Goal: Communication & Community: Share content

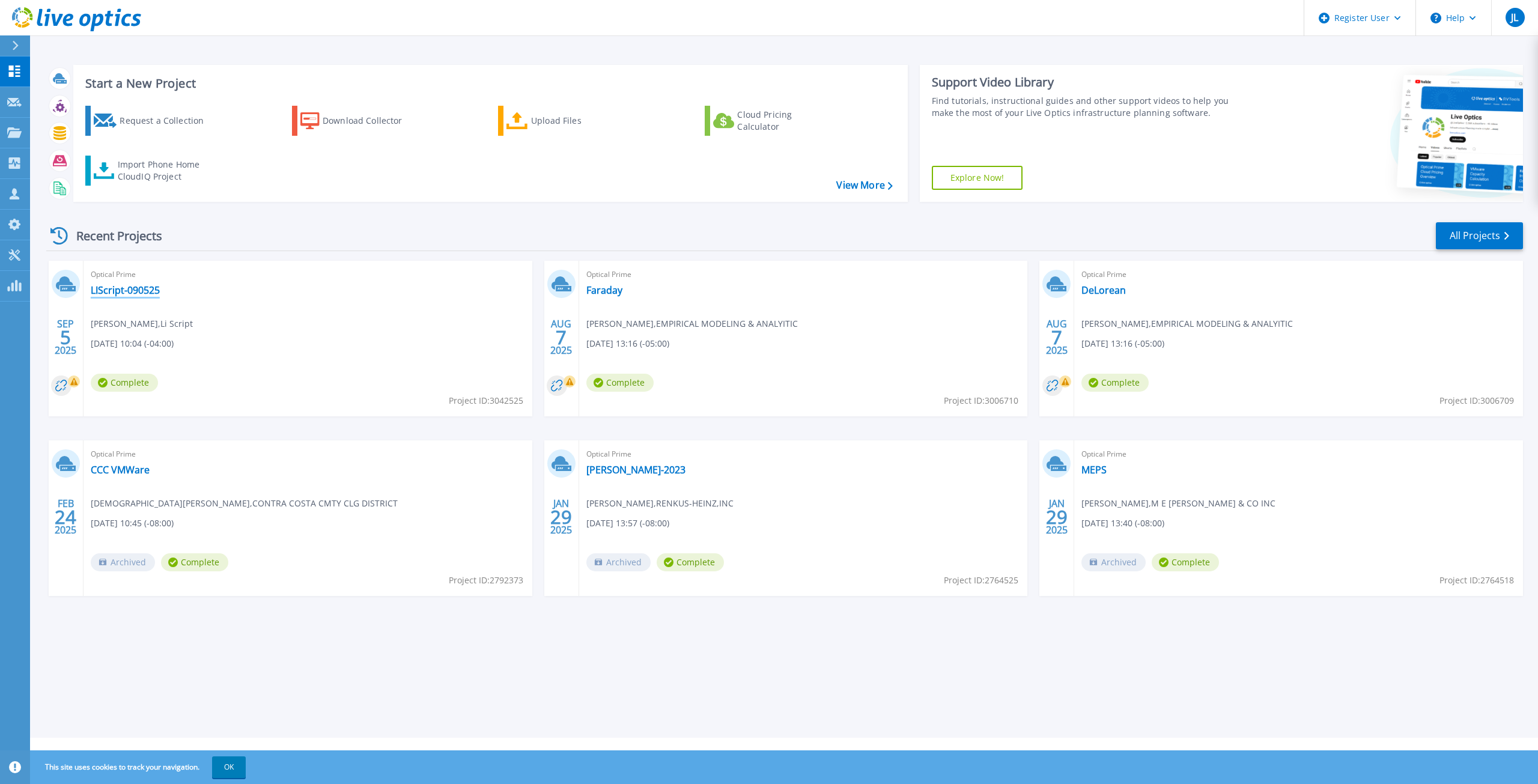
click at [137, 290] on link "LIScript-090525" at bounding box center [125, 290] width 69 height 12
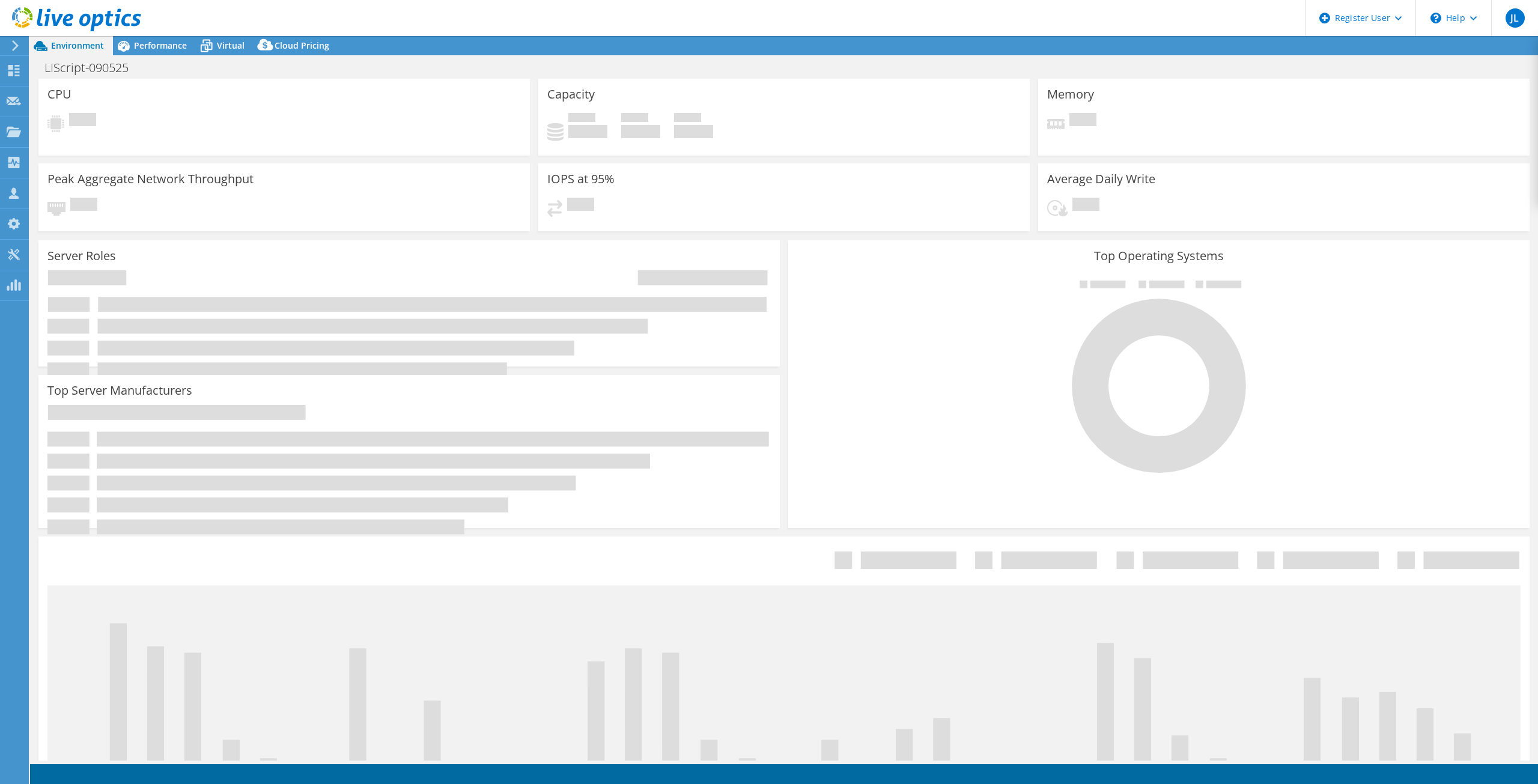
select select "USD"
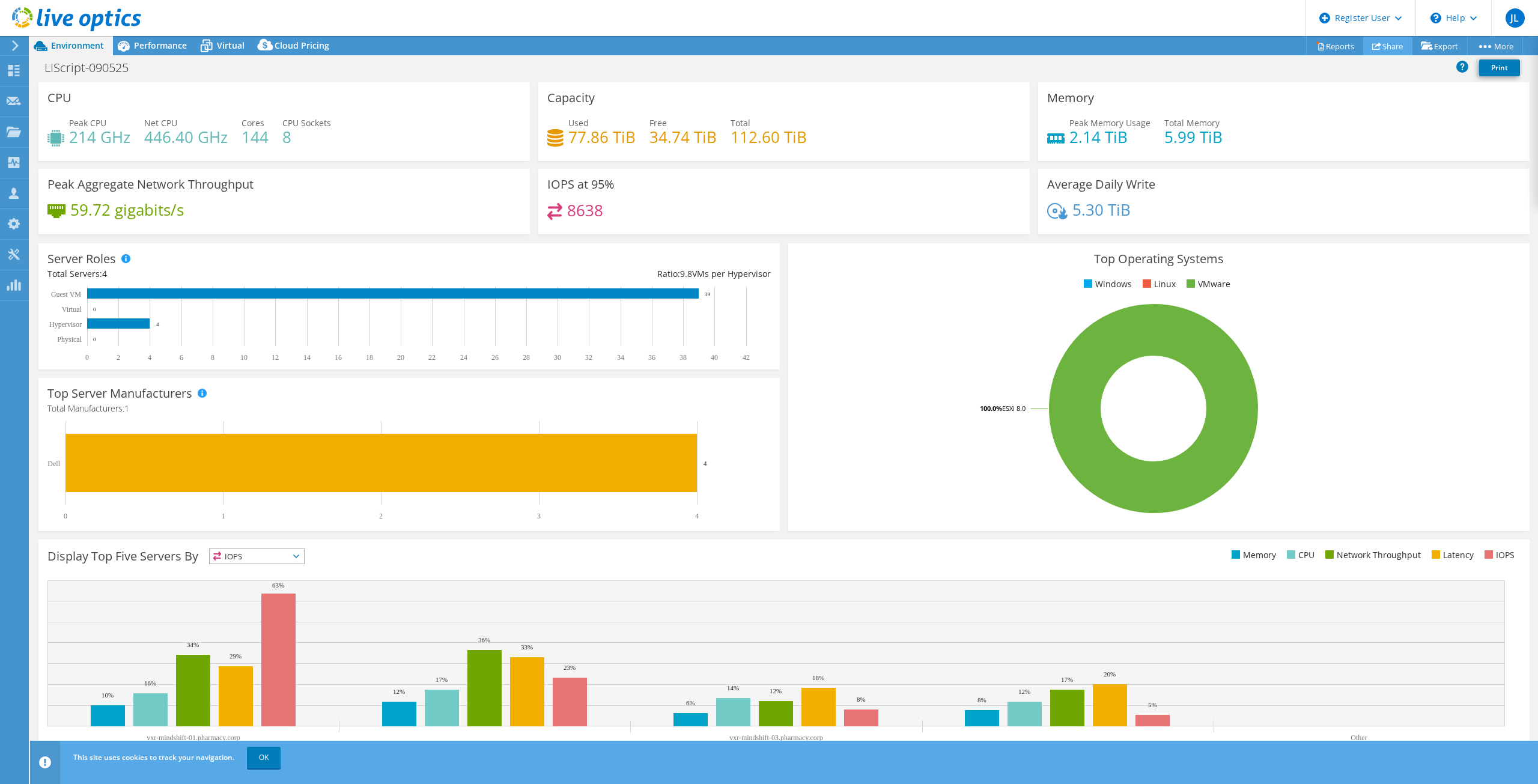
click at [1386, 48] on link "Share" at bounding box center [1388, 46] width 49 height 19
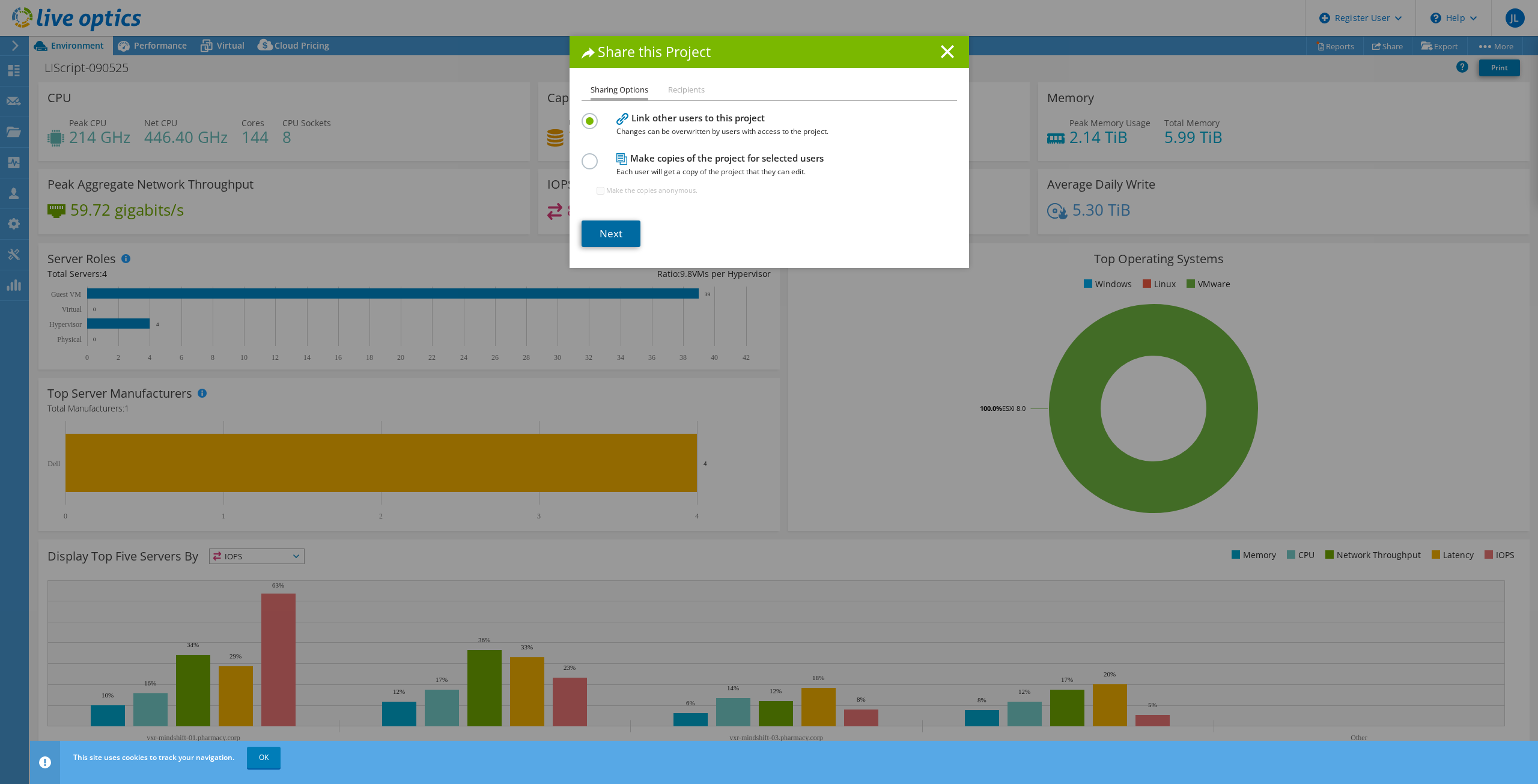
click at [629, 229] on link "Next" at bounding box center [610, 233] width 59 height 26
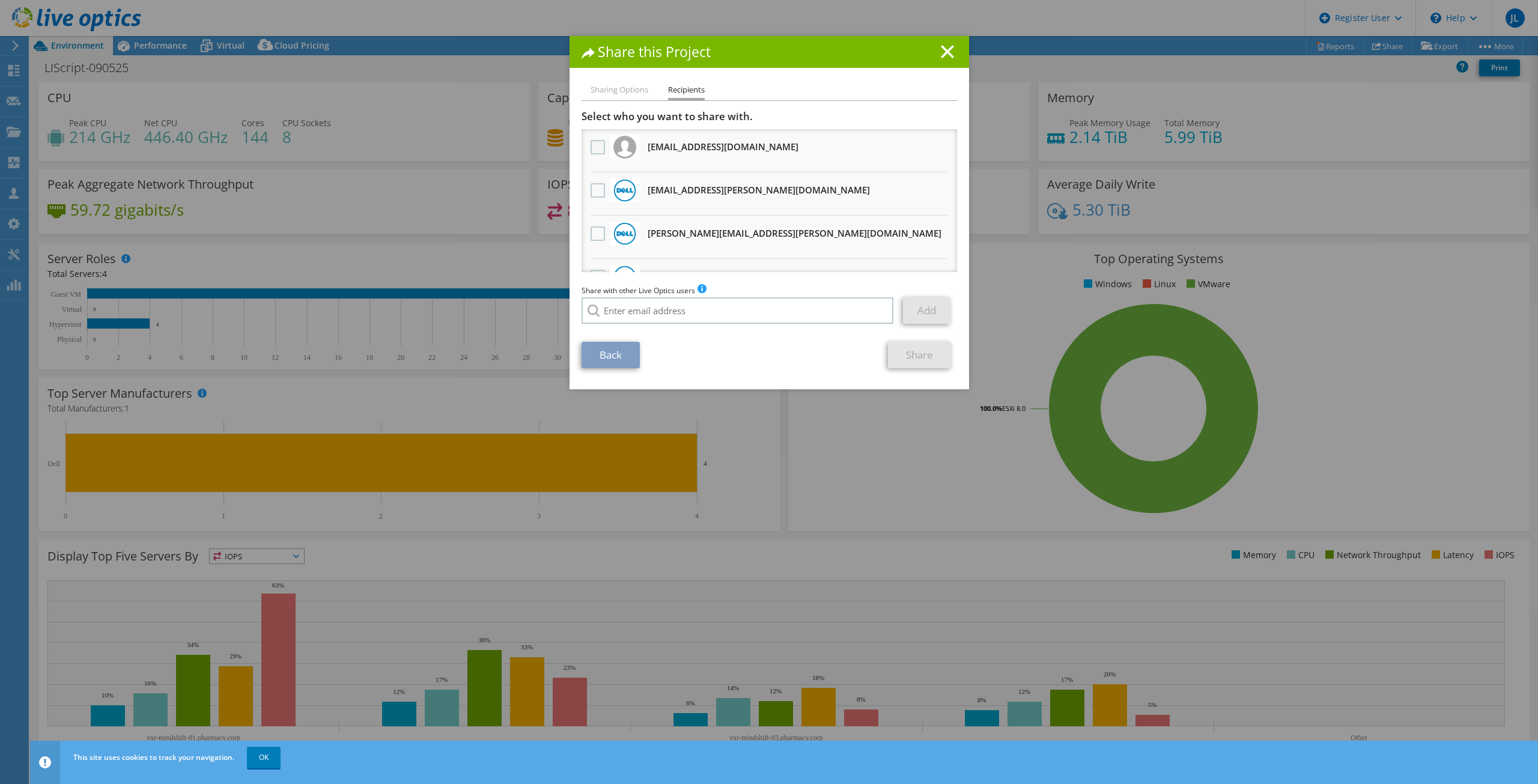
click at [597, 145] on label at bounding box center [599, 147] width 17 height 14
click at [0, 0] on input "checkbox" at bounding box center [0, 0] width 0 height 0
click at [593, 192] on label at bounding box center [599, 190] width 17 height 14
click at [0, 0] on input "checkbox" at bounding box center [0, 0] width 0 height 0
click at [903, 353] on link "Share" at bounding box center [919, 354] width 63 height 26
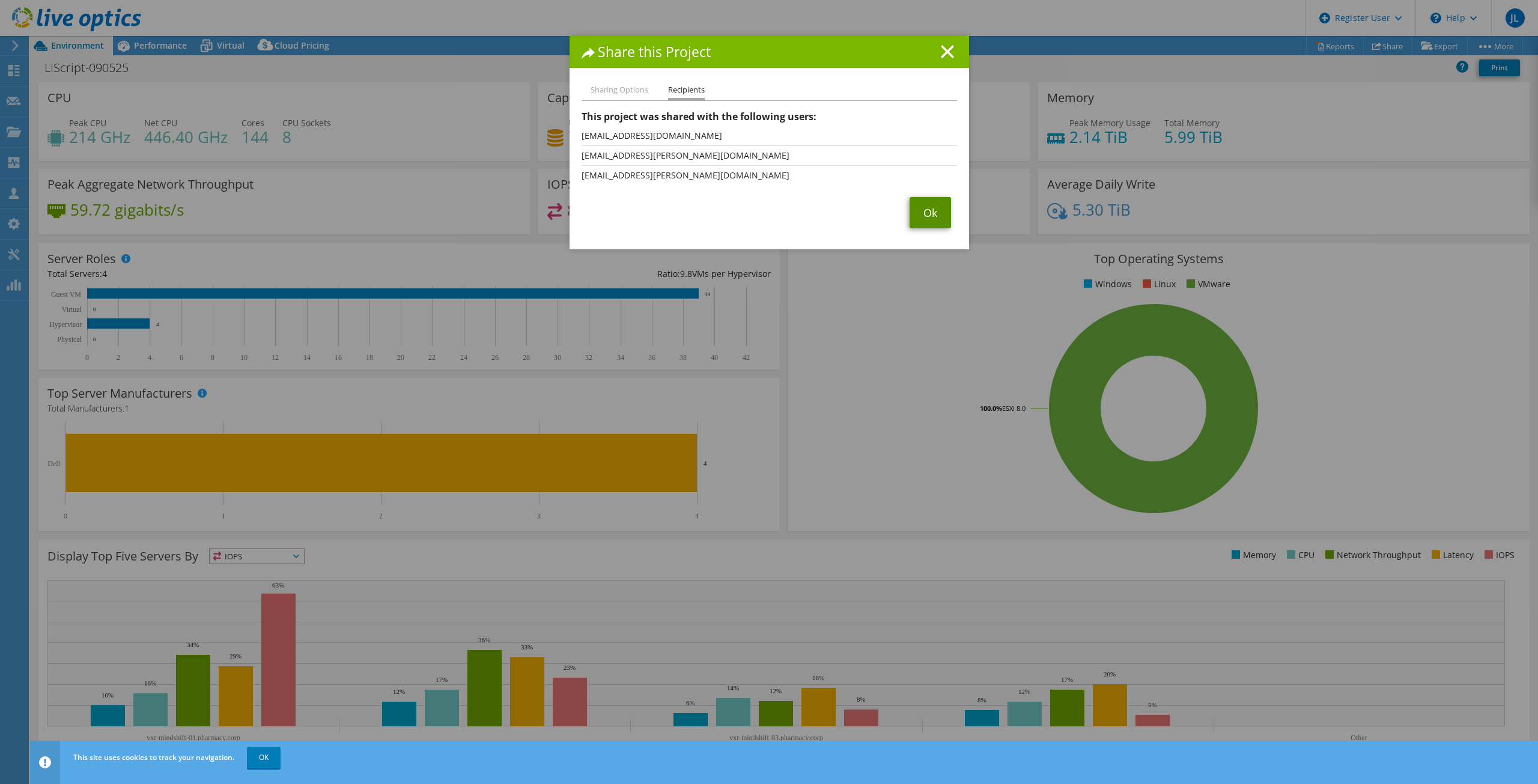
click at [915, 216] on link "Ok" at bounding box center [931, 213] width 42 height 31
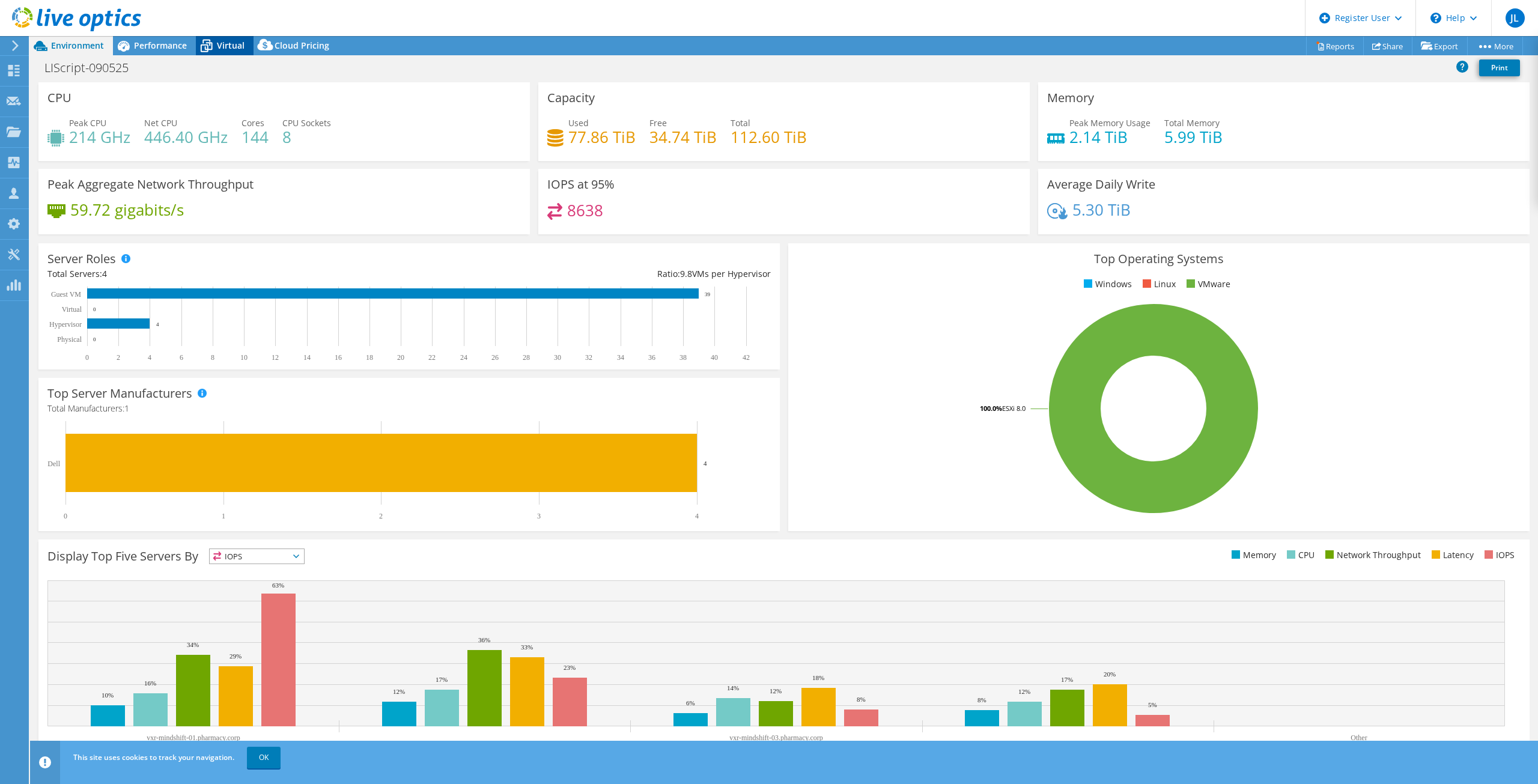
click at [165, 39] on div "Performance" at bounding box center [154, 46] width 83 height 19
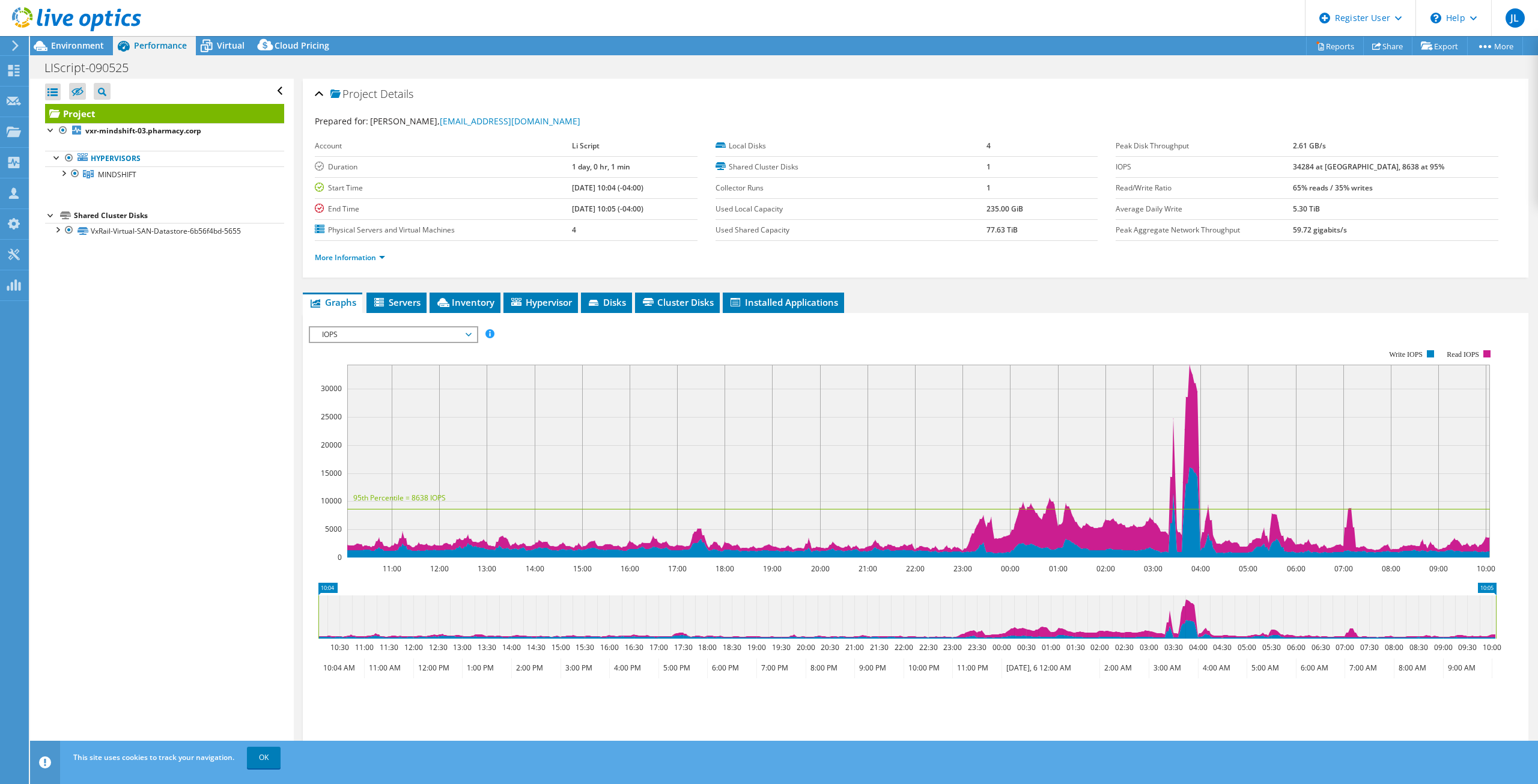
click at [449, 333] on span "IOPS" at bounding box center [393, 334] width 154 height 14
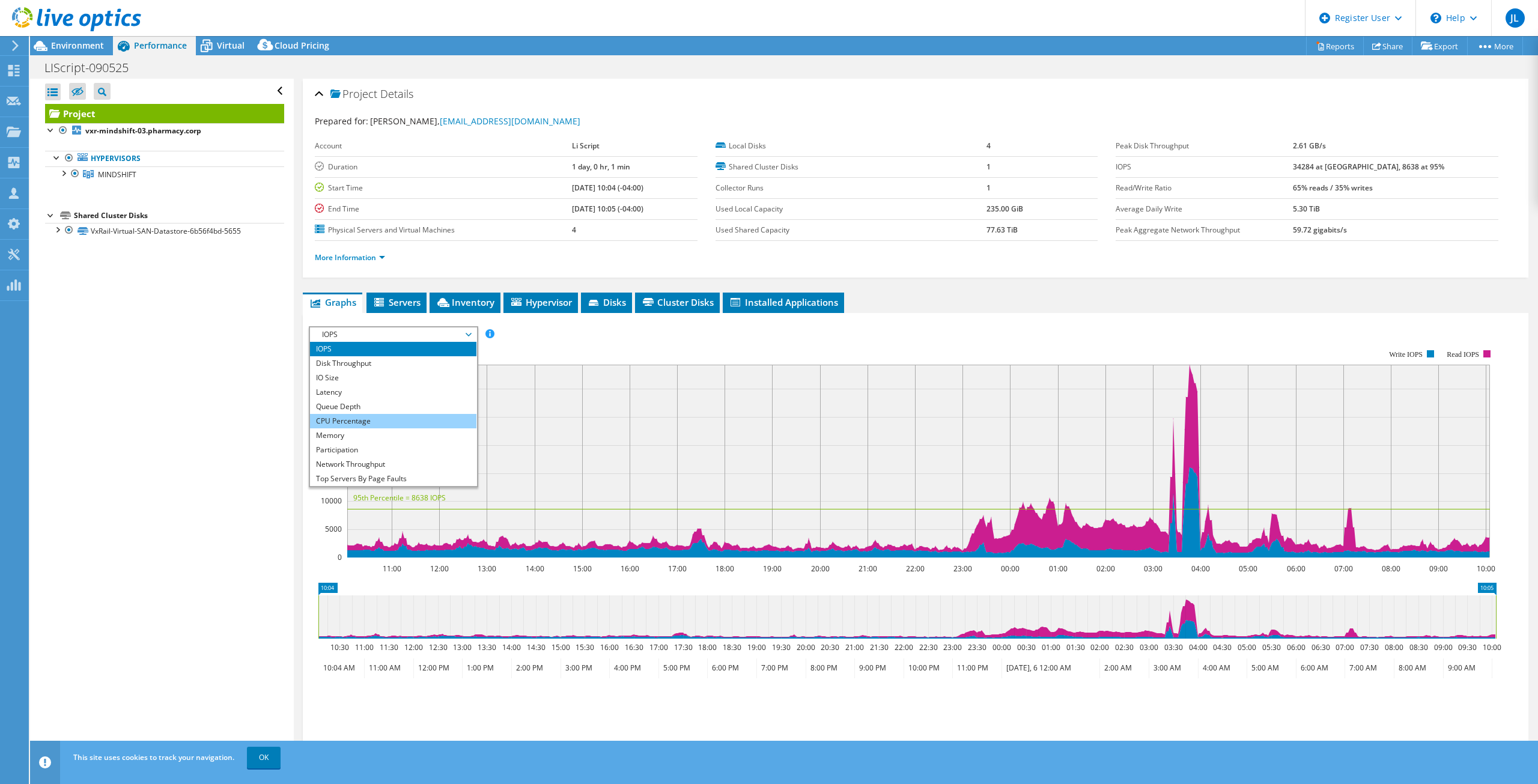
click at [425, 424] on li "CPU Percentage" at bounding box center [393, 421] width 166 height 14
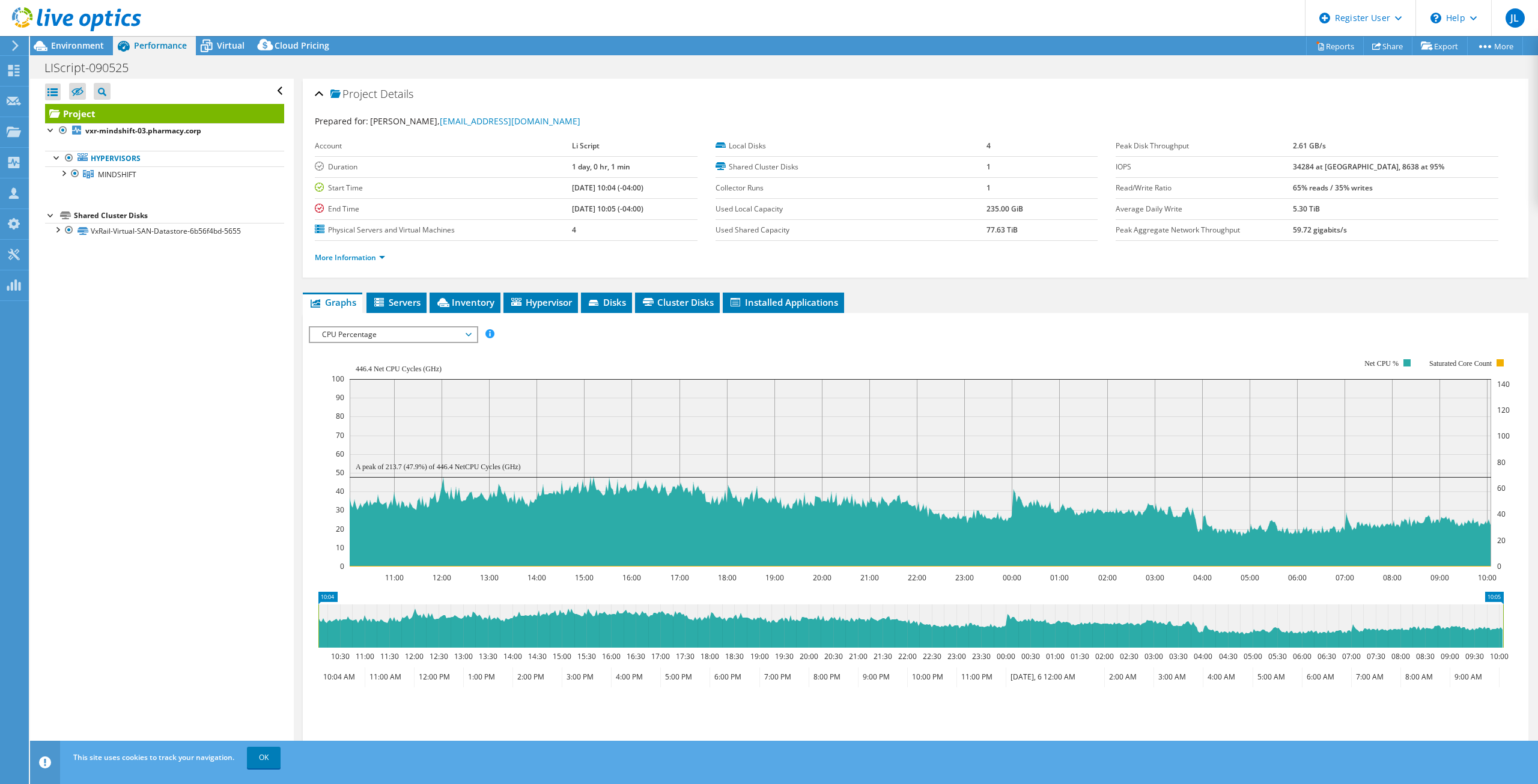
click at [401, 336] on span "CPU Percentage" at bounding box center [393, 334] width 154 height 14
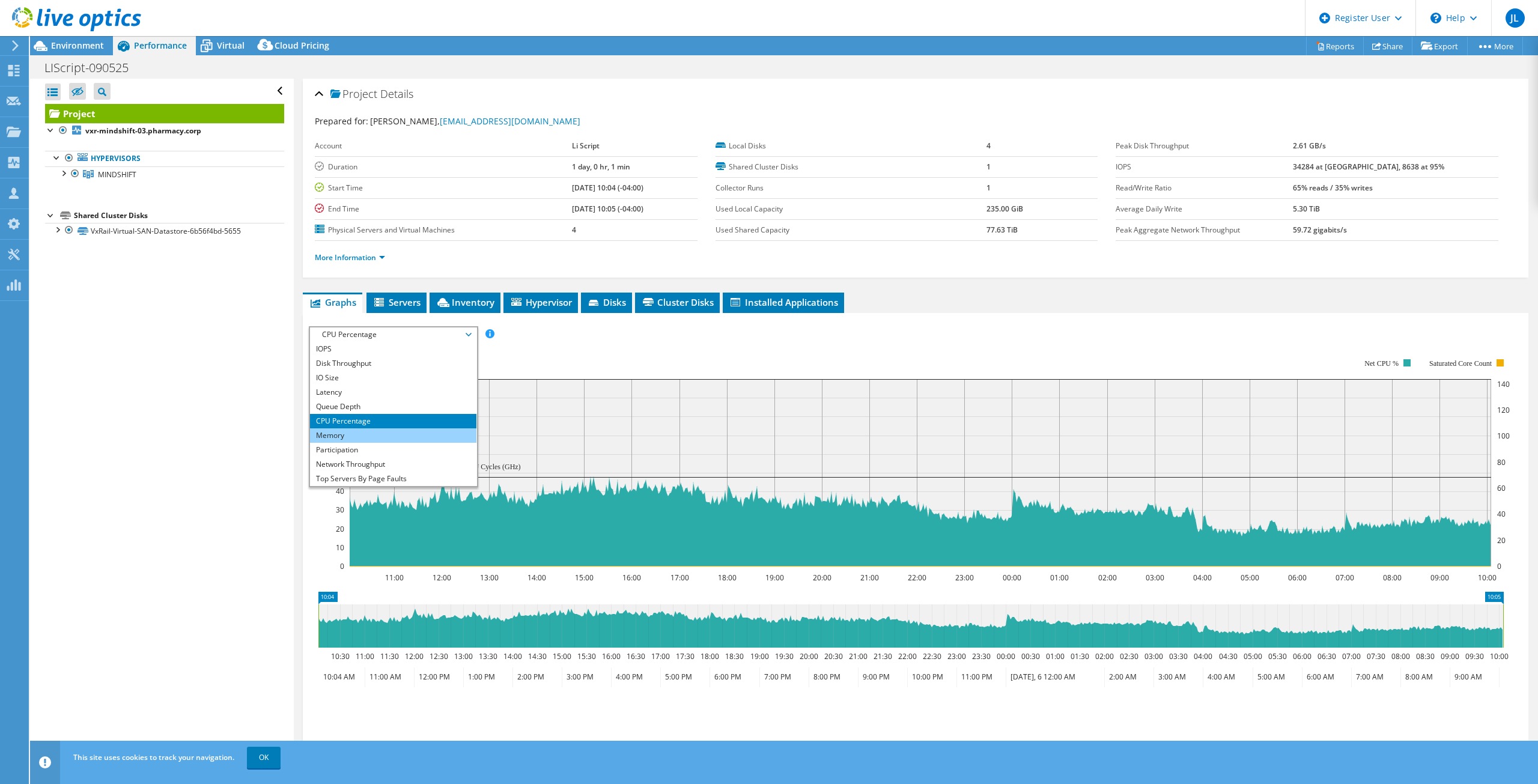
click at [373, 435] on li "Memory" at bounding box center [393, 435] width 166 height 14
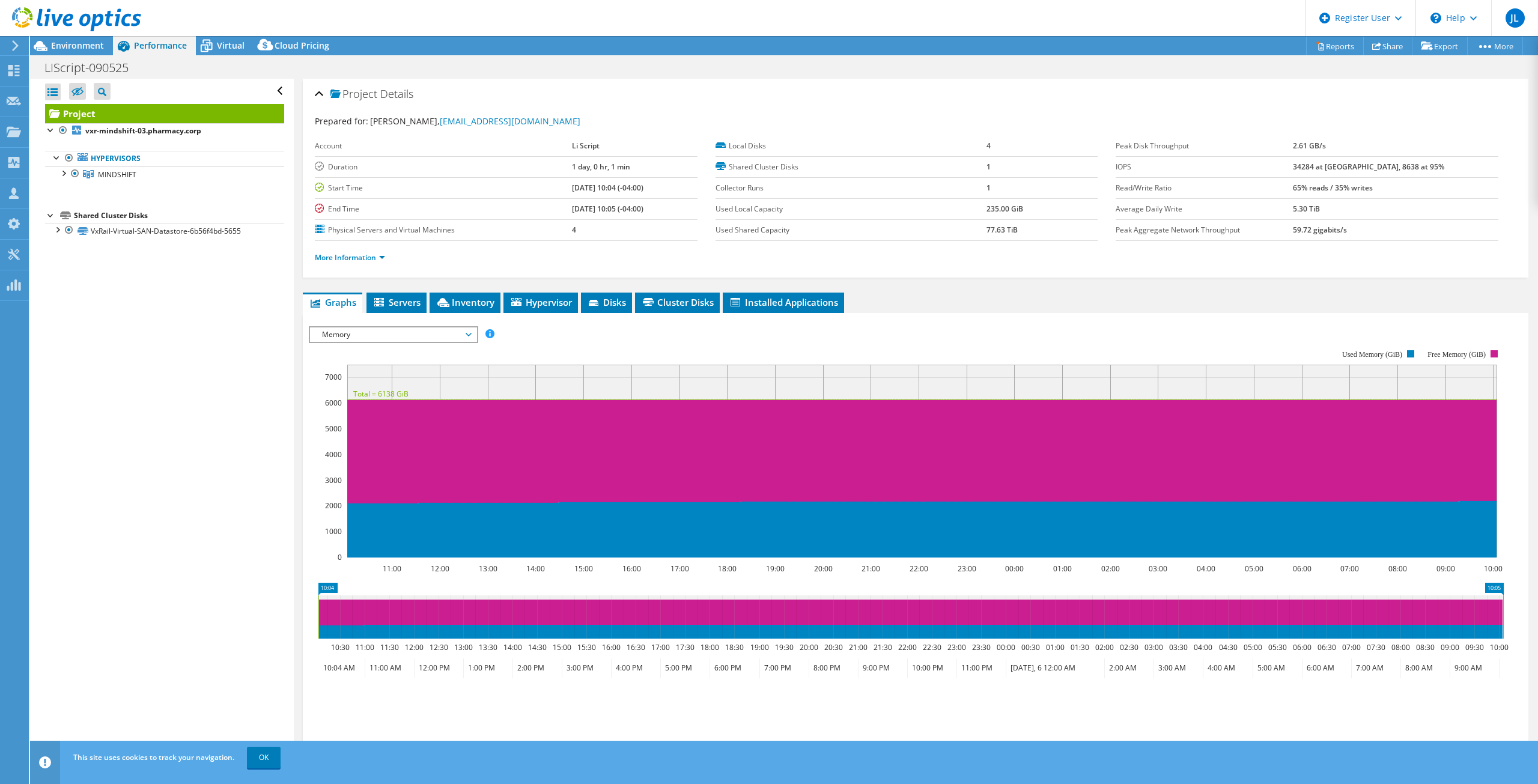
click at [418, 327] on span "Memory" at bounding box center [393, 334] width 154 height 14
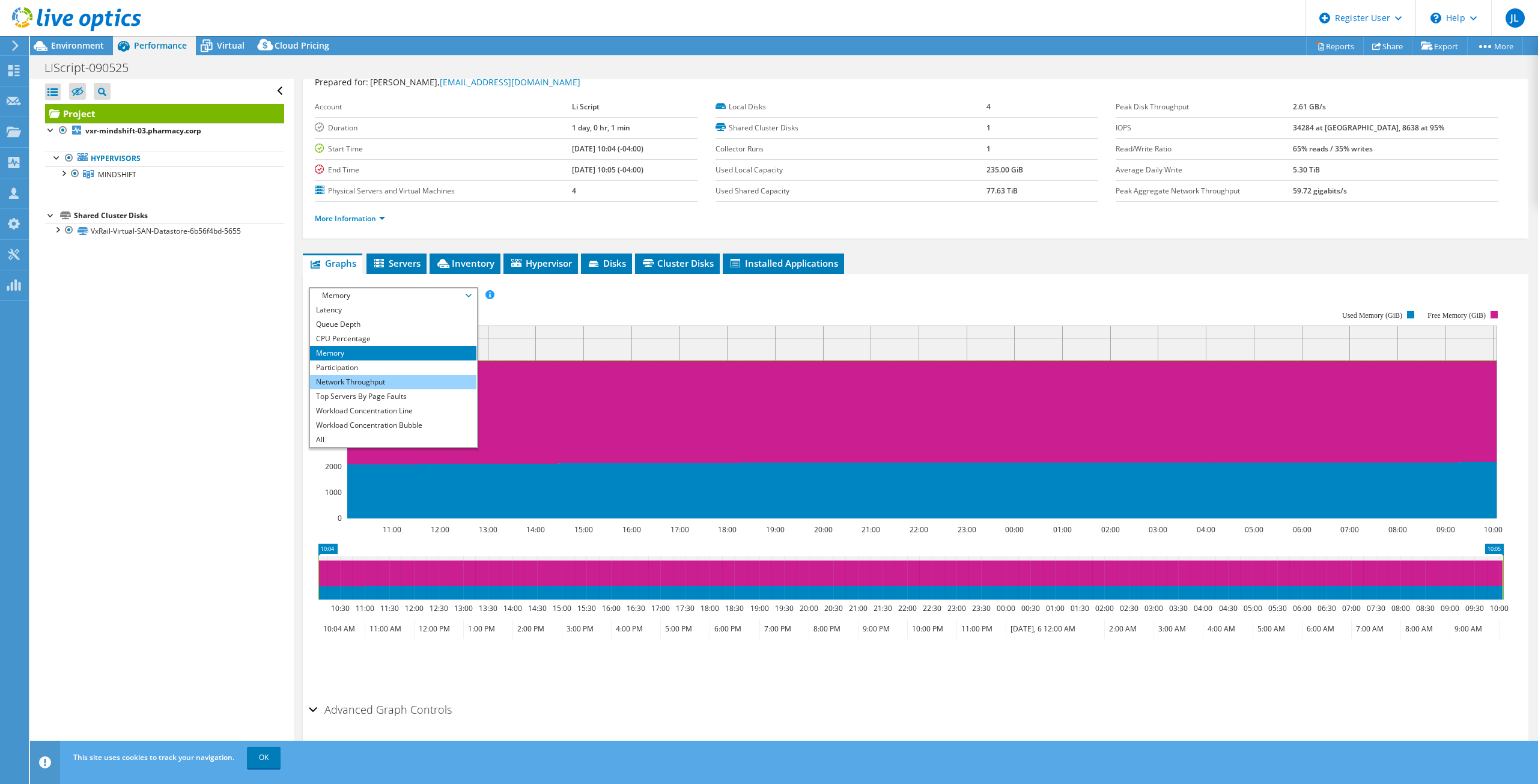
scroll to position [59, 0]
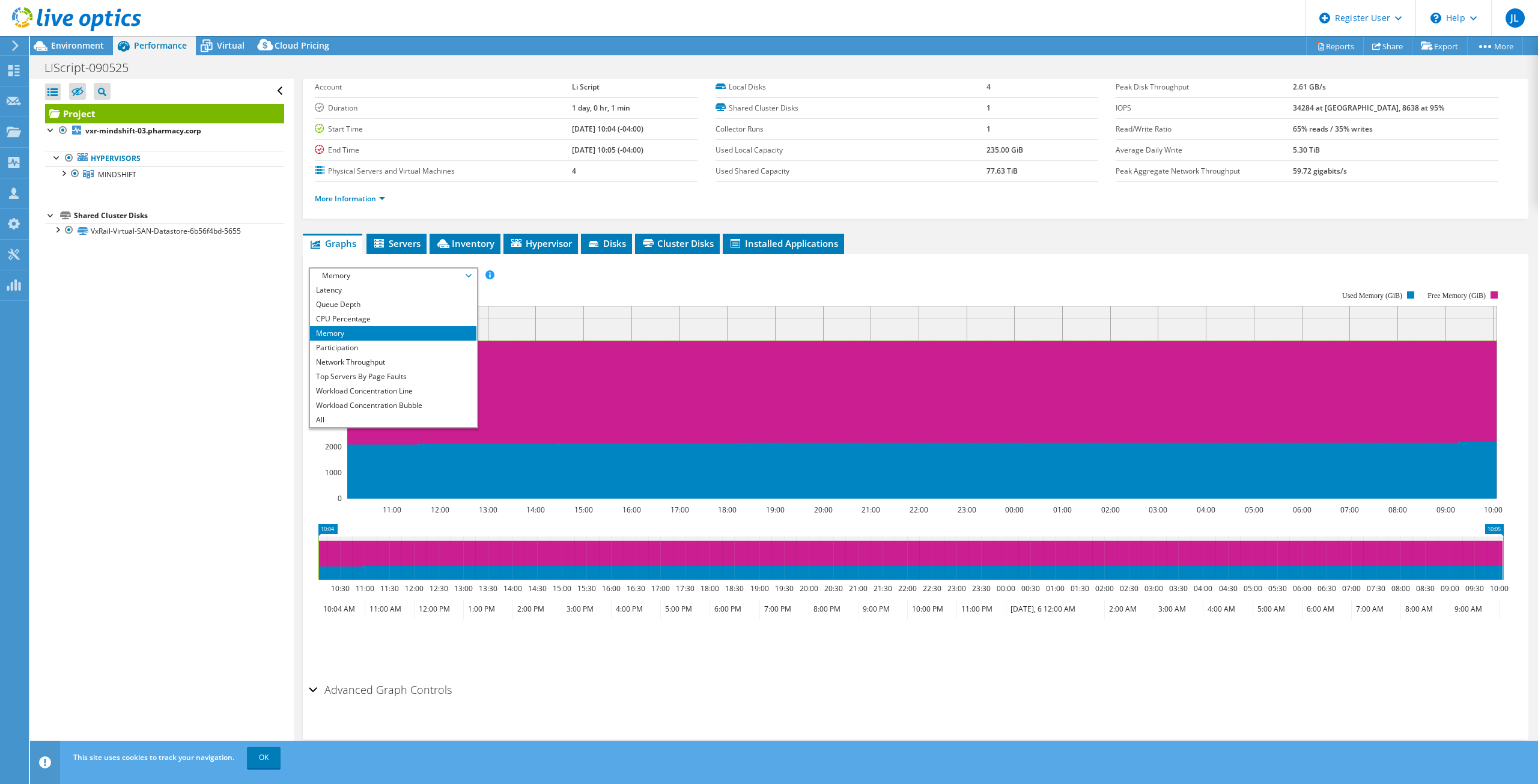
click at [236, 342] on div "Open All Close All Hide Excluded Nodes Project Tree Filter" at bounding box center [161, 419] width 263 height 682
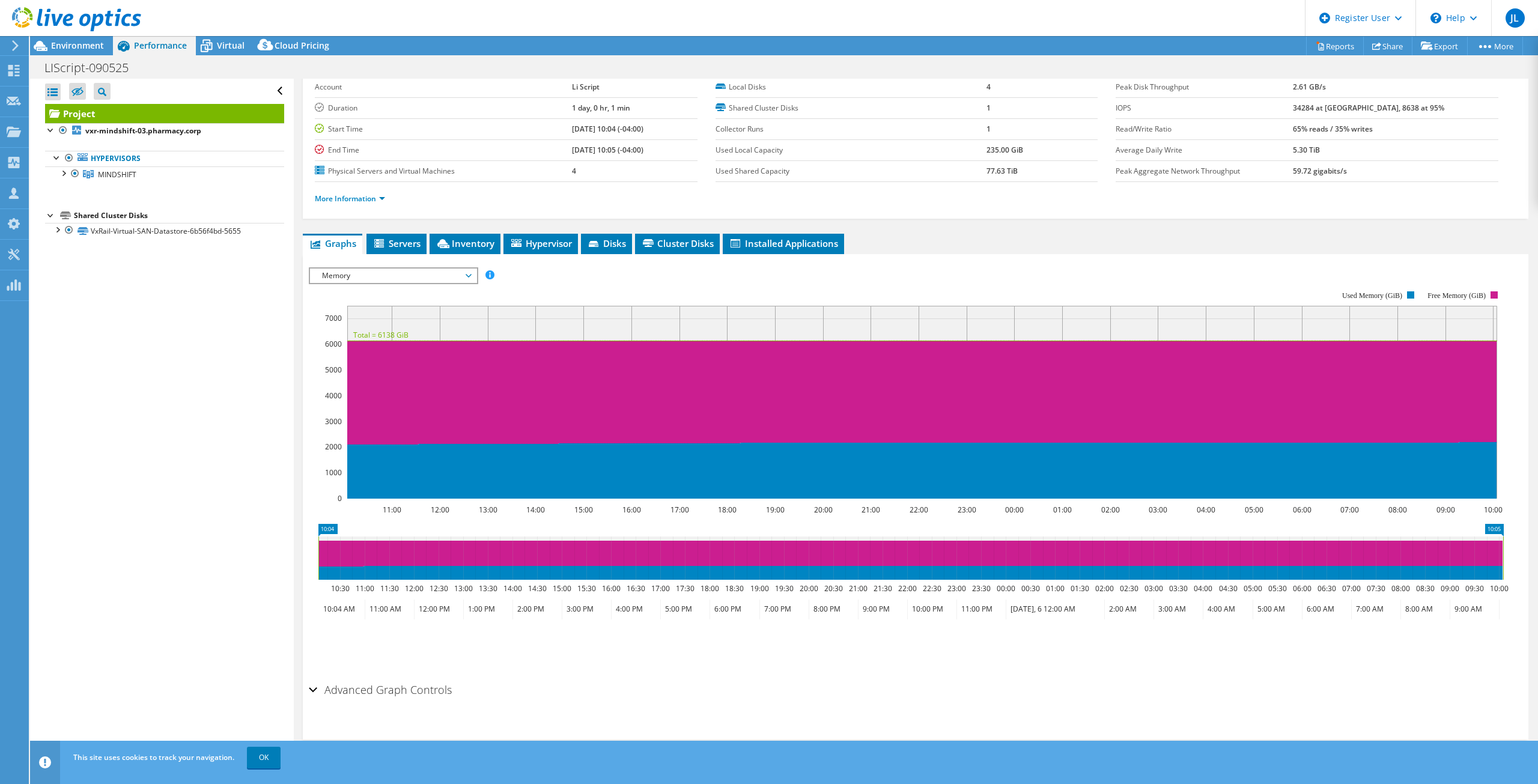
click at [251, 362] on div "Open All Close All Hide Excluded Nodes Project Tree Filter" at bounding box center [161, 419] width 263 height 682
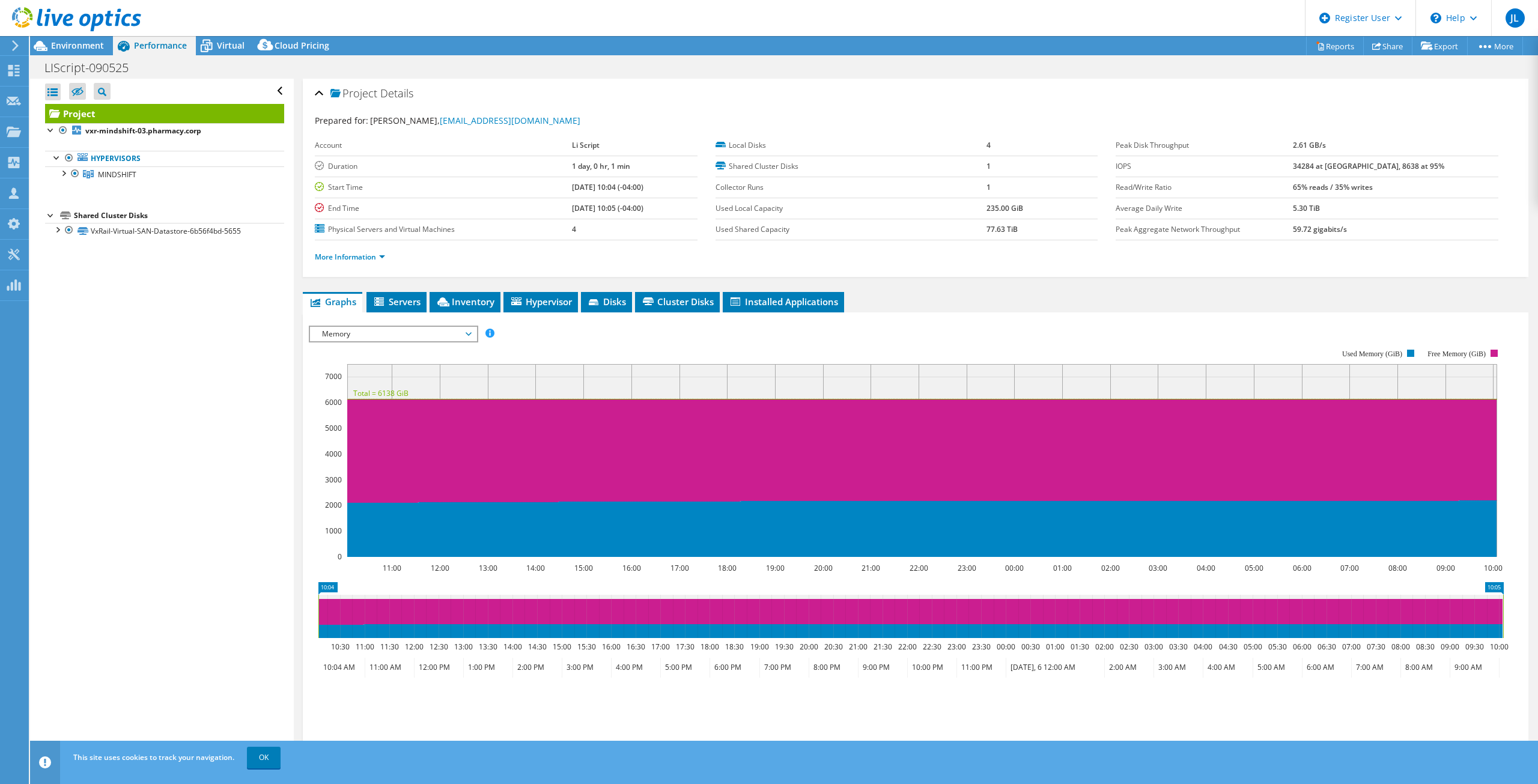
scroll to position [0, 0]
click at [247, 334] on div "Open All Close All Hide Excluded Nodes Project Tree Filter" at bounding box center [161, 419] width 263 height 682
drag, startPoint x: 107, startPoint y: 23, endPoint x: 134, endPoint y: 29, distance: 27.7
click at [107, 23] on use at bounding box center [76, 19] width 129 height 24
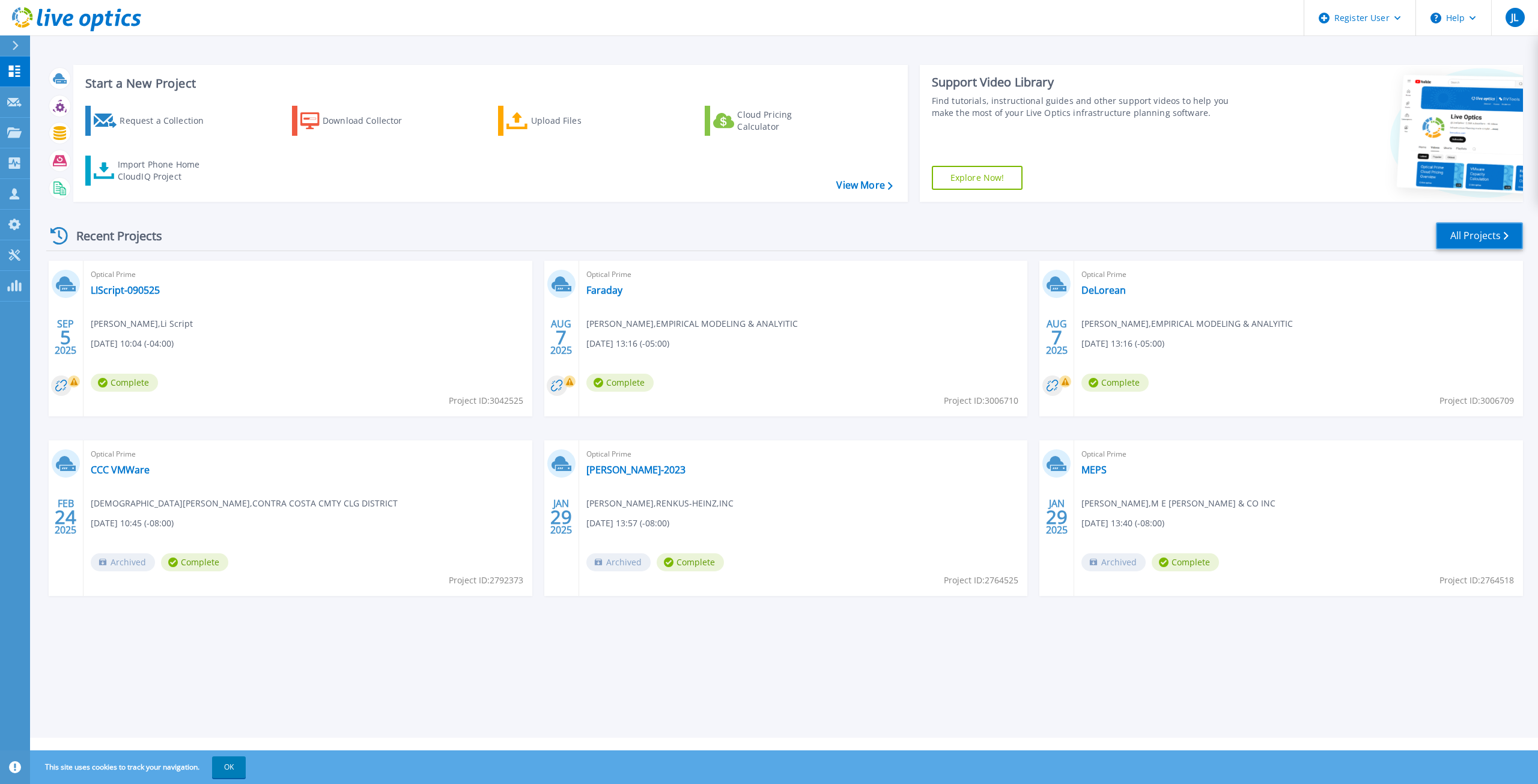
click at [1454, 236] on link "All Projects" at bounding box center [1480, 236] width 87 height 27
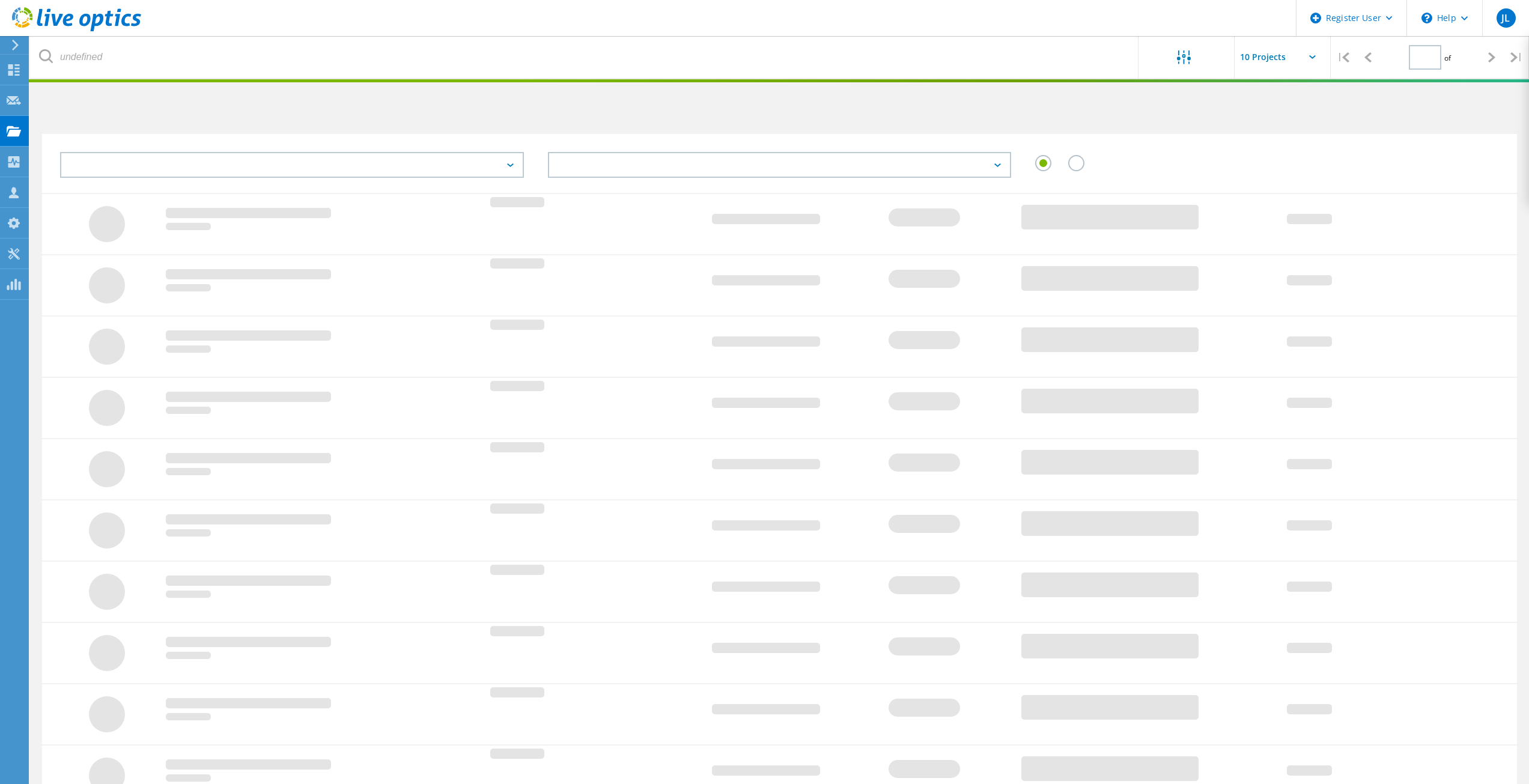
type input "1"
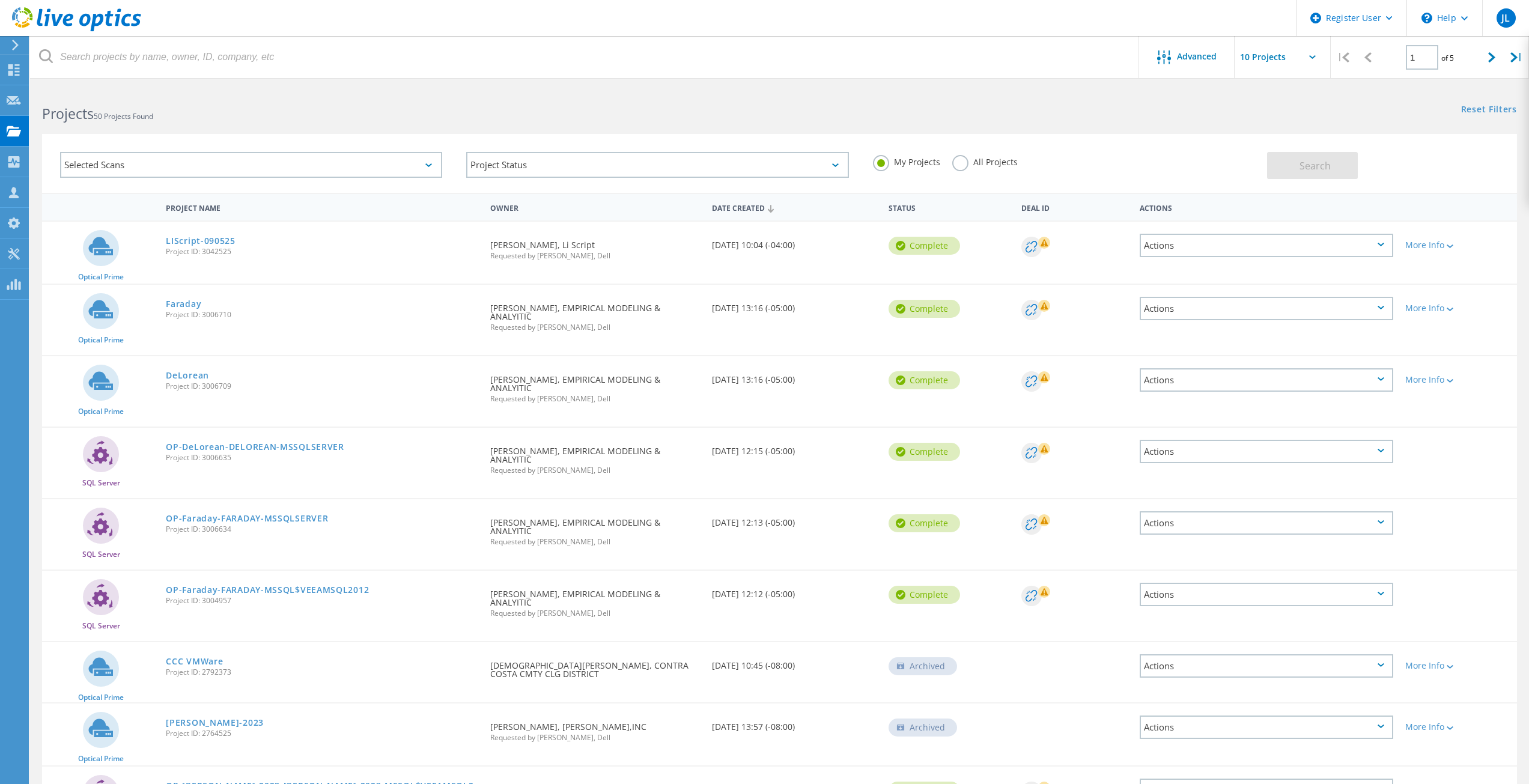
click at [1184, 160] on div "My Projects All Projects" at bounding box center [1064, 163] width 406 height 45
click at [957, 160] on label "All Projects" at bounding box center [985, 160] width 66 height 11
click at [0, 0] on input "All Projects" at bounding box center [0, 0] width 0 height 0
drag, startPoint x: 1181, startPoint y: 169, endPoint x: 1143, endPoint y: 167, distance: 38.1
click at [1146, 167] on div "My Projects All Projects" at bounding box center [1064, 163] width 406 height 45
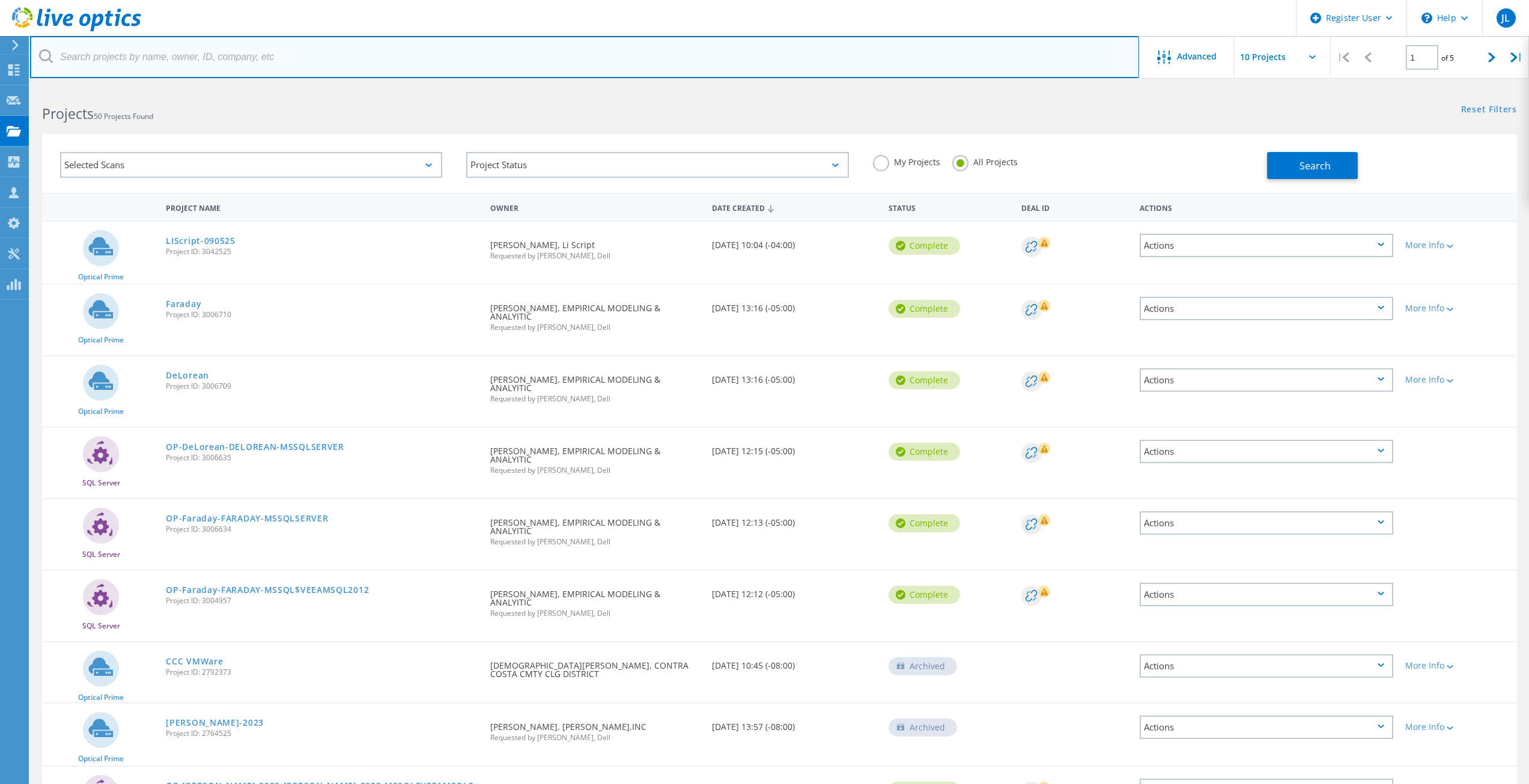
paste input "3014980"
type input "3014980"
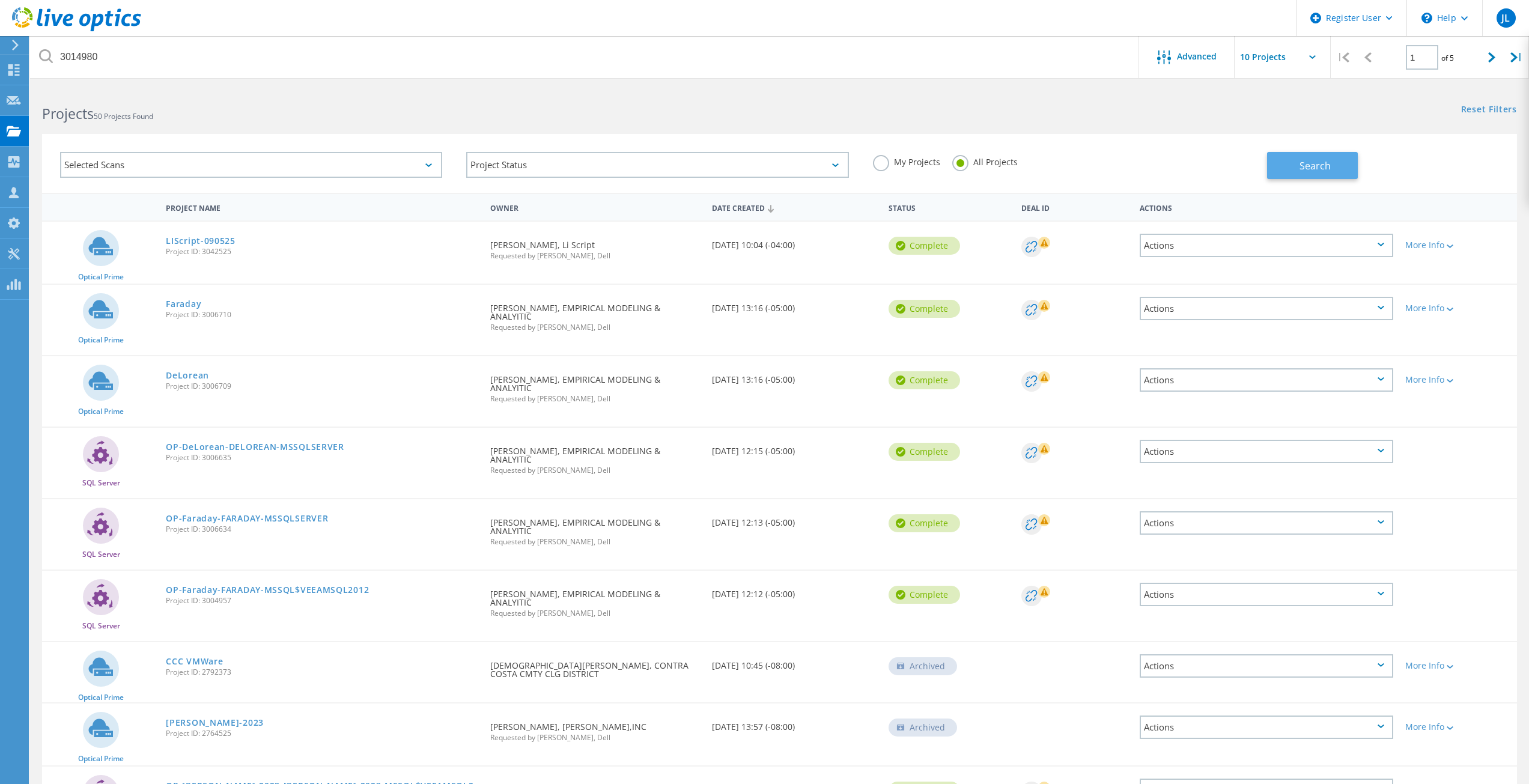
click at [1316, 163] on span "Search" at bounding box center [1316, 166] width 31 height 13
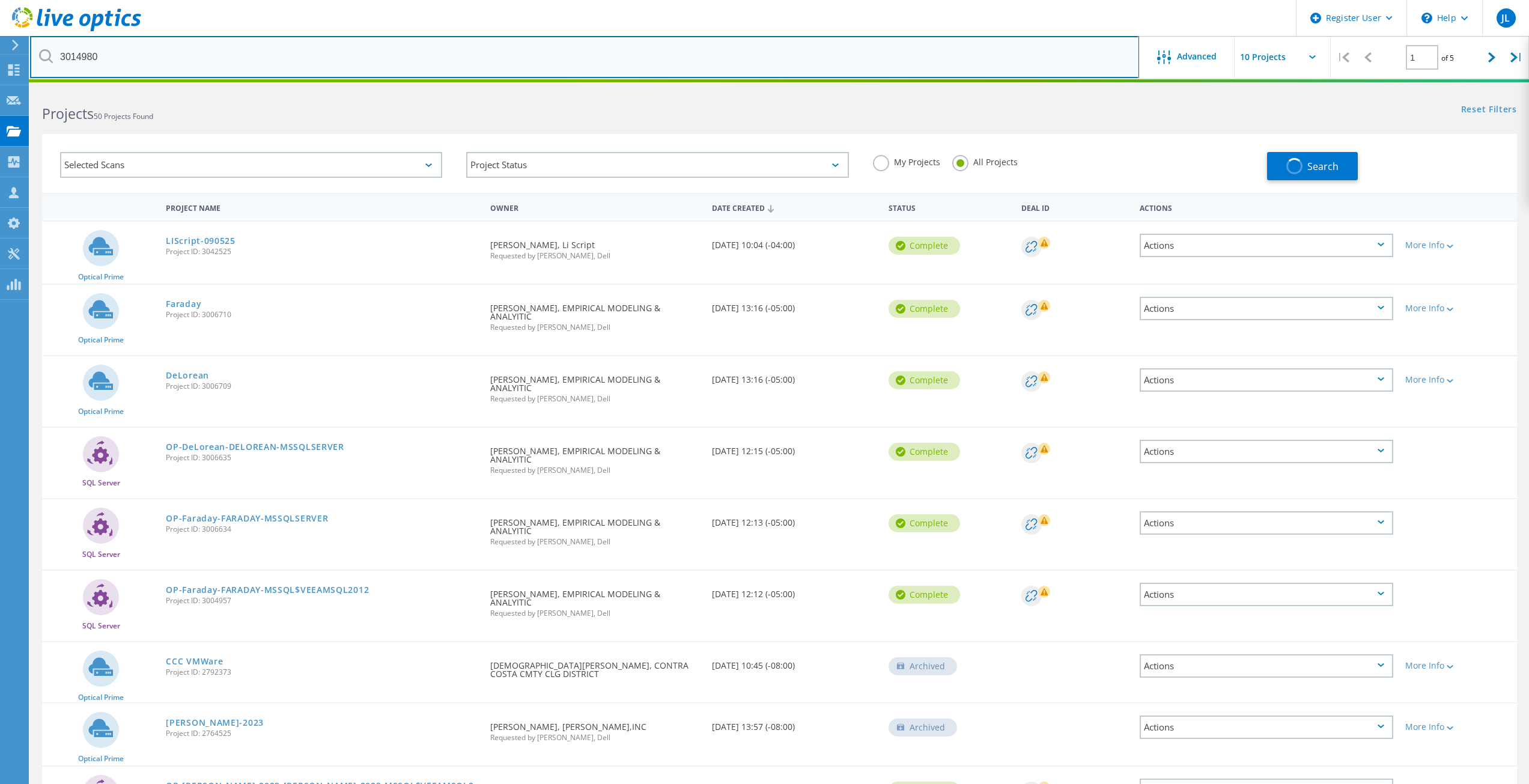
click at [986, 66] on input "3014980" at bounding box center [584, 57] width 1109 height 42
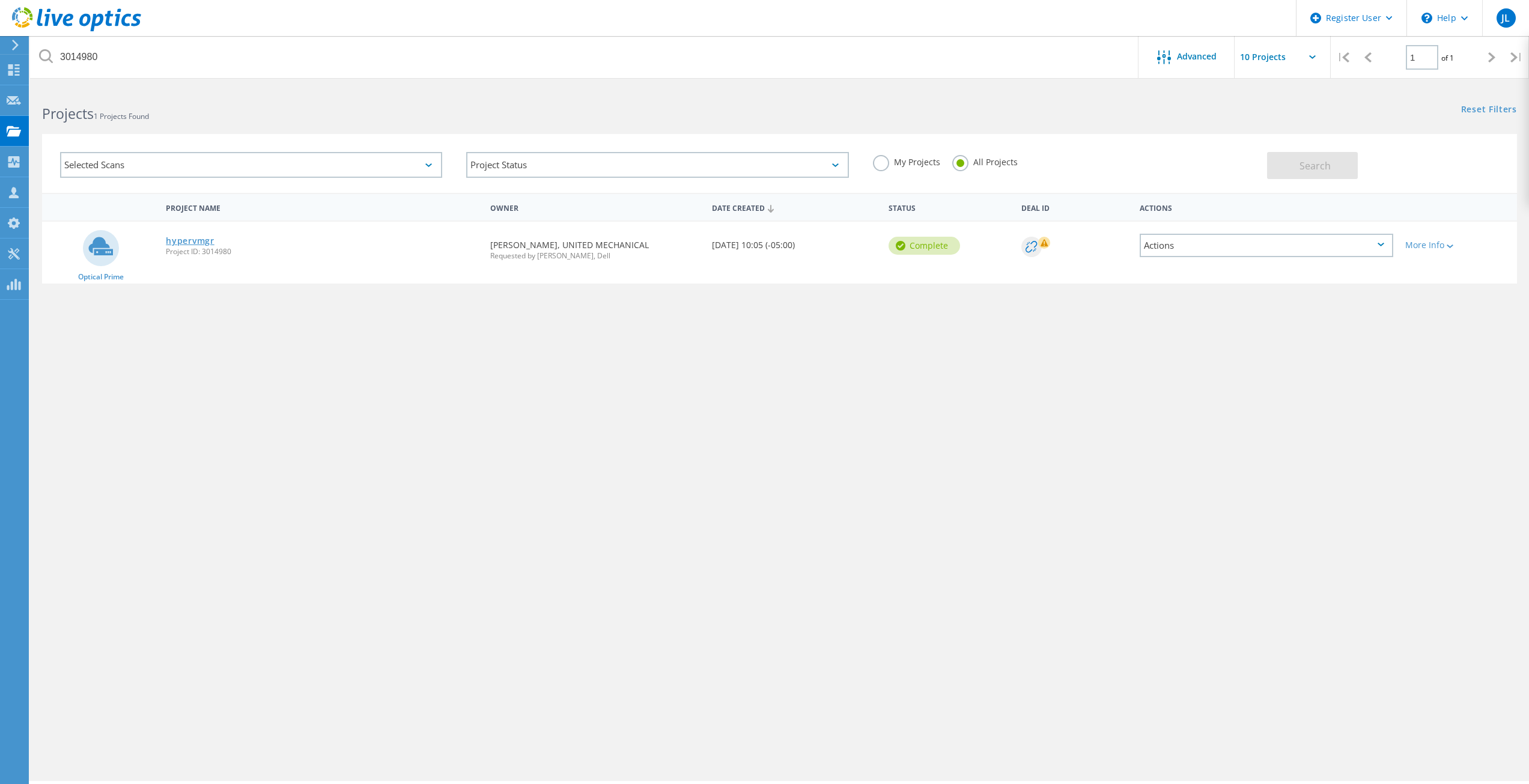
click at [198, 237] on link "hypervmgr" at bounding box center [190, 240] width 48 height 8
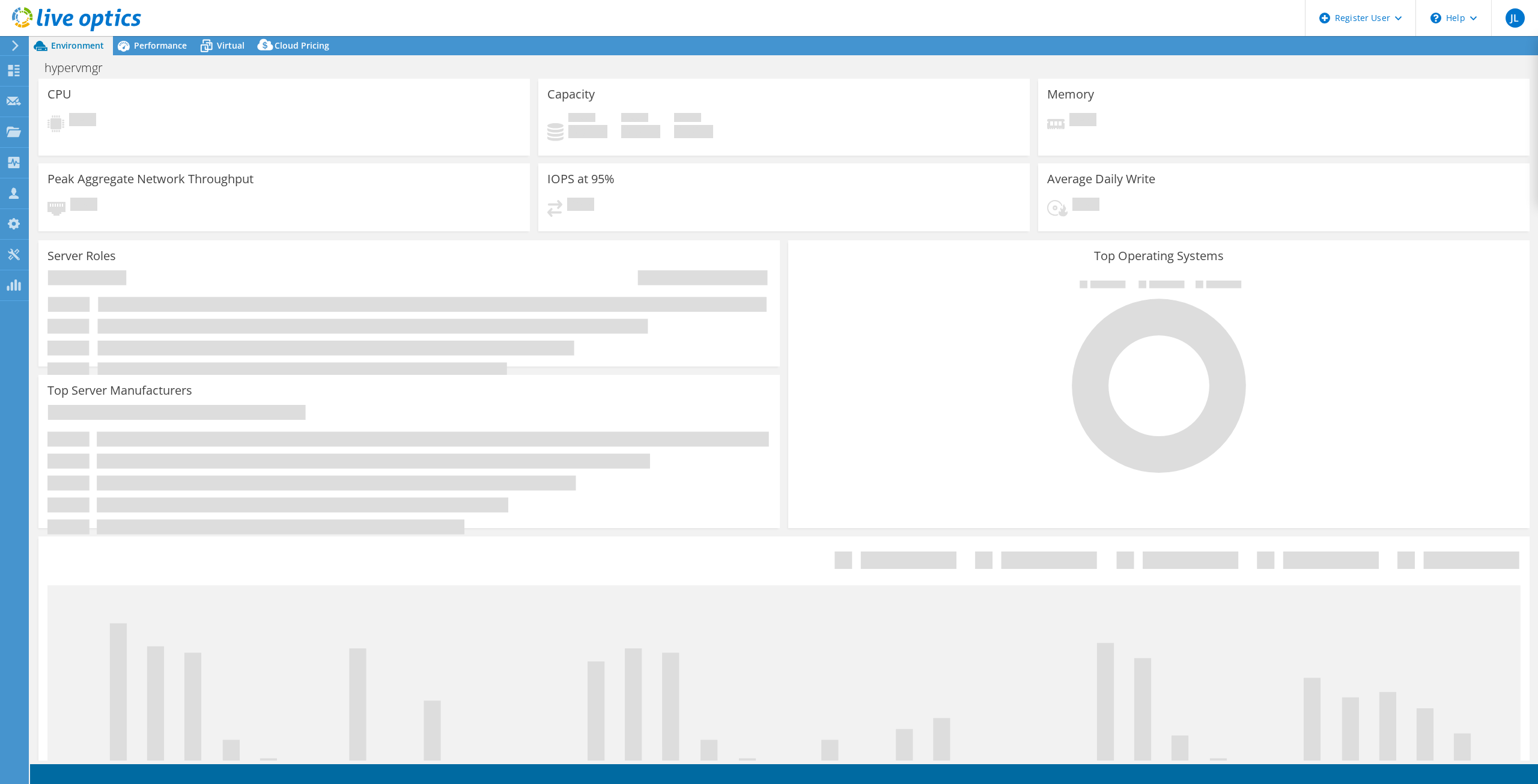
select select "USEast"
select select "USD"
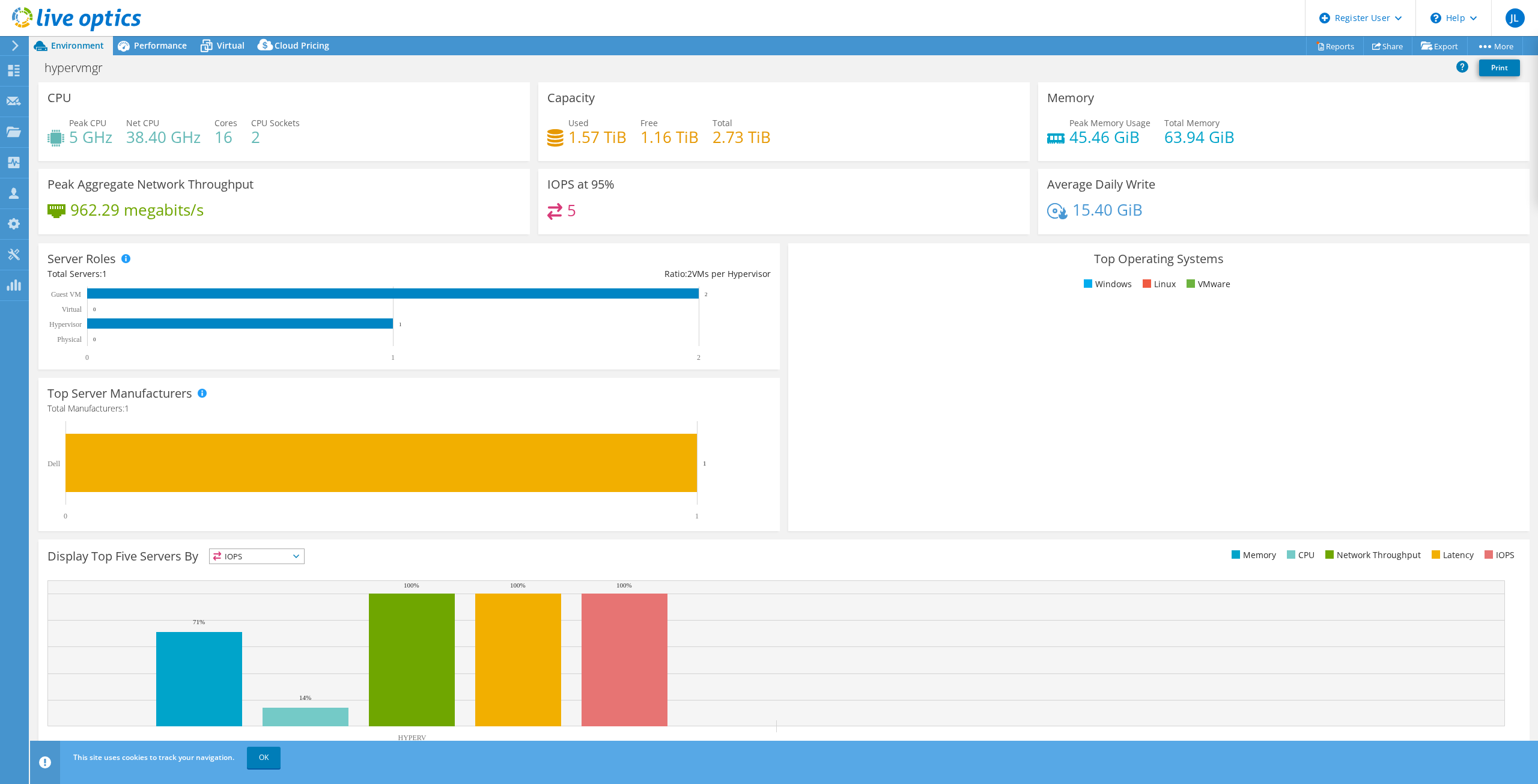
click at [379, 110] on div "CPU Peak CPU 5 GHz Net CPU 38.40 GHz Cores 16 CPU Sockets 2" at bounding box center [284, 121] width 492 height 78
drag, startPoint x: 146, startPoint y: 40, endPoint x: 155, endPoint y: 39, distance: 9.1
click at [146, 40] on span "Performance" at bounding box center [160, 45] width 53 height 11
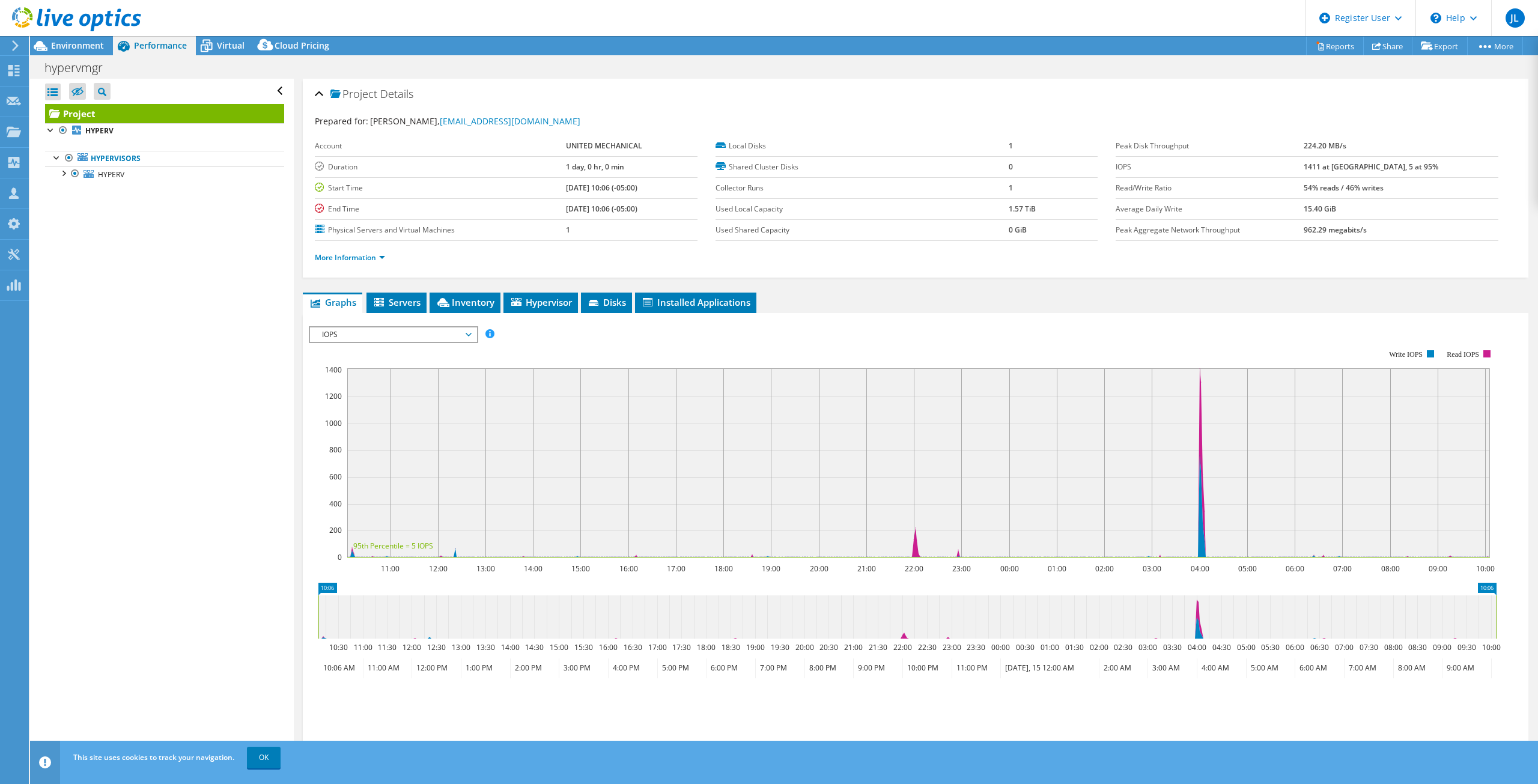
click at [448, 331] on span "IOPS" at bounding box center [393, 334] width 154 height 14
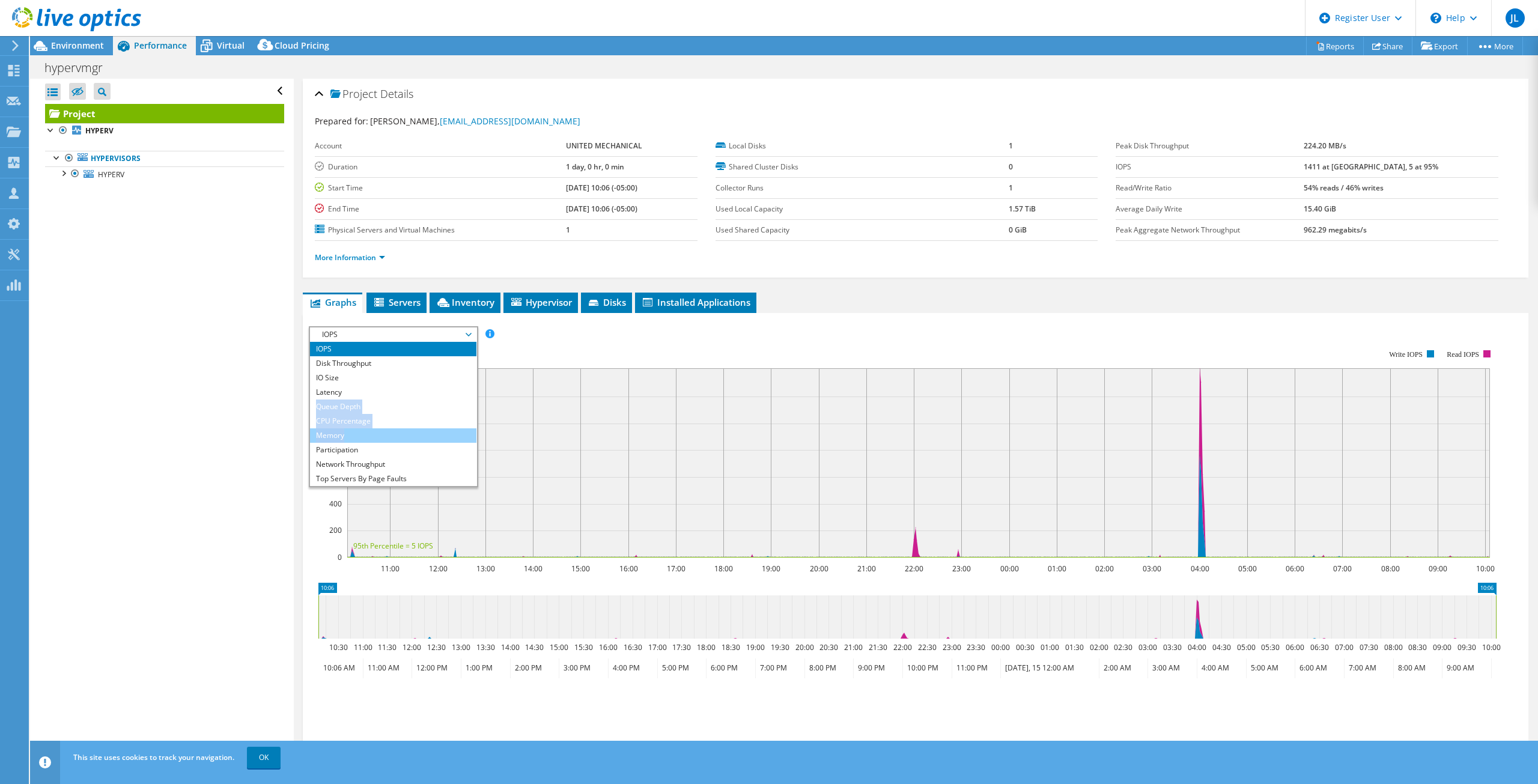
drag, startPoint x: 401, startPoint y: 386, endPoint x: 396, endPoint y: 430, distance: 44.3
click at [396, 430] on ul "IOPS Disk Throughput IO Size Latency Queue Depth CPU Percentage Memory Page Fau…" at bounding box center [393, 413] width 166 height 144
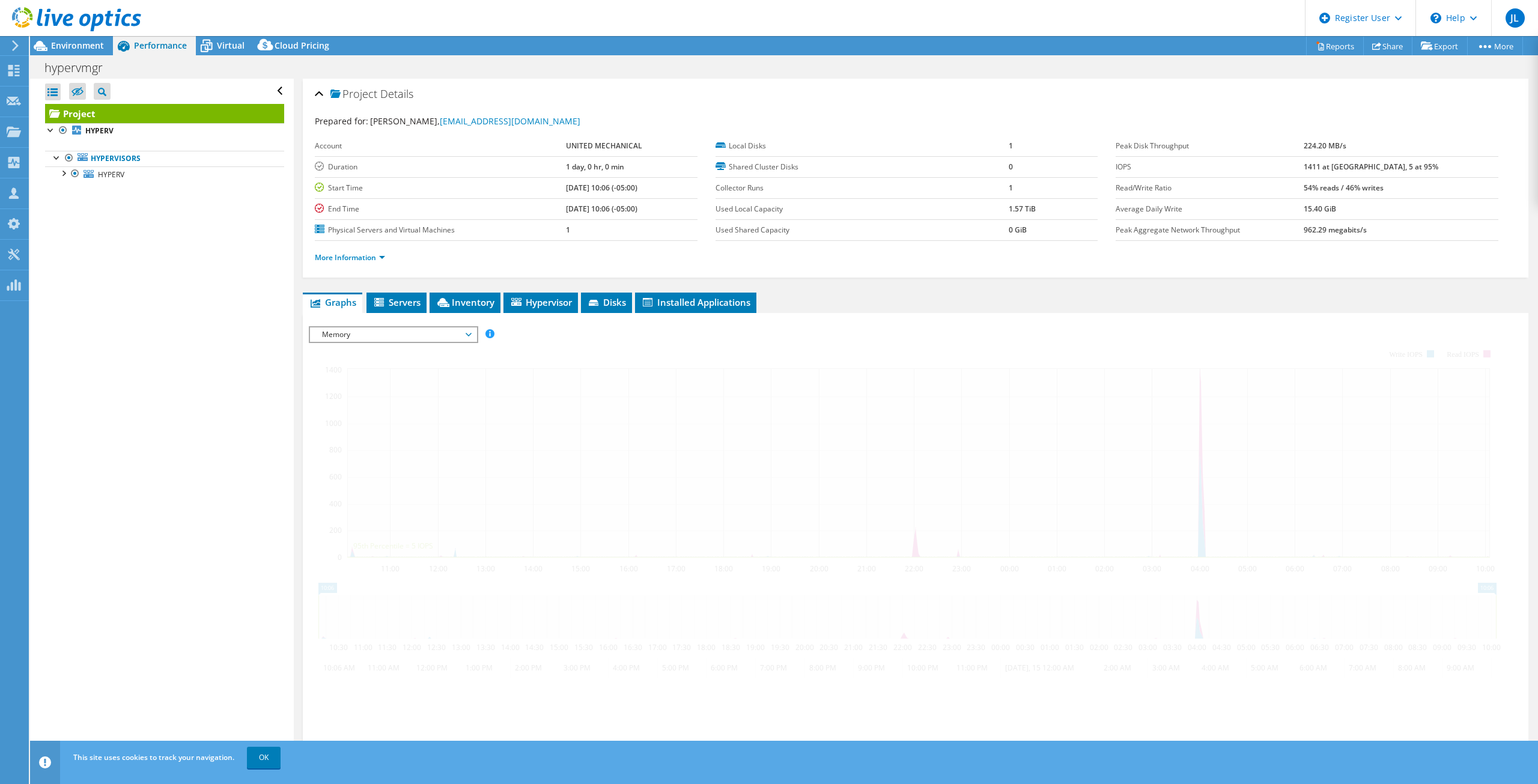
click at [396, 430] on div at bounding box center [916, 531] width 1214 height 410
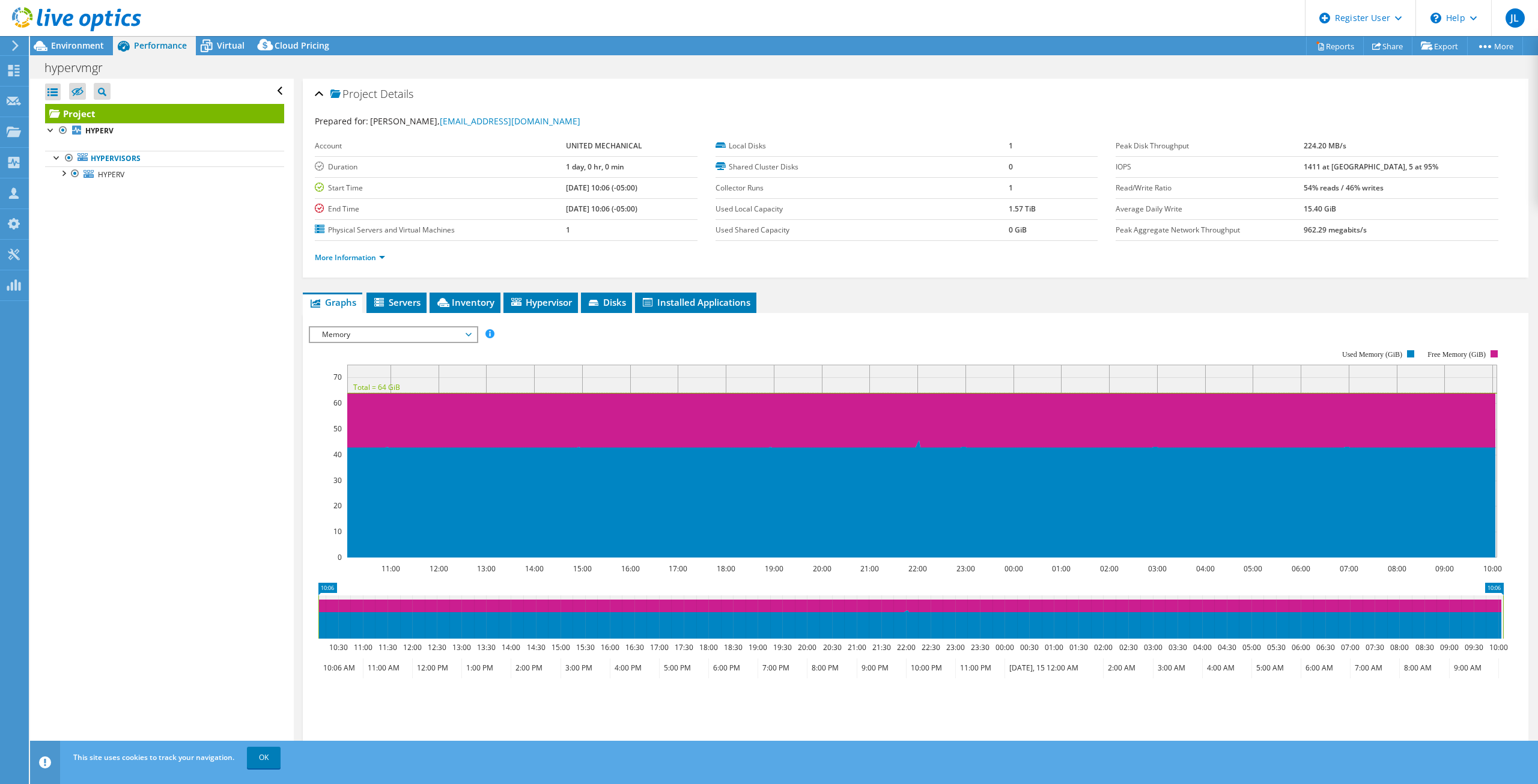
click at [390, 331] on span "Memory" at bounding box center [393, 334] width 154 height 14
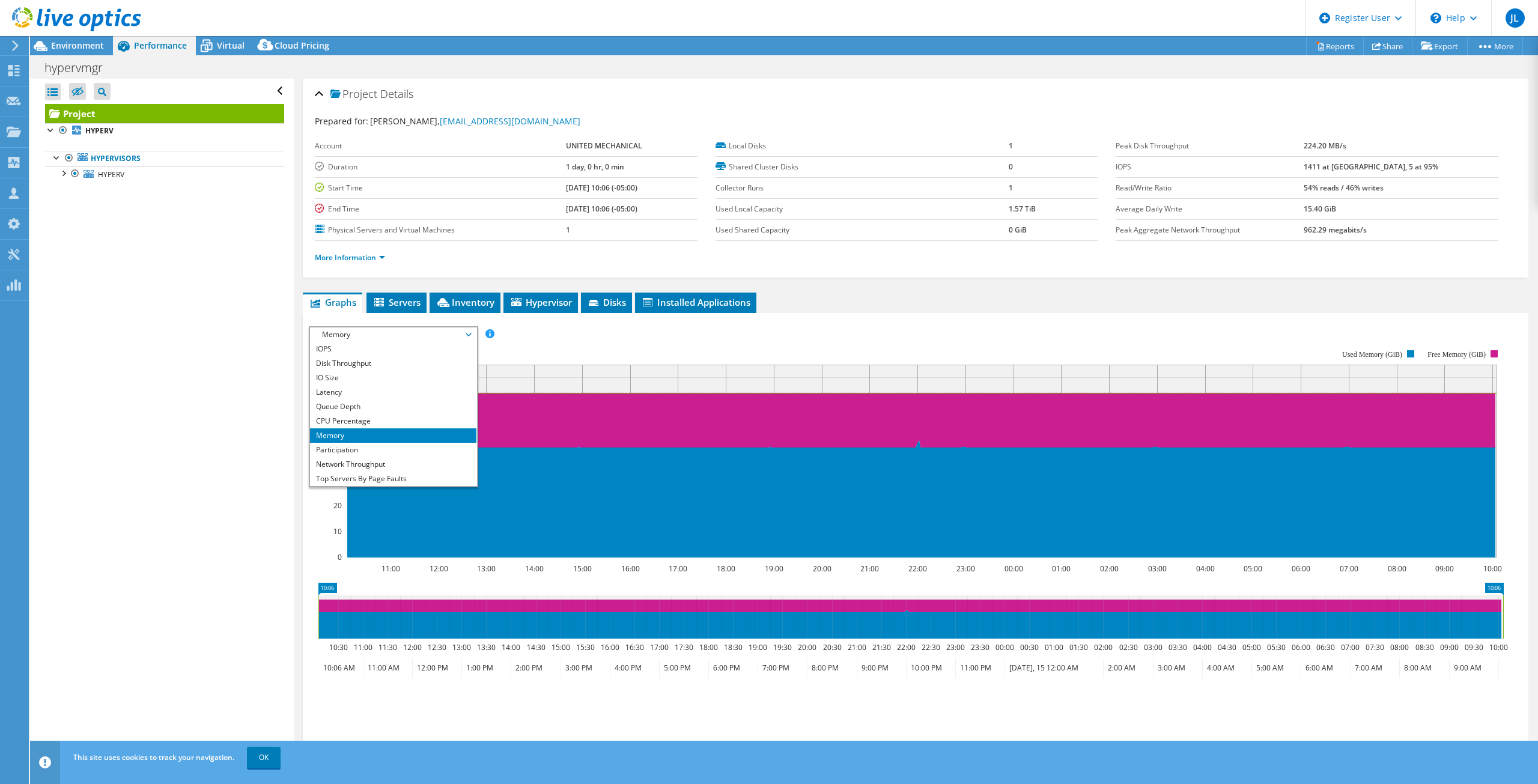
click at [385, 330] on span "Memory" at bounding box center [393, 334] width 154 height 14
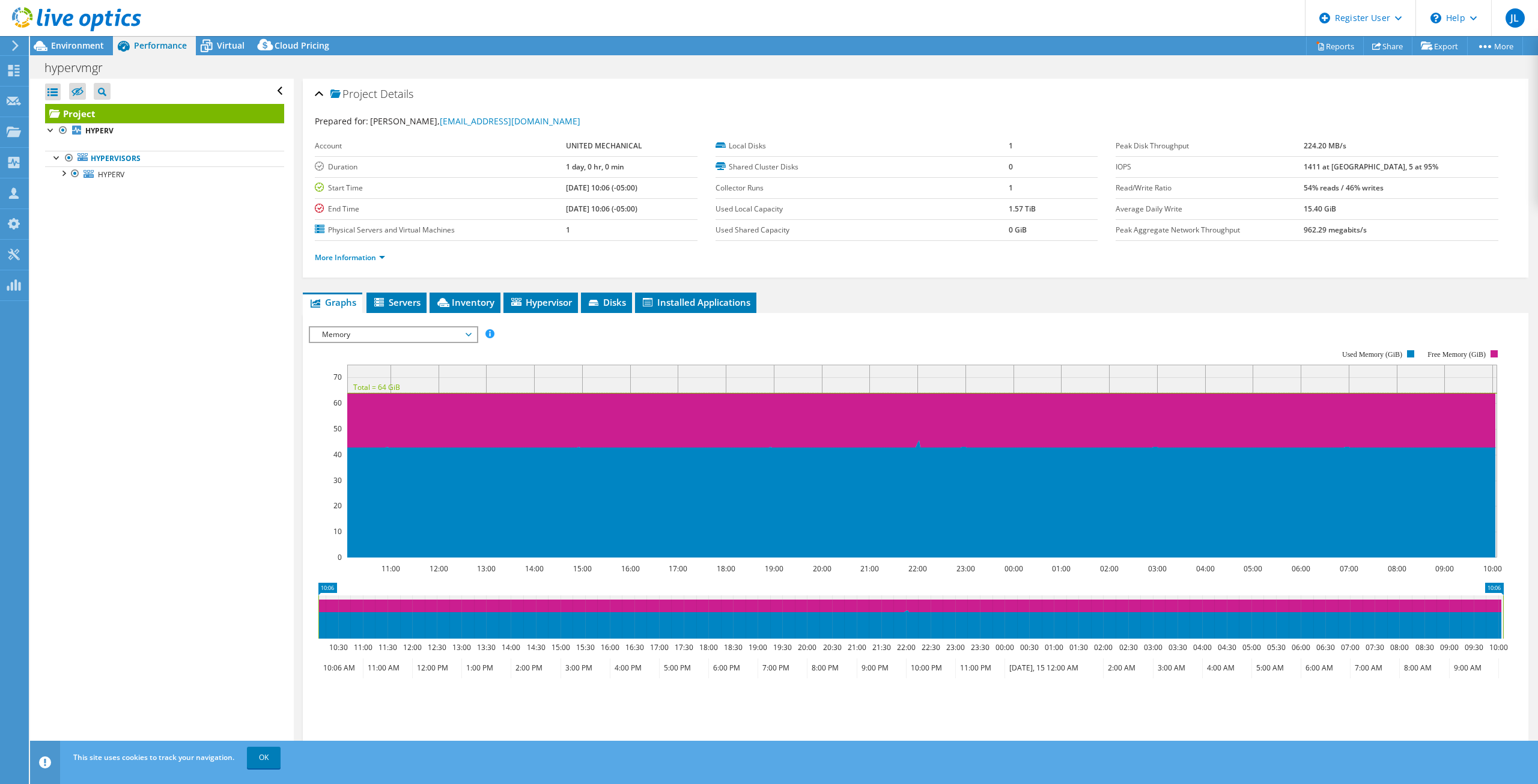
click at [382, 338] on span "Memory" at bounding box center [393, 334] width 154 height 14
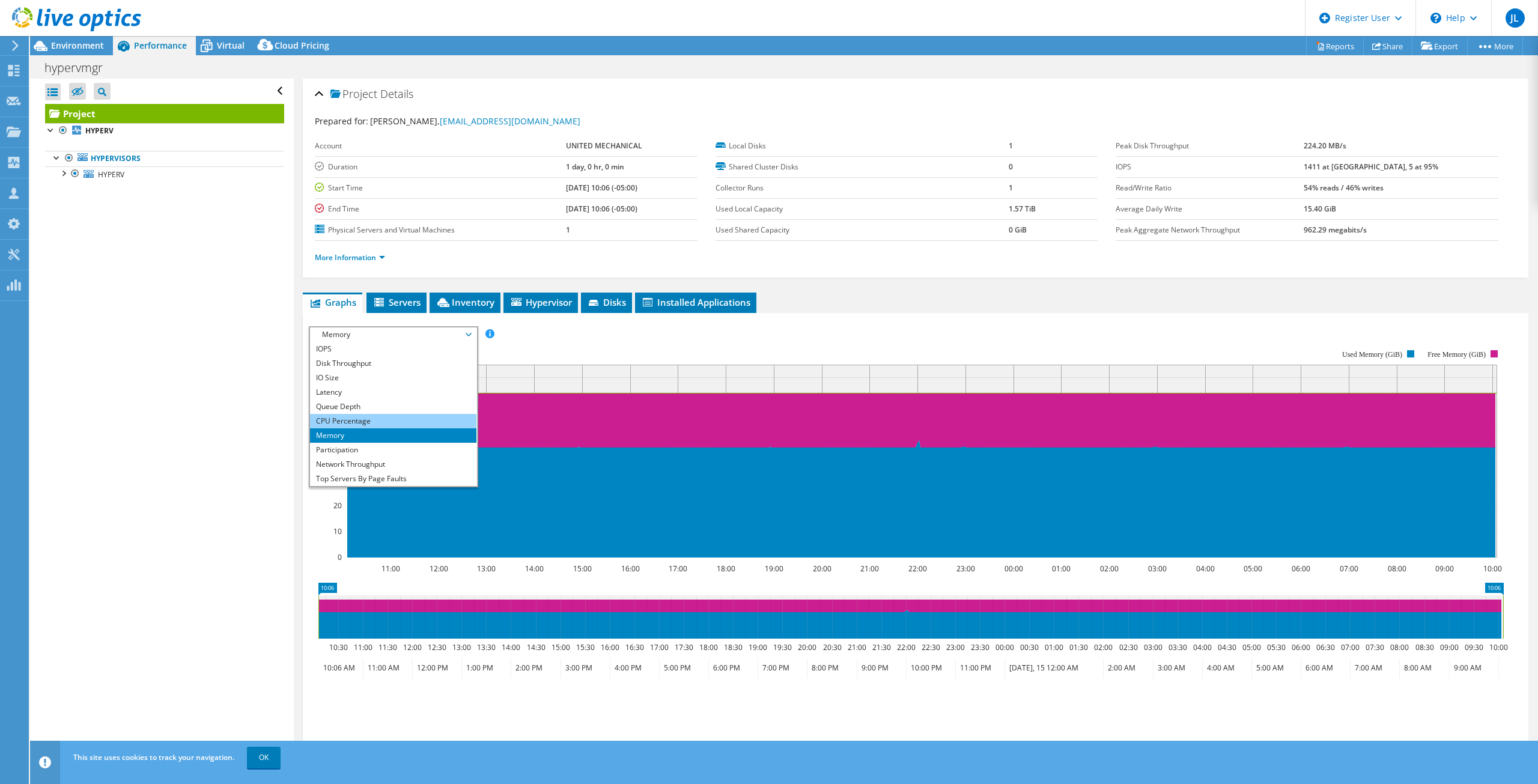
click at [374, 418] on li "CPU Percentage" at bounding box center [393, 421] width 166 height 14
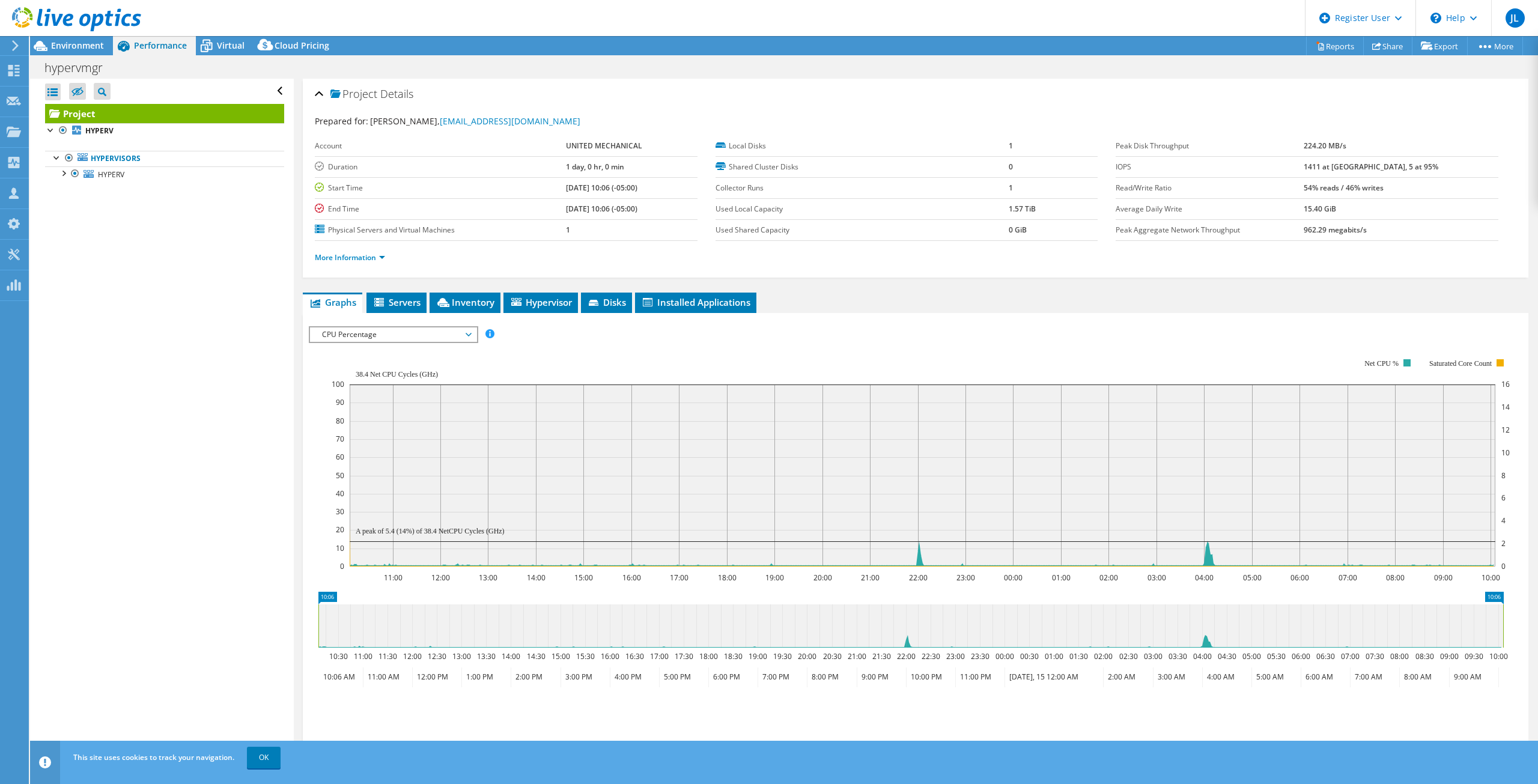
click at [451, 330] on span "CPU Percentage" at bounding box center [393, 334] width 154 height 14
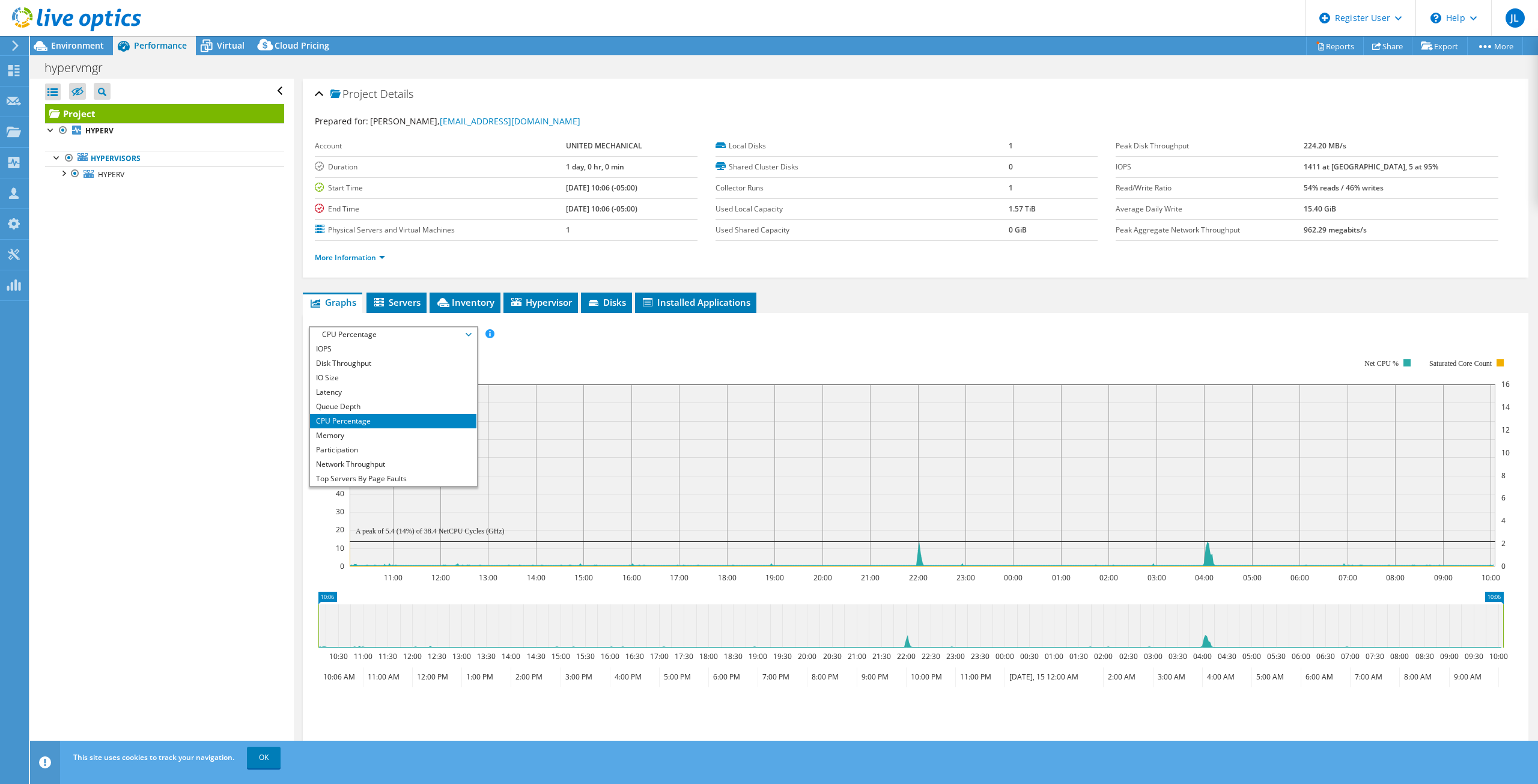
click at [220, 394] on div "Open All Close All Hide Excluded Nodes Project Tree Filter" at bounding box center [161, 419] width 263 height 682
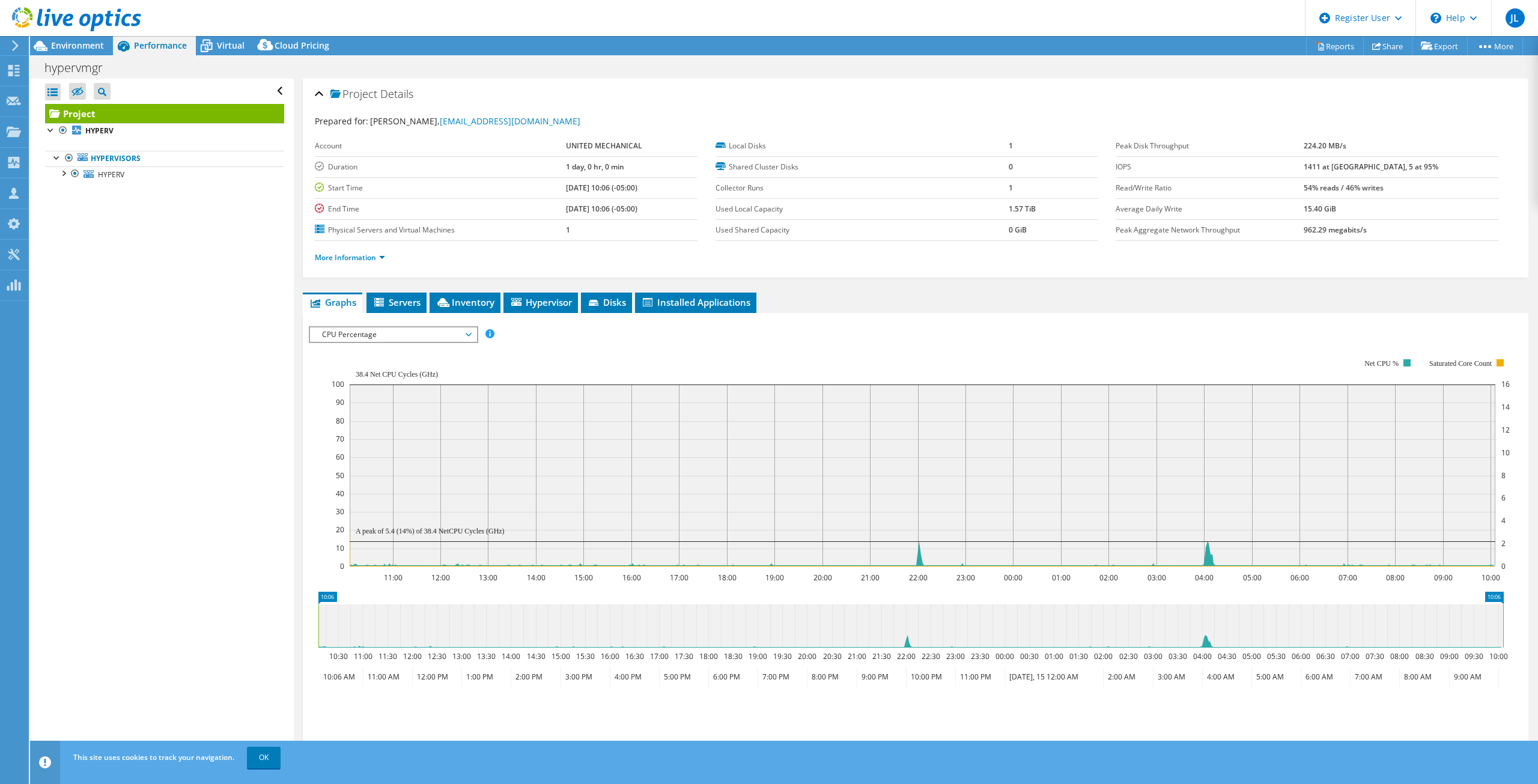
click at [456, 336] on span "CPU Percentage" at bounding box center [393, 334] width 154 height 14
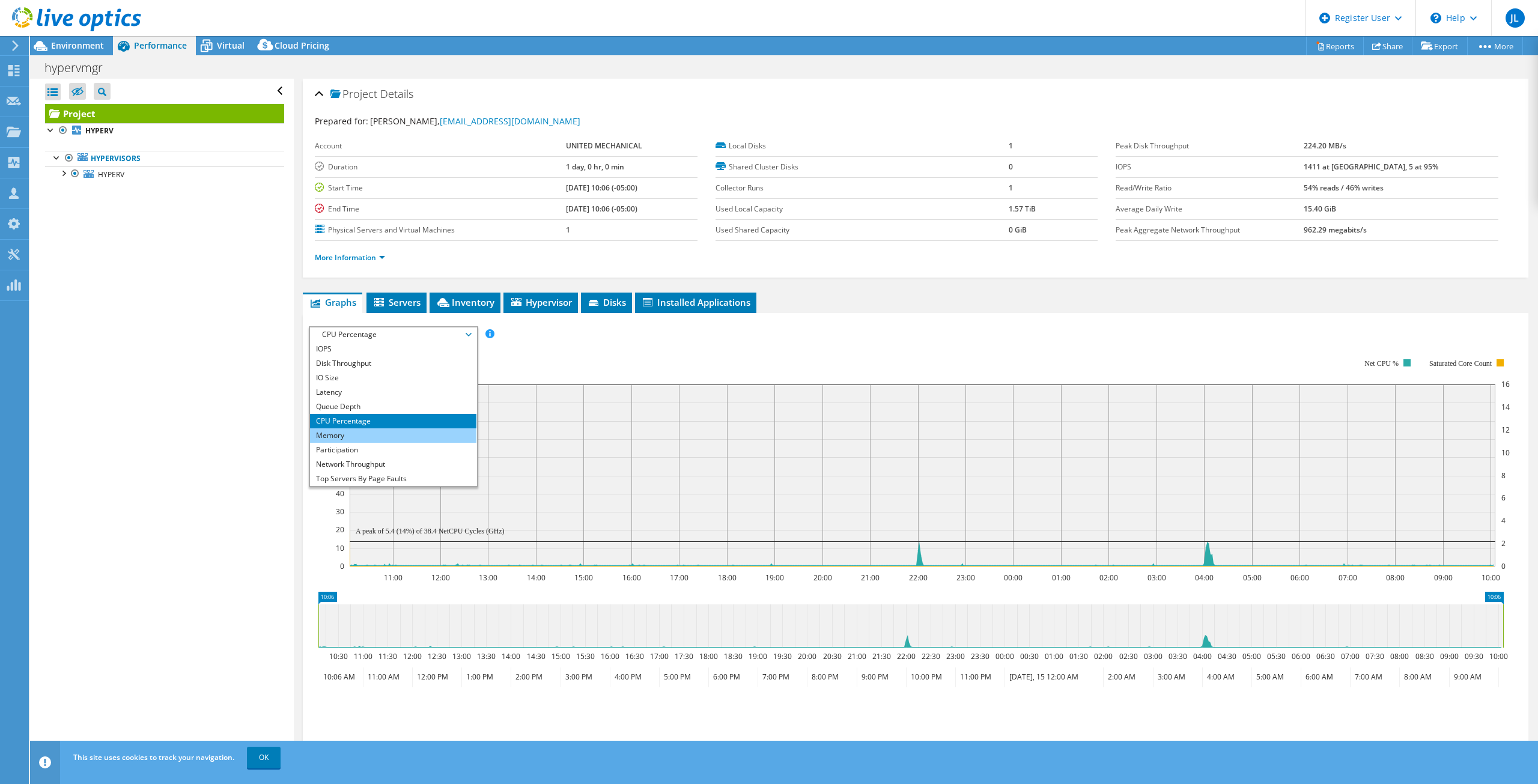
click at [396, 432] on li "Memory" at bounding box center [393, 435] width 166 height 14
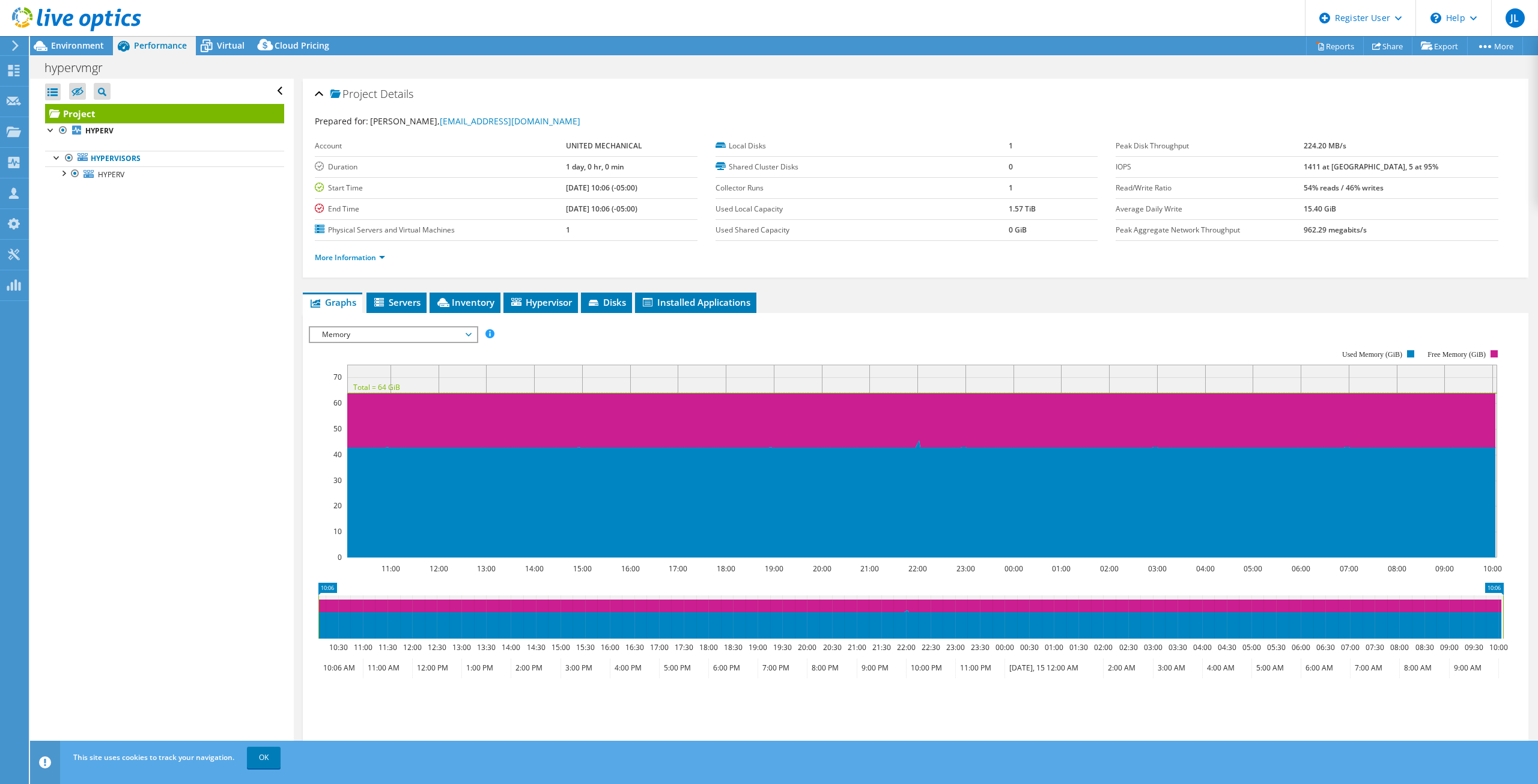
click at [446, 327] on span "Memory" at bounding box center [393, 334] width 154 height 14
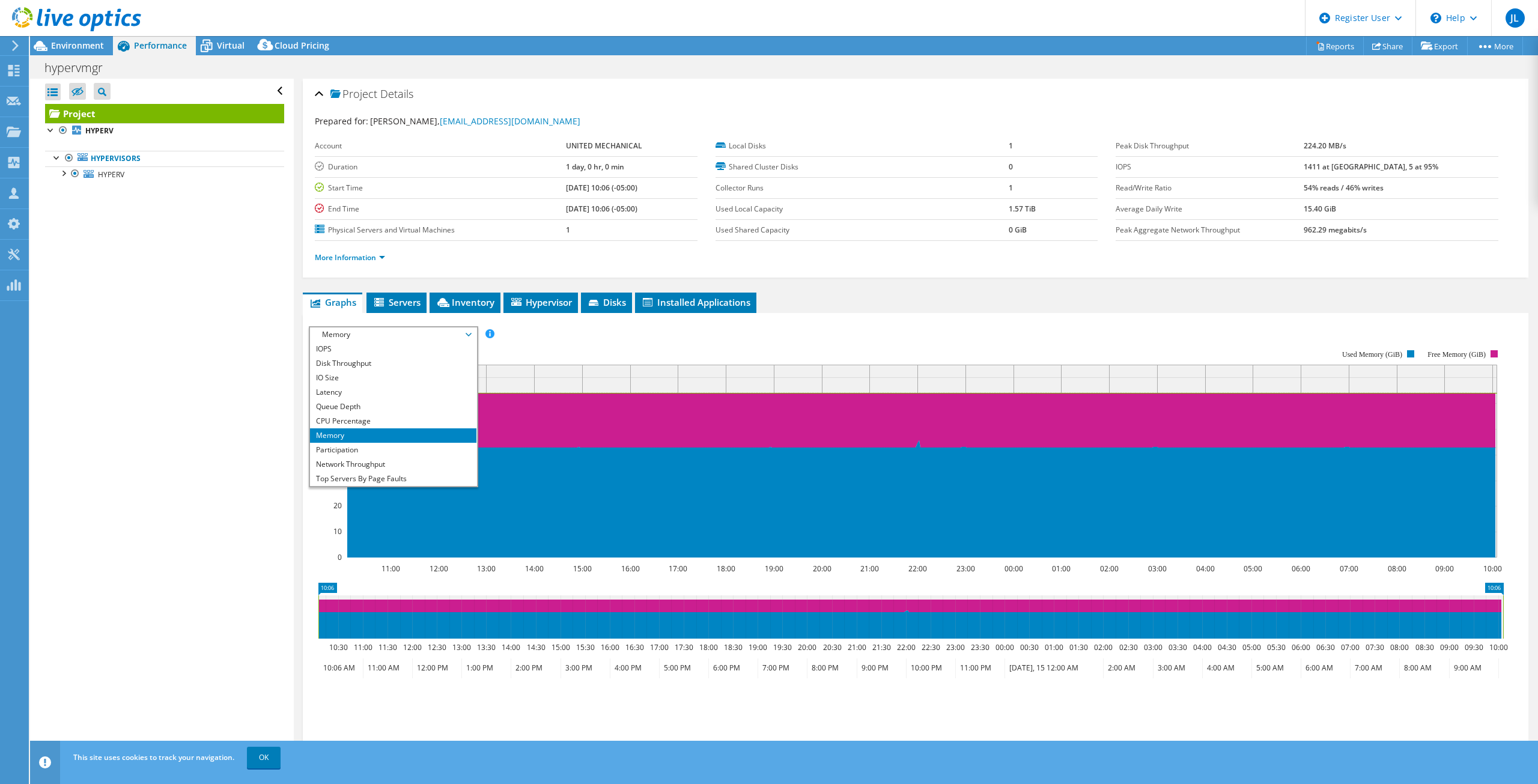
click at [233, 409] on div "Open All Close All Hide Excluded Nodes Project Tree Filter" at bounding box center [161, 419] width 263 height 682
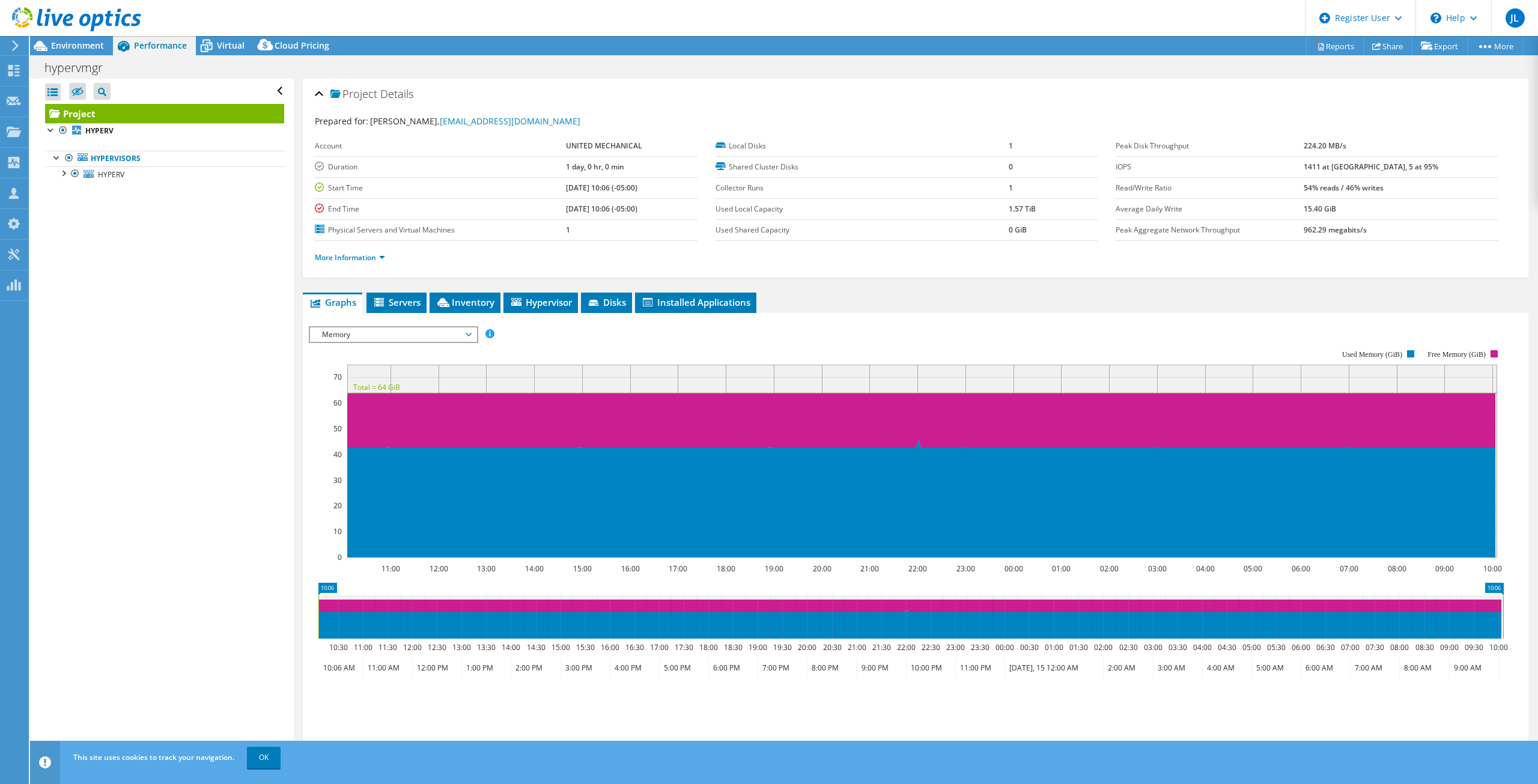
click at [82, 40] on div at bounding box center [70, 20] width 141 height 40
click at [81, 47] on span "Environment" at bounding box center [77, 45] width 53 height 11
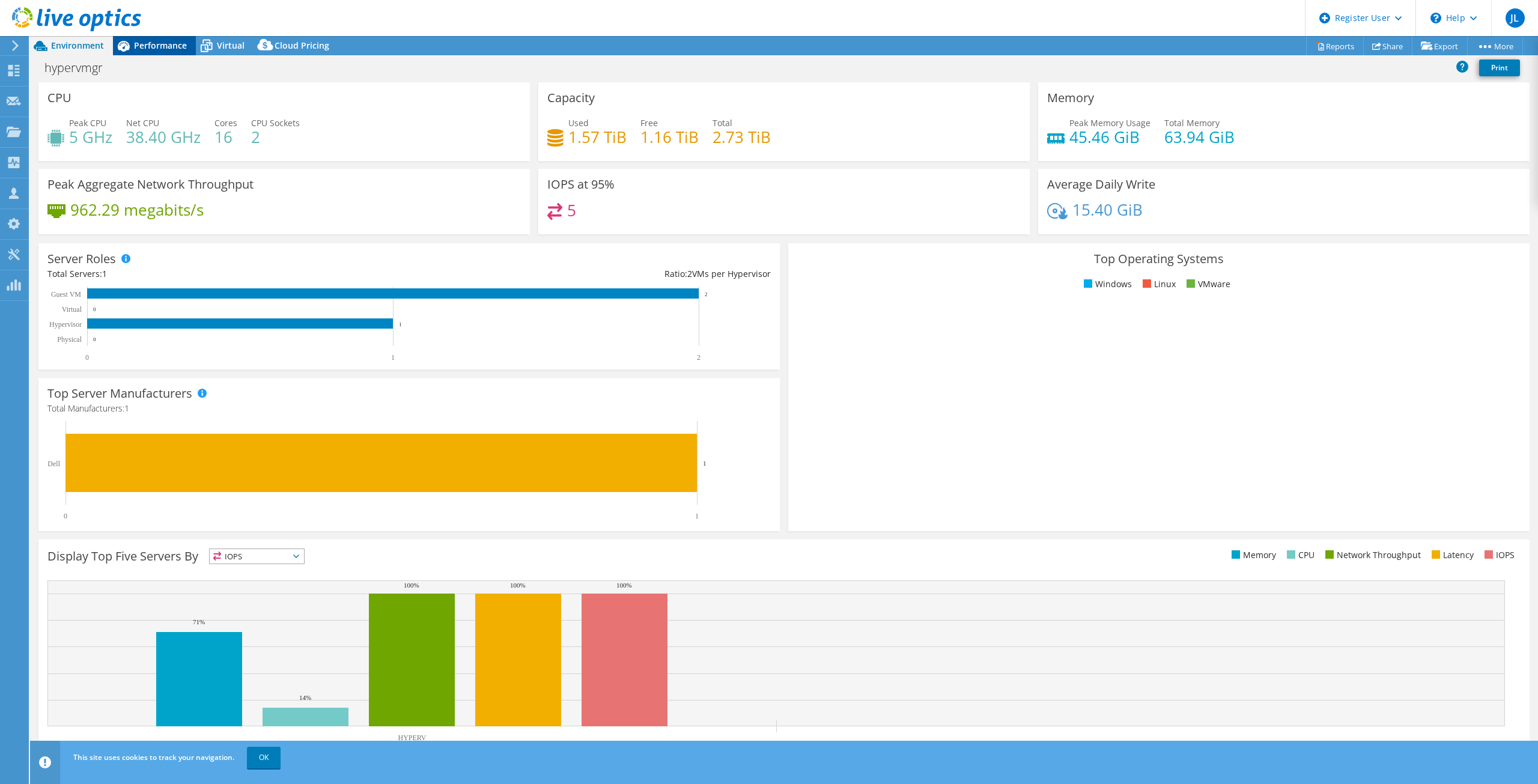
click at [146, 48] on span "Performance" at bounding box center [160, 45] width 53 height 11
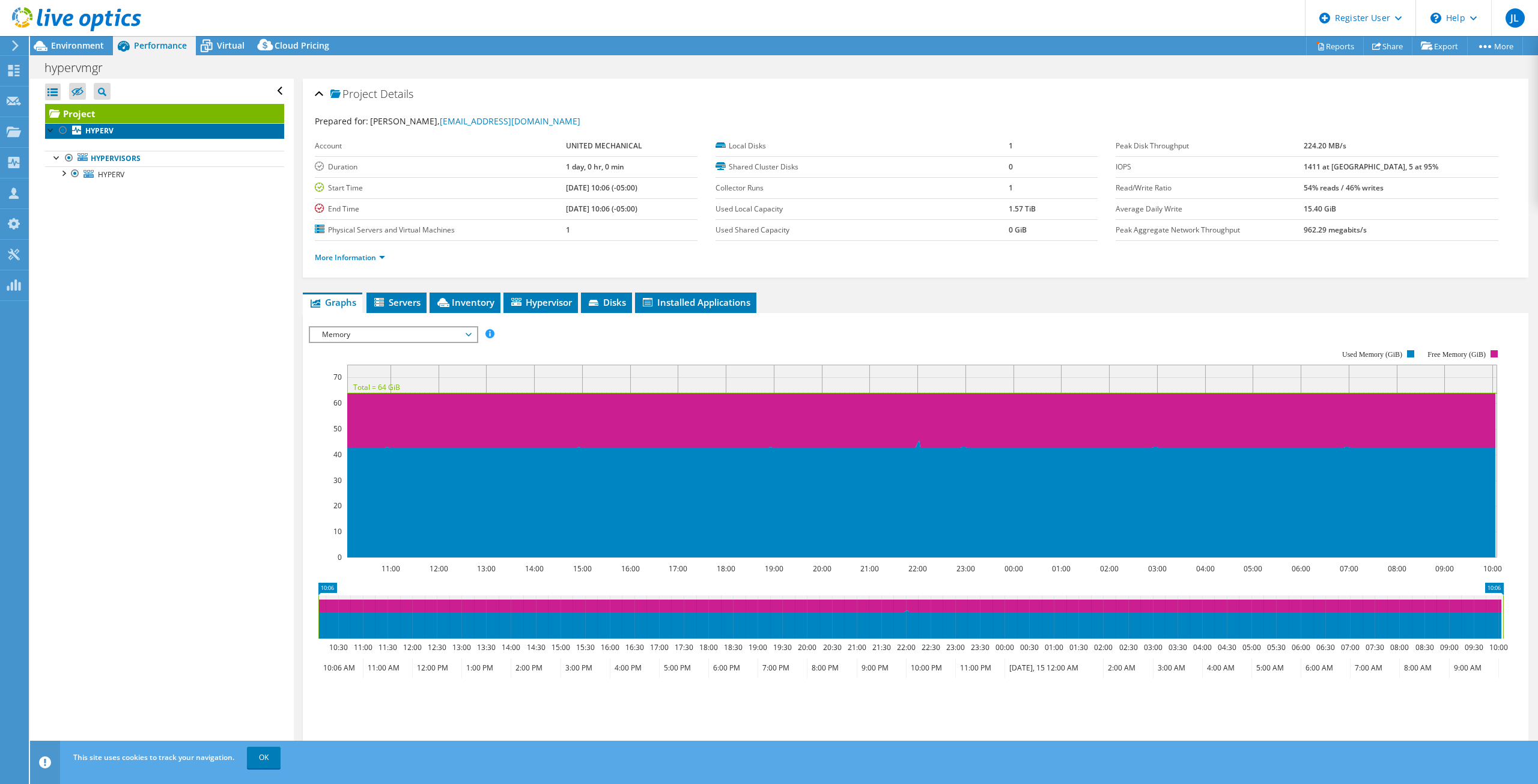
click at [149, 128] on link "HYPERV" at bounding box center [164, 131] width 239 height 16
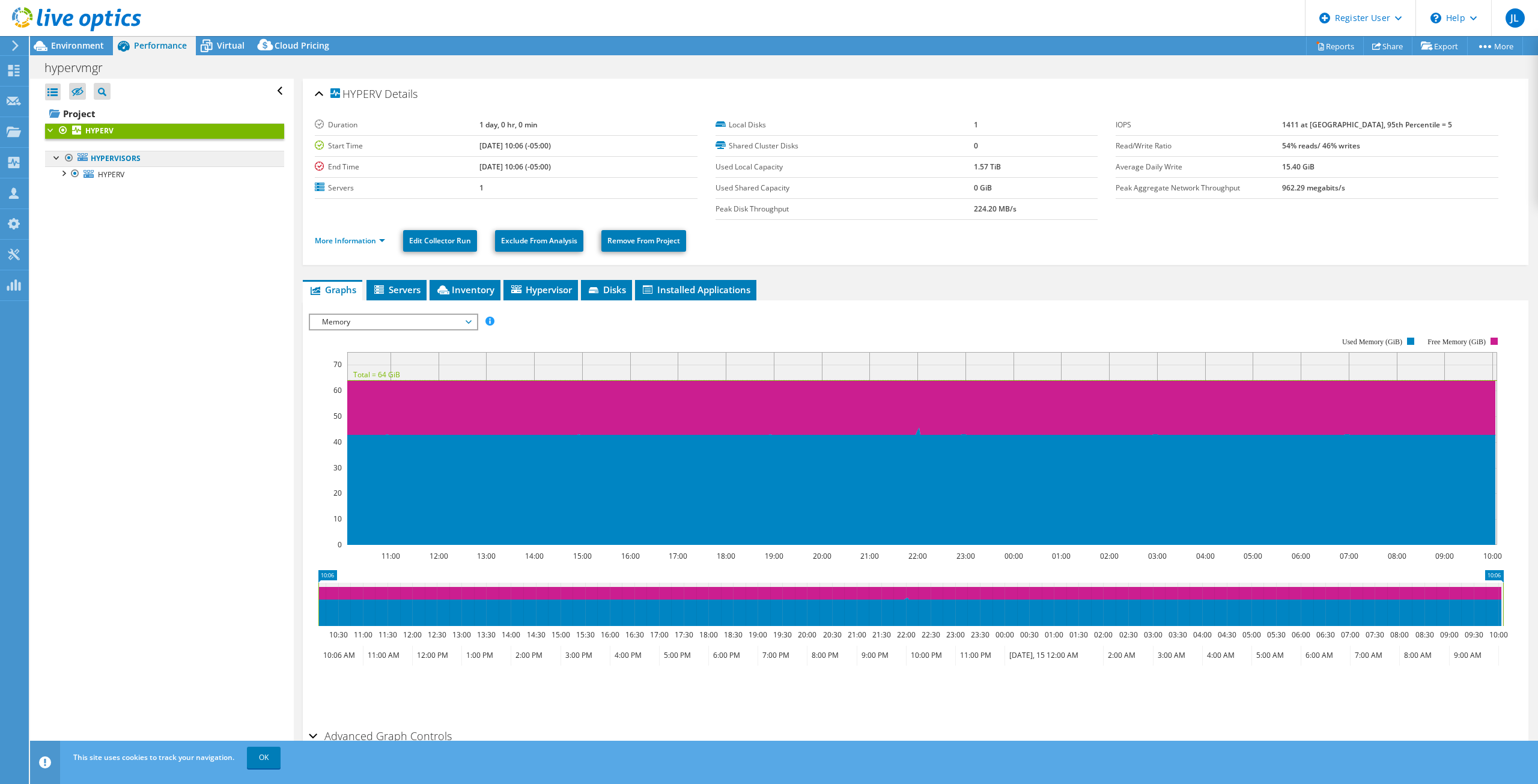
click at [135, 159] on link "Hypervisors" at bounding box center [164, 158] width 239 height 16
click at [450, 317] on span "Memory" at bounding box center [393, 322] width 154 height 14
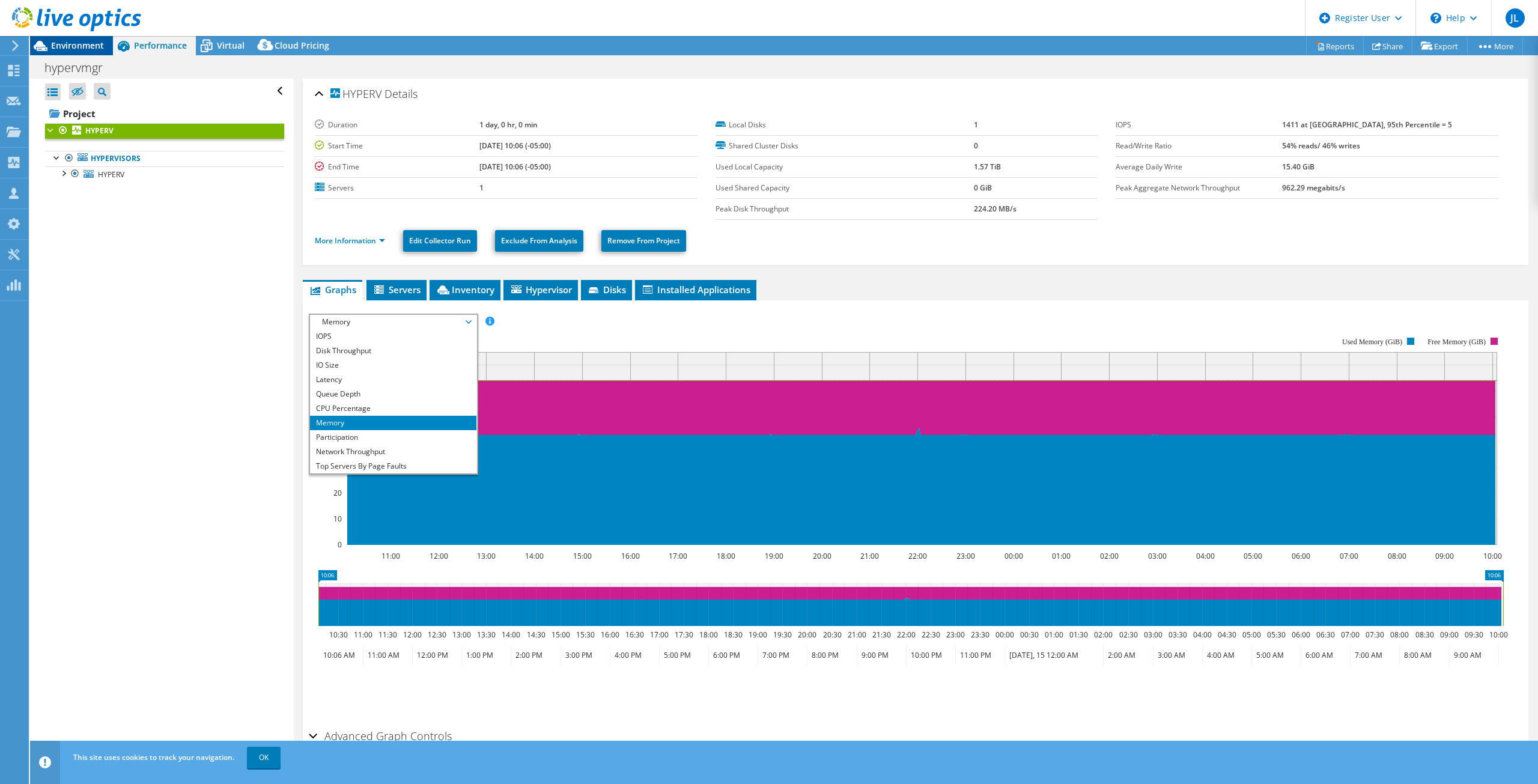
click at [90, 45] on span "Environment" at bounding box center [77, 45] width 53 height 11
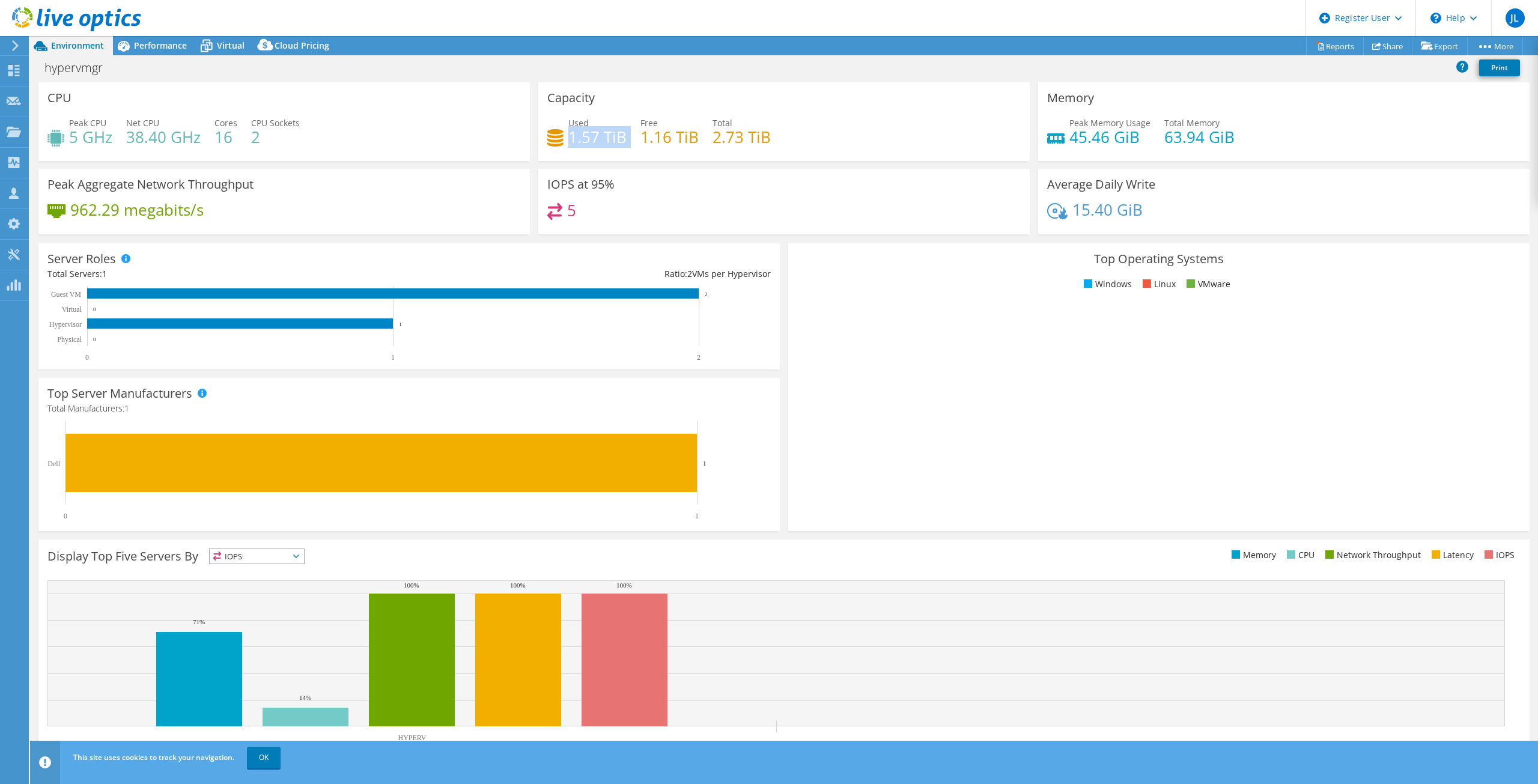
drag, startPoint x: 569, startPoint y: 137, endPoint x: 624, endPoint y: 137, distance: 55.0
click at [624, 137] on div "Used 1.57 TiB Free 1.16 TiB Total 2.73 TiB" at bounding box center [784, 136] width 474 height 39
click at [272, 754] on link "OK" at bounding box center [263, 757] width 34 height 22
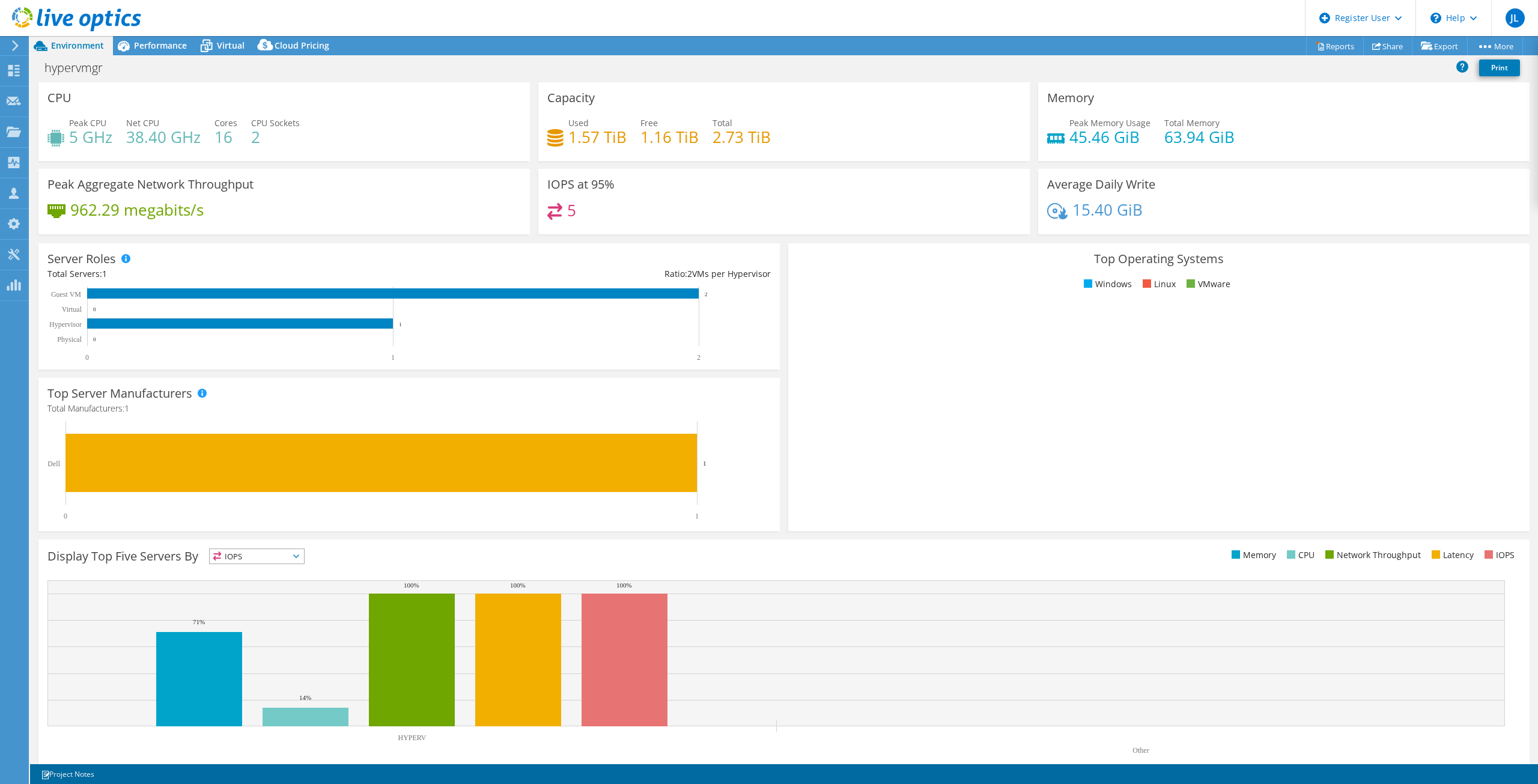
click at [360, 522] on div "Top Server Manufacturers Manufacturers are shown for physical servers and hyper…" at bounding box center [410, 454] width 742 height 153
click at [79, 19] on icon at bounding box center [76, 19] width 129 height 25
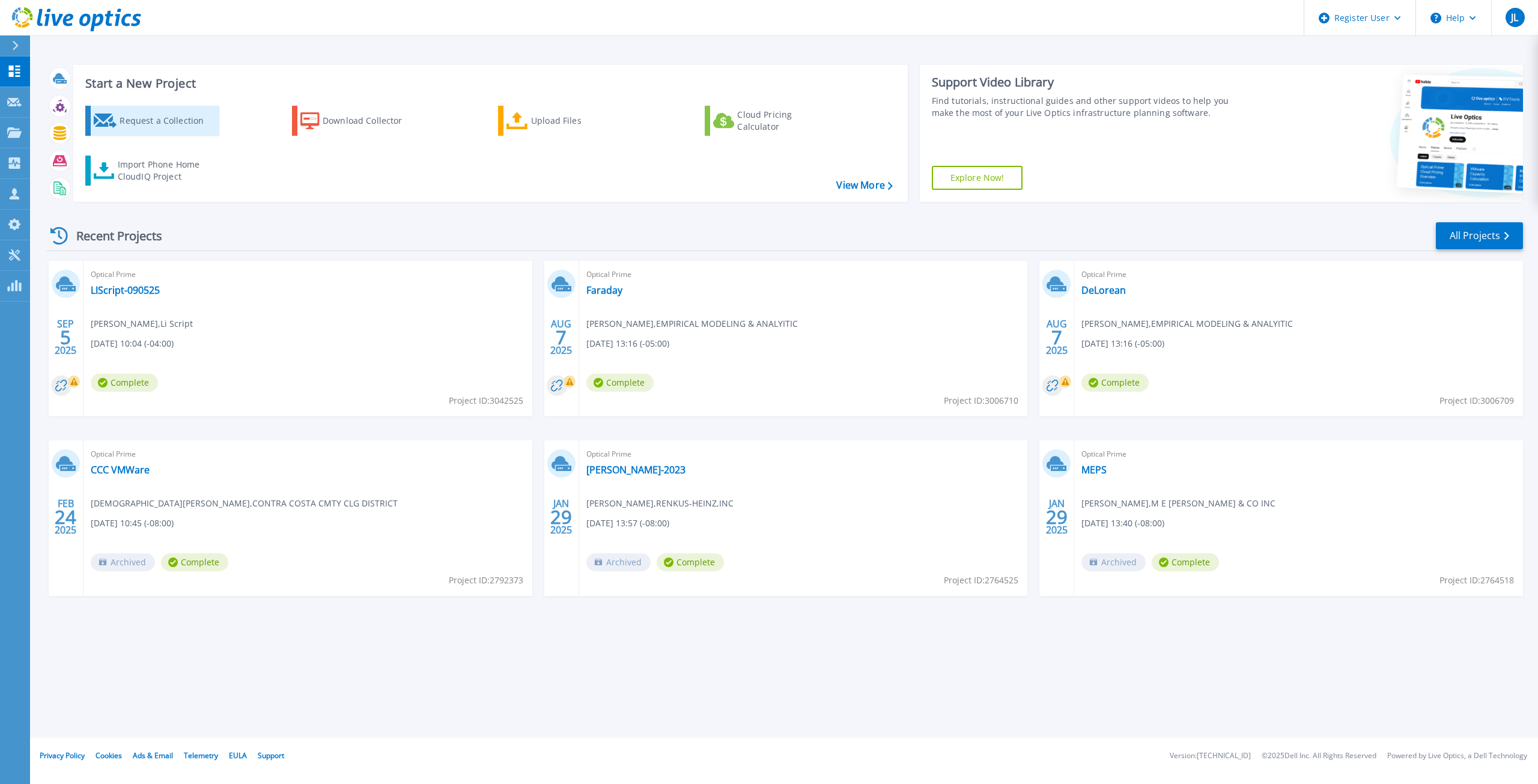
click at [175, 125] on div "Request a Collection" at bounding box center [167, 121] width 96 height 24
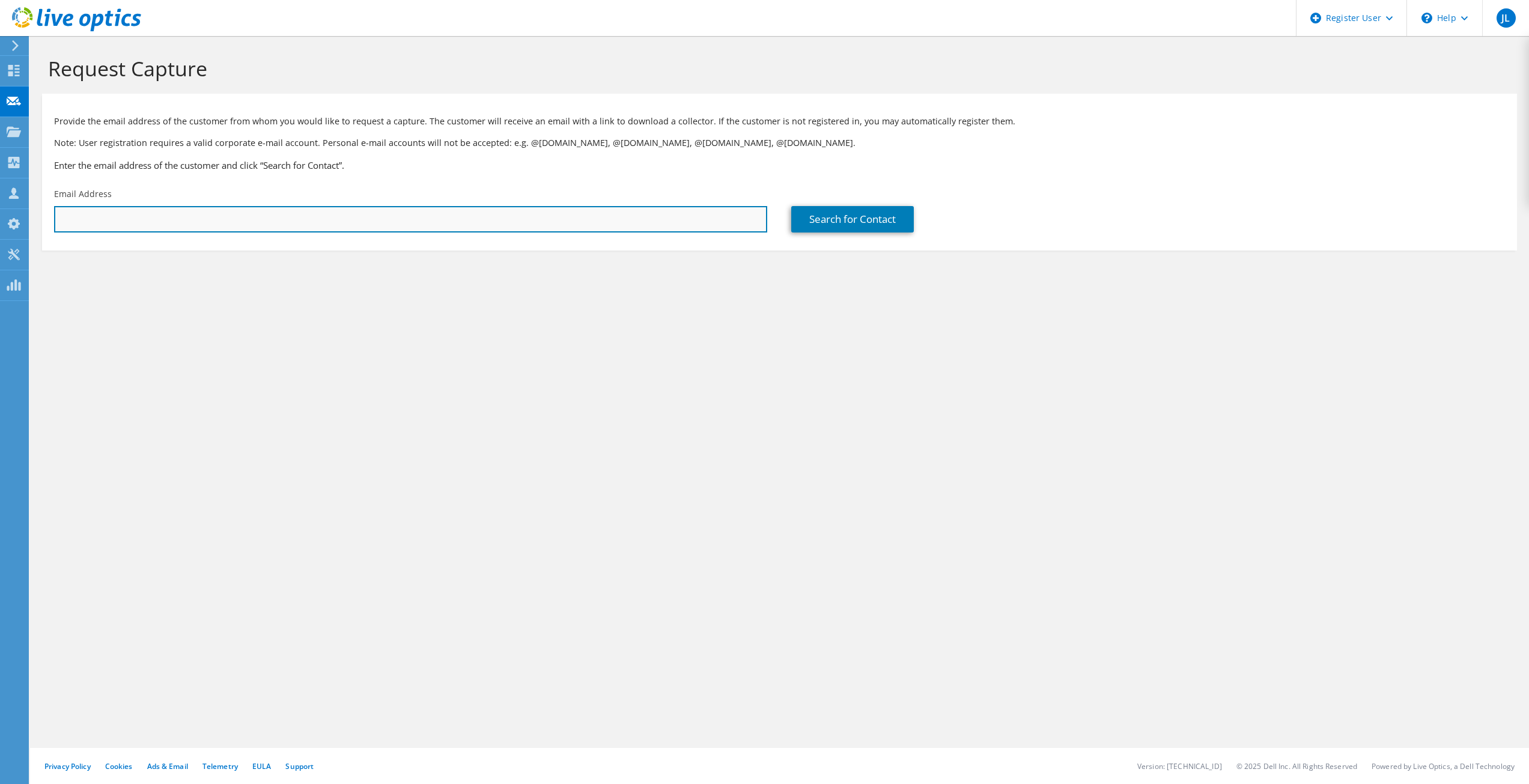
paste input "dplayford@unitedmechanical.com"
type input "dplayford@unitedmechanical.com"
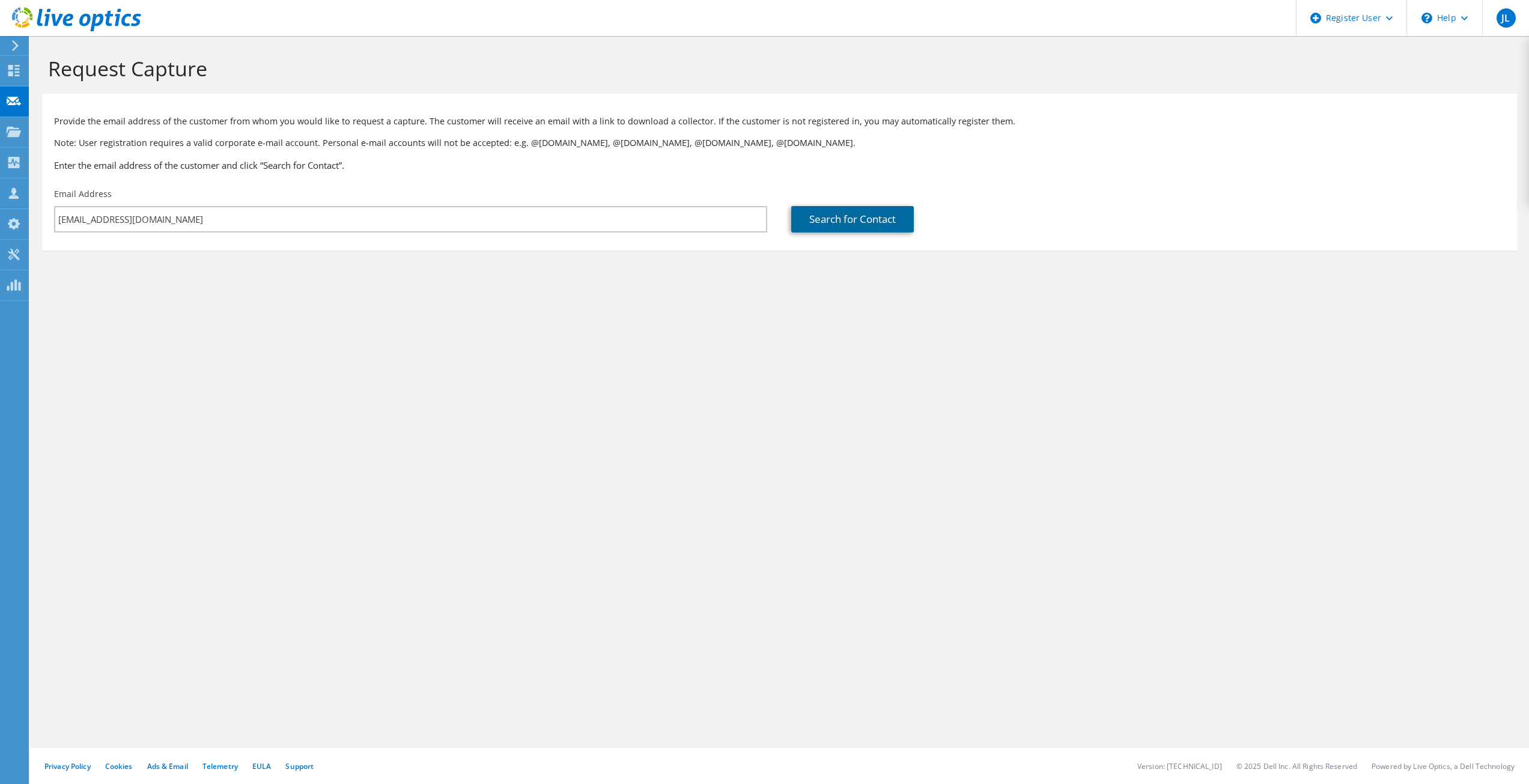
click at [816, 219] on link "Search for Contact" at bounding box center [853, 219] width 122 height 26
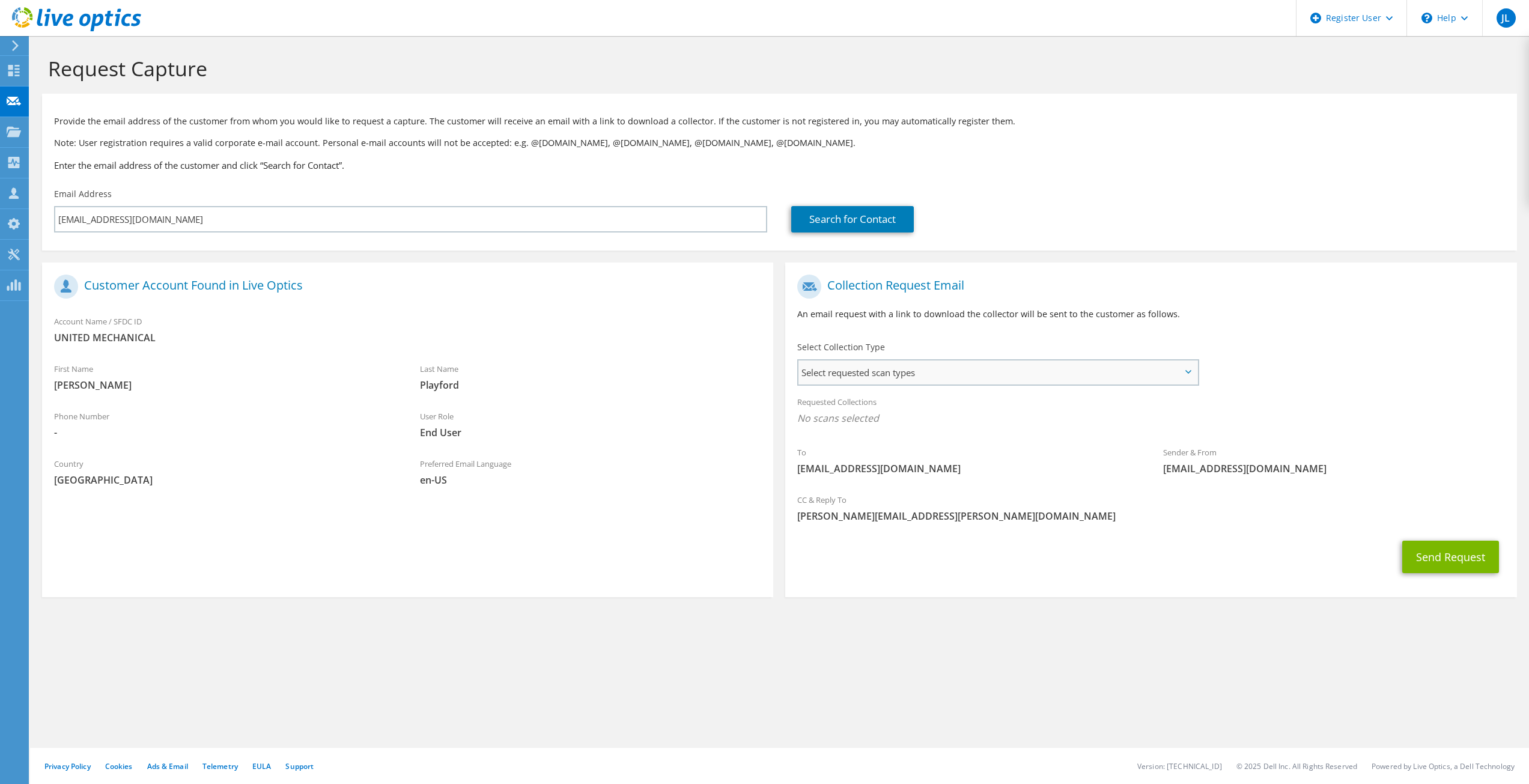
click at [898, 378] on span "Select requested scan types" at bounding box center [998, 372] width 398 height 24
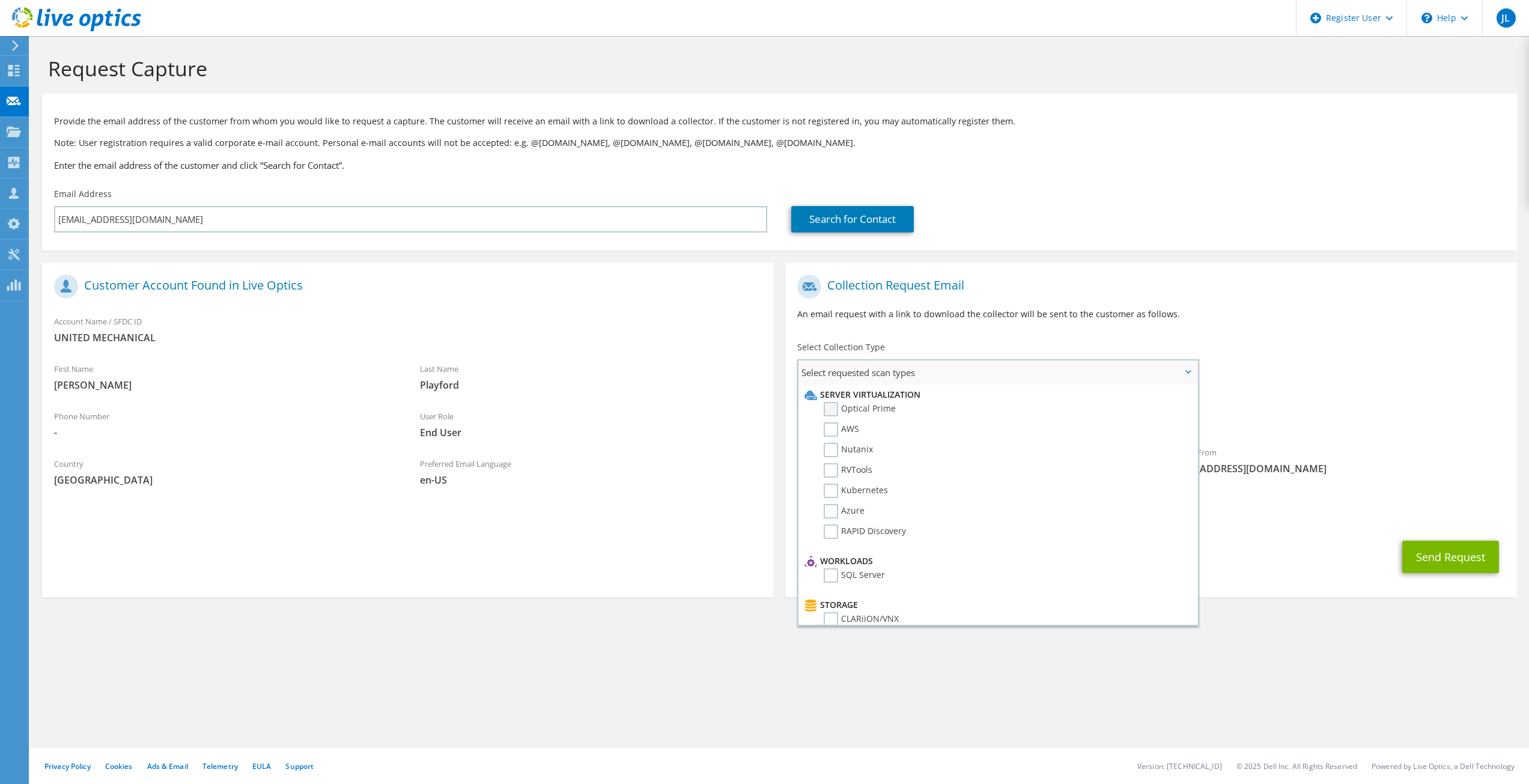
click at [854, 405] on label "Optical Prime" at bounding box center [860, 409] width 72 height 14
click at [0, 0] on input "Optical Prime" at bounding box center [0, 0] width 0 height 0
click at [783, 301] on div "Collection Request Email An email request with a link to download the collector…" at bounding box center [1151, 434] width 743 height 344
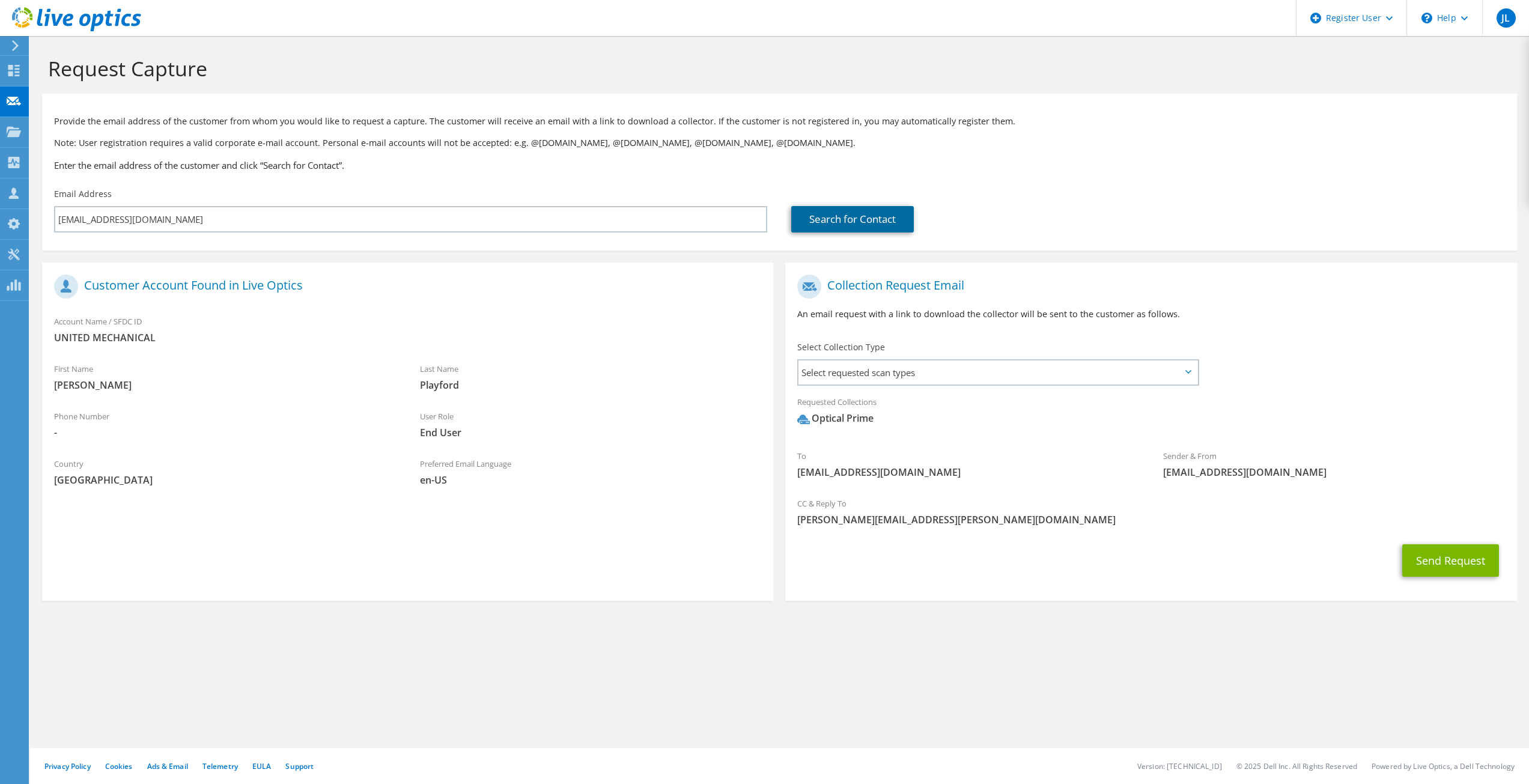
click at [869, 217] on link "Search for Contact" at bounding box center [853, 219] width 122 height 26
click at [1451, 549] on button "Send Request" at bounding box center [1451, 560] width 97 height 32
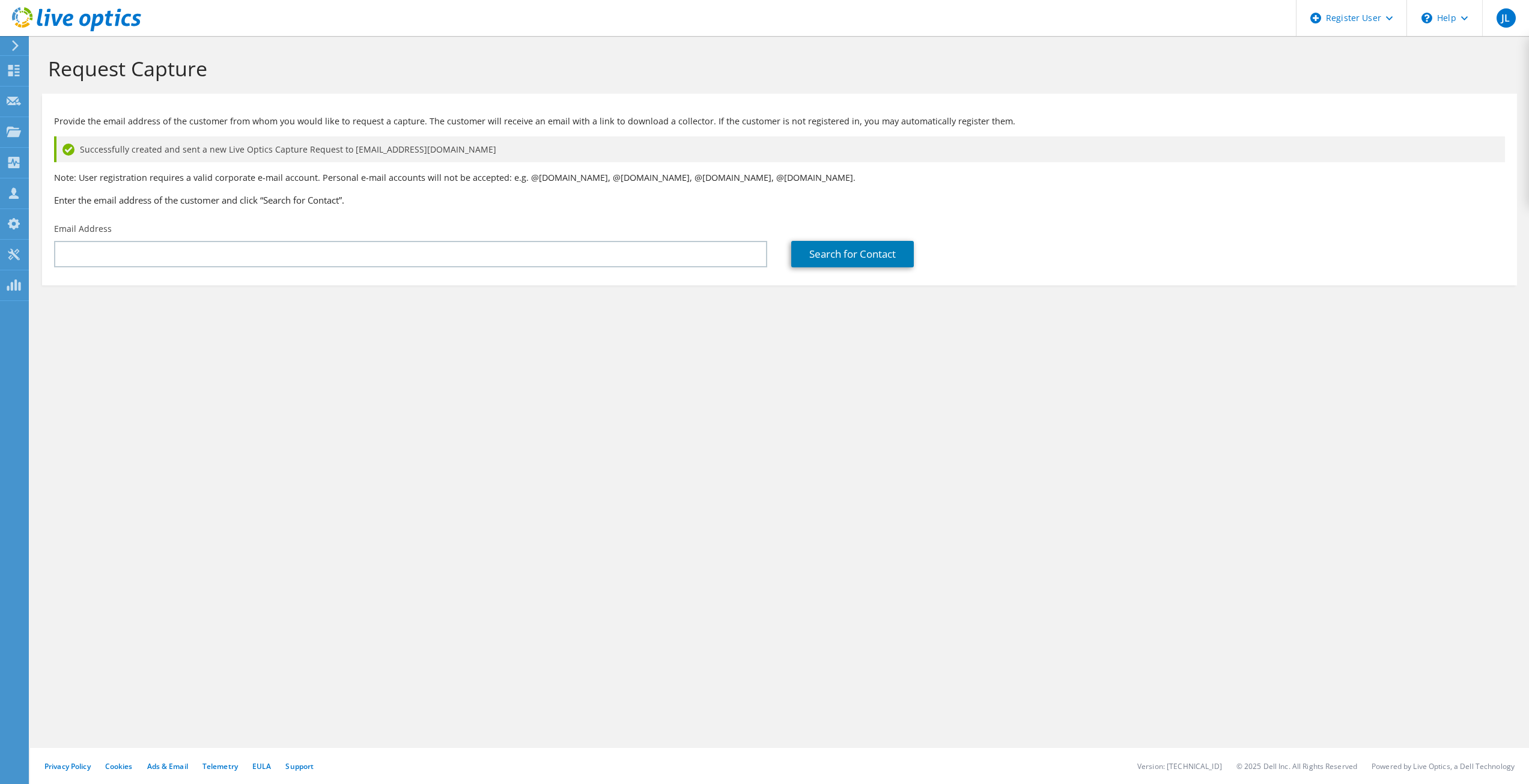
click at [1418, 316] on section "Request Capture Provide the email address of the customer from whom you would l…" at bounding box center [779, 190] width 1499 height 310
click at [29, 20] on icon at bounding box center [76, 19] width 129 height 25
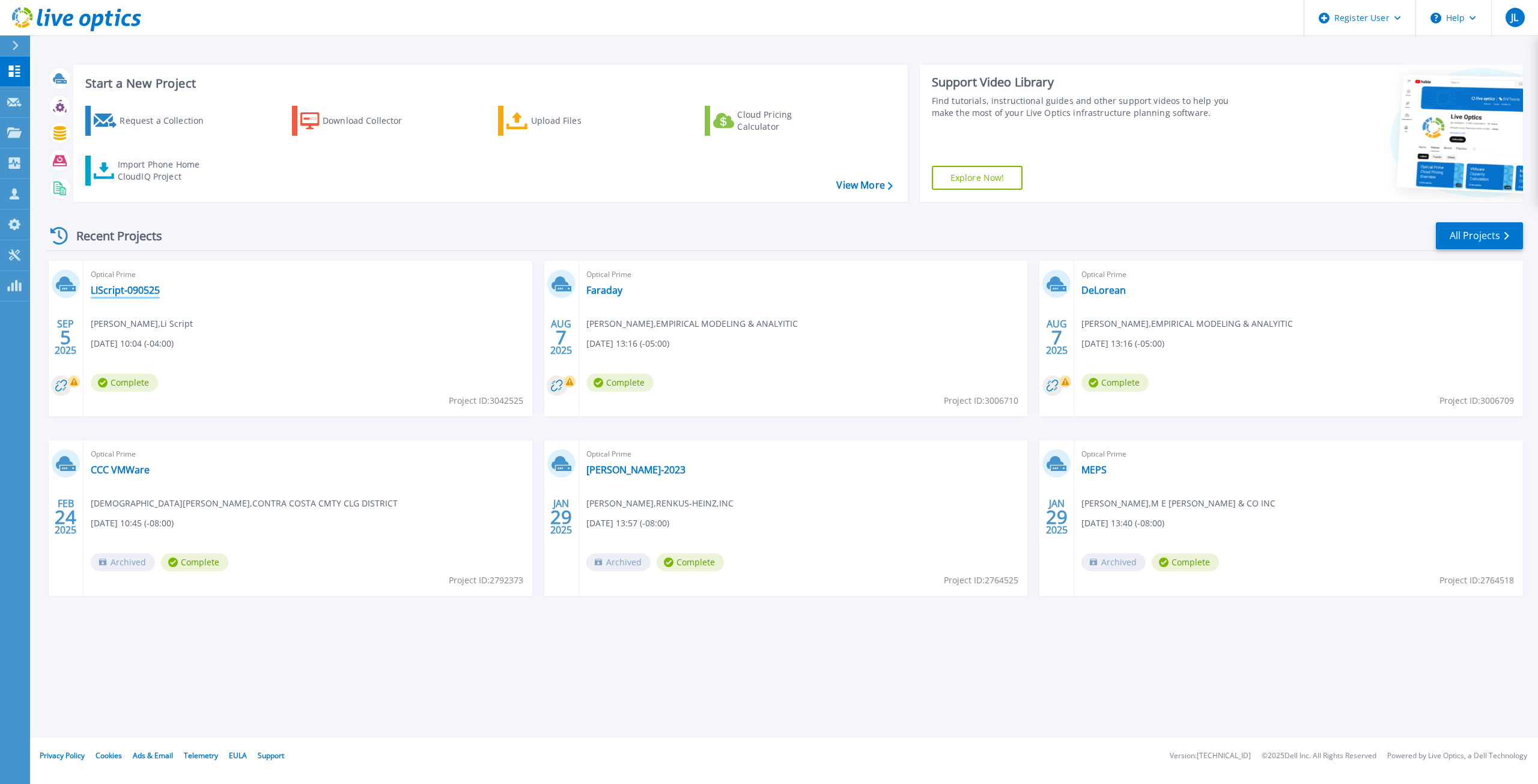
click at [132, 289] on link "LIScript-090525" at bounding box center [125, 290] width 69 height 12
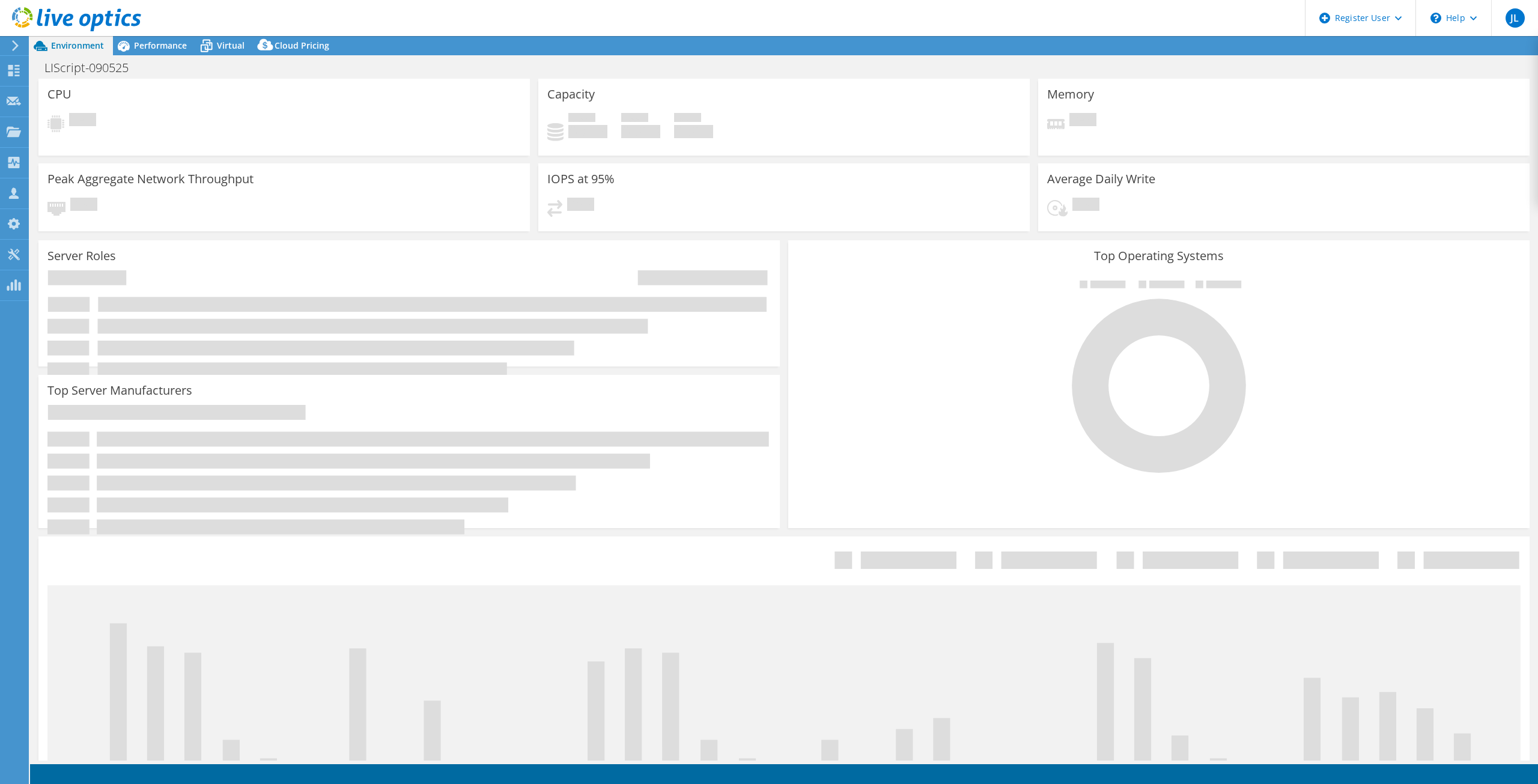
select select "USD"
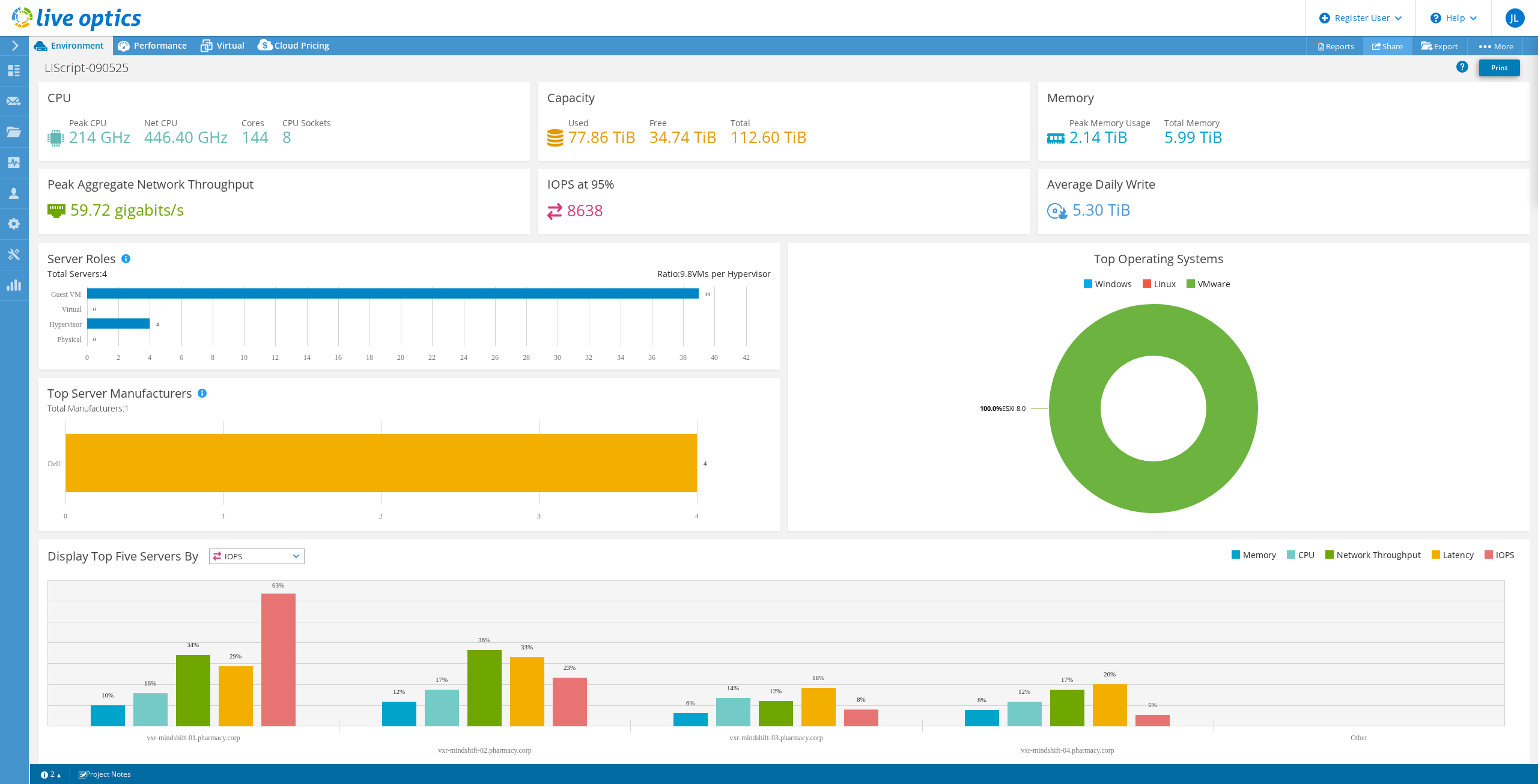
click at [1375, 44] on icon at bounding box center [1377, 46] width 9 height 9
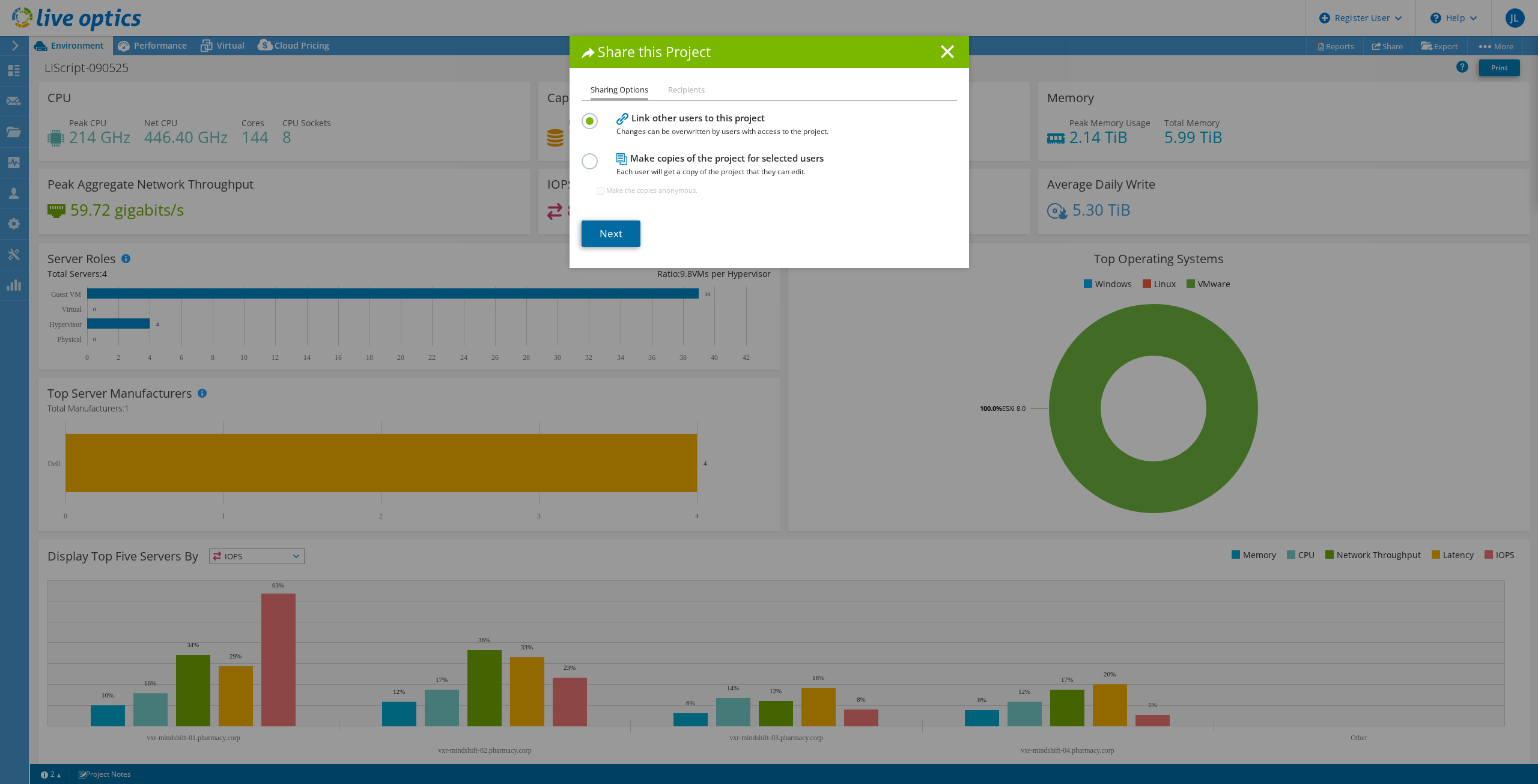
click at [601, 225] on link "Next" at bounding box center [610, 233] width 59 height 26
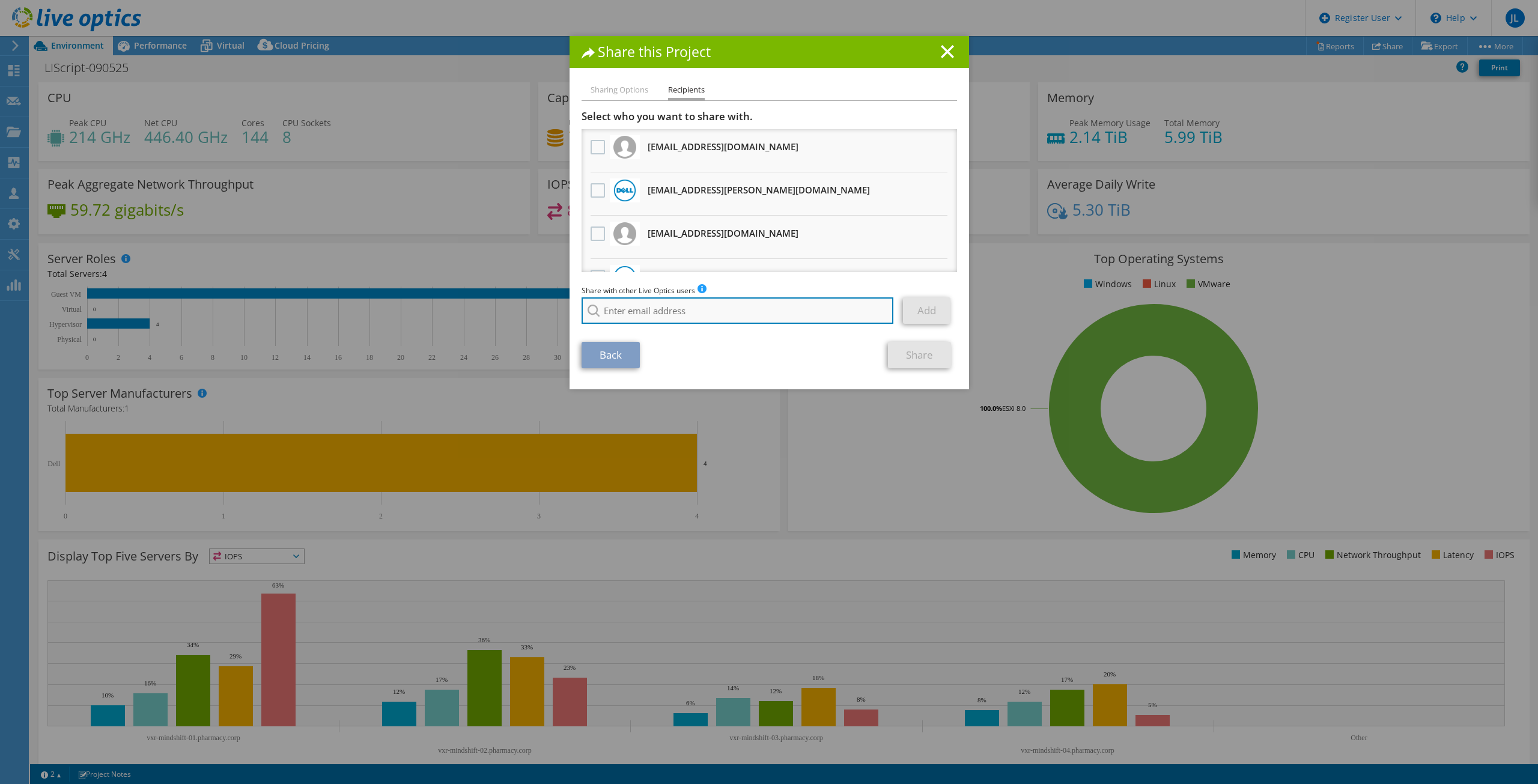
paste input "[EMAIL_ADDRESS][DOMAIN_NAME]"
type input "[EMAIL_ADDRESS][DOMAIN_NAME]"
click at [761, 365] on div "Back Share" at bounding box center [769, 354] width 375 height 26
click at [919, 313] on link "Add" at bounding box center [927, 310] width 48 height 26
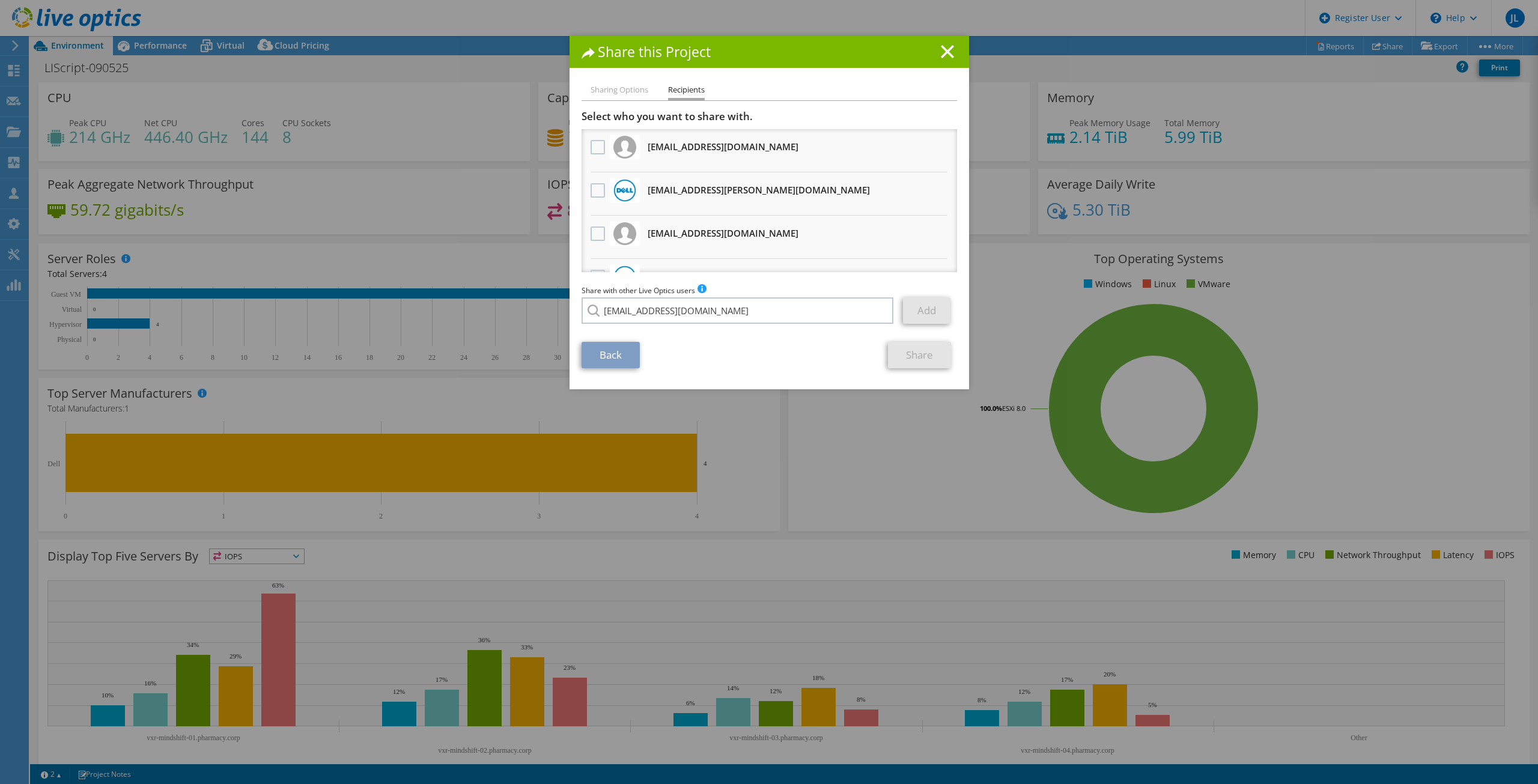
click at [919, 313] on link "Add" at bounding box center [927, 310] width 48 height 26
click at [750, 316] on input "[EMAIL_ADDRESS][DOMAIN_NAME]" at bounding box center [737, 310] width 313 height 26
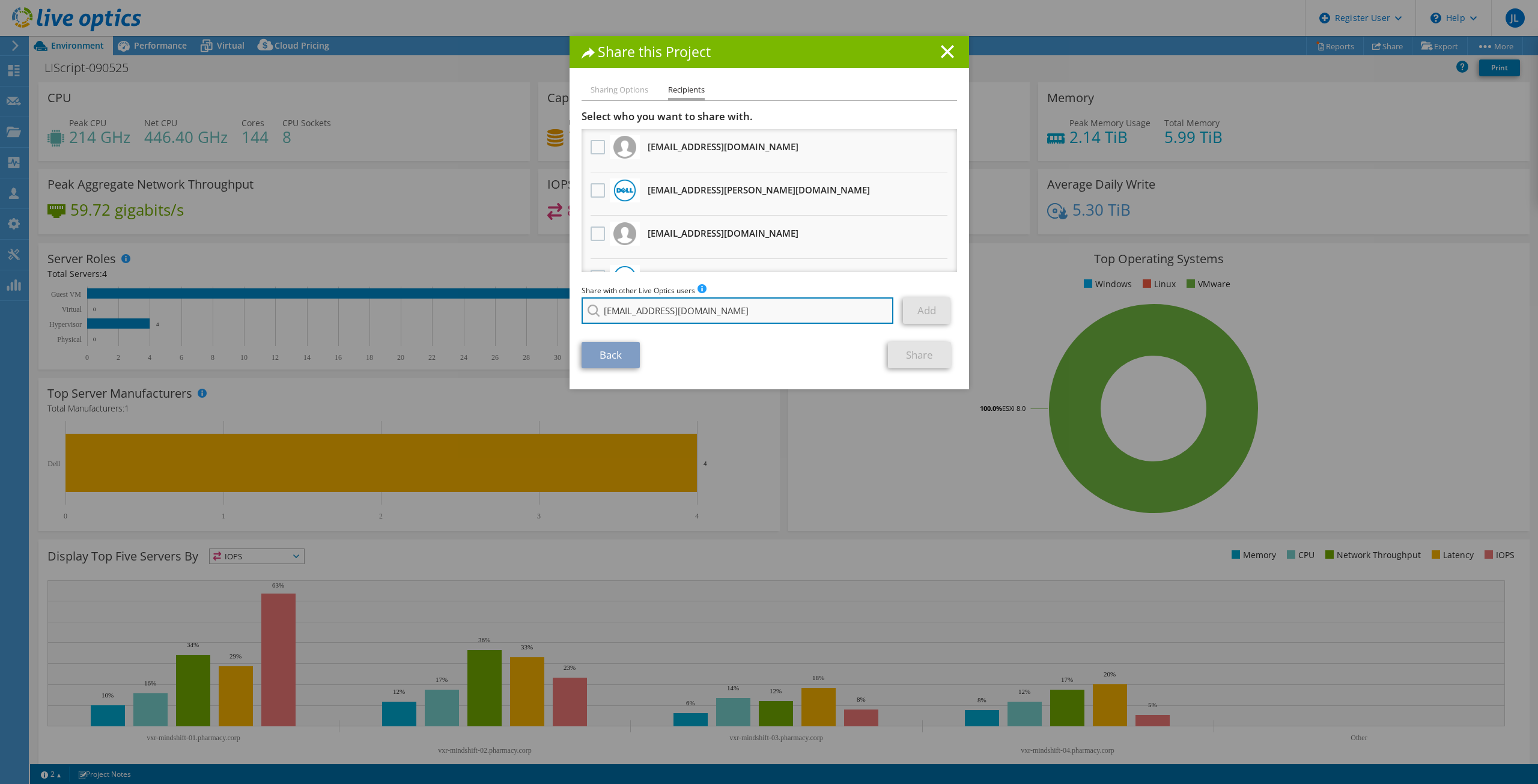
click at [750, 316] on input "[EMAIL_ADDRESS][DOMAIN_NAME]" at bounding box center [737, 310] width 313 height 26
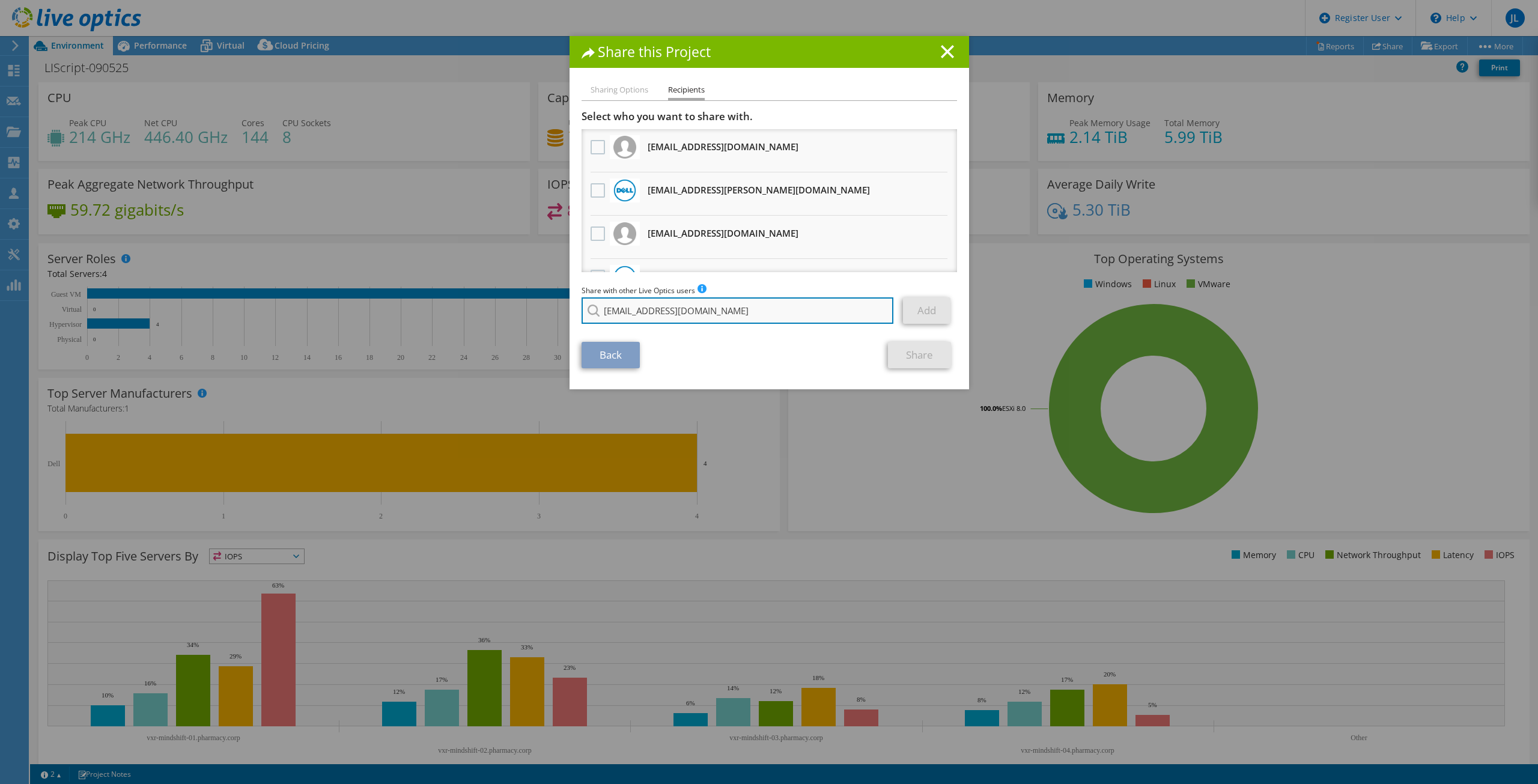
click at [760, 305] on input "[EMAIL_ADDRESS][DOMAIN_NAME]" at bounding box center [737, 310] width 313 height 26
click at [922, 310] on link "Add" at bounding box center [927, 310] width 48 height 26
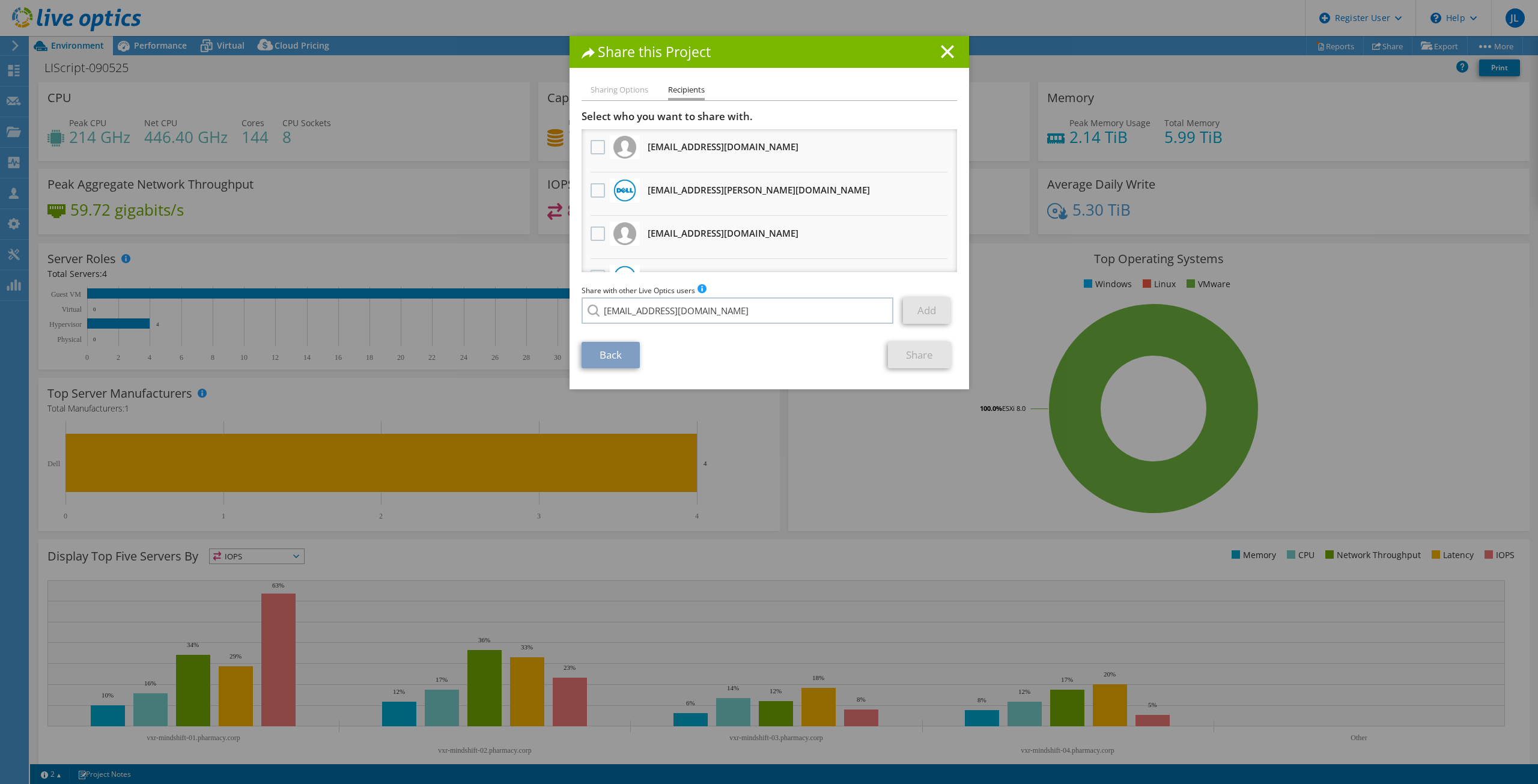
click at [922, 310] on link "Add" at bounding box center [927, 310] width 48 height 26
click at [619, 89] on li "Sharing Options" at bounding box center [619, 90] width 57 height 15
click at [615, 87] on li "Sharing Options" at bounding box center [619, 90] width 57 height 15
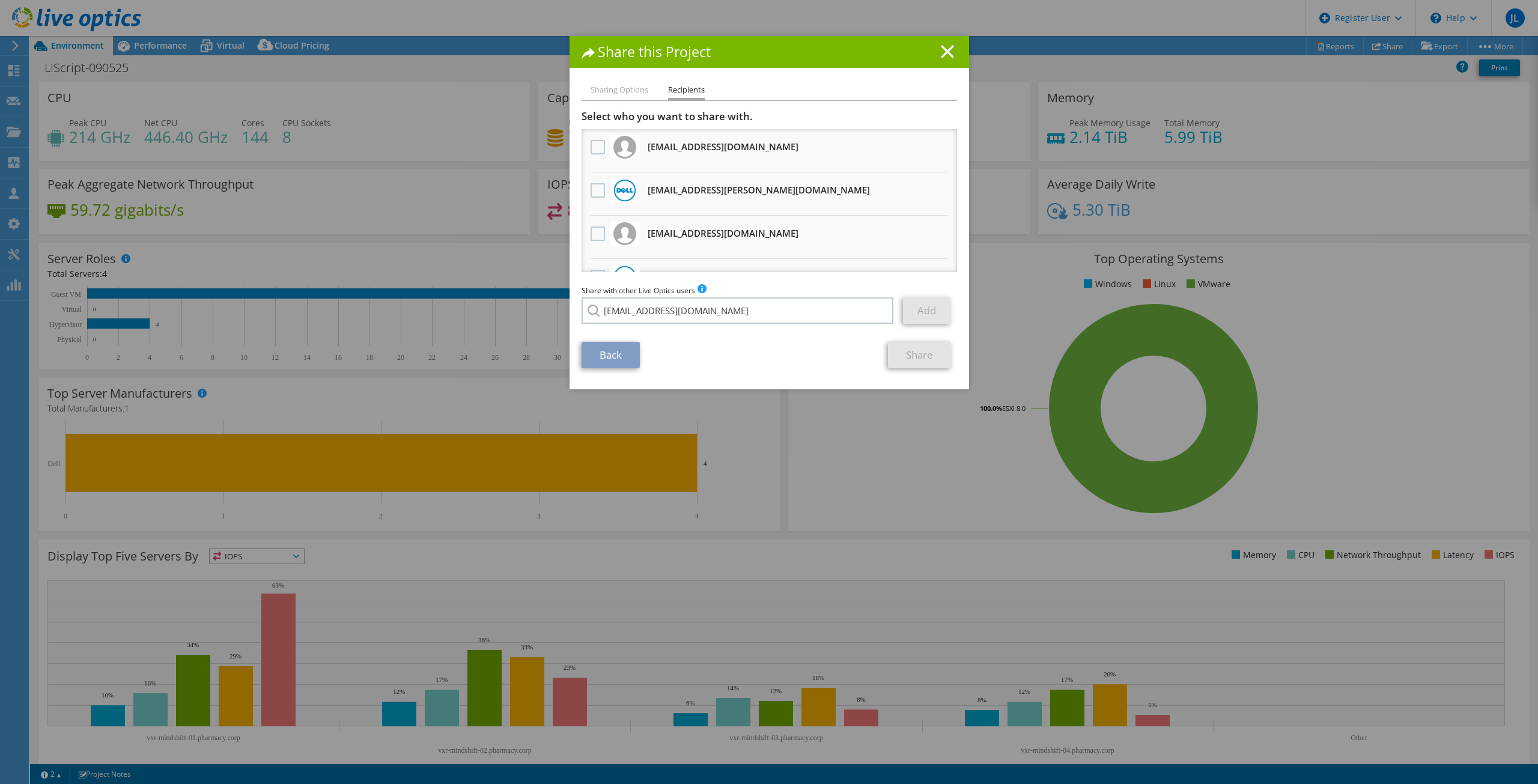
click at [943, 54] on icon at bounding box center [948, 51] width 13 height 13
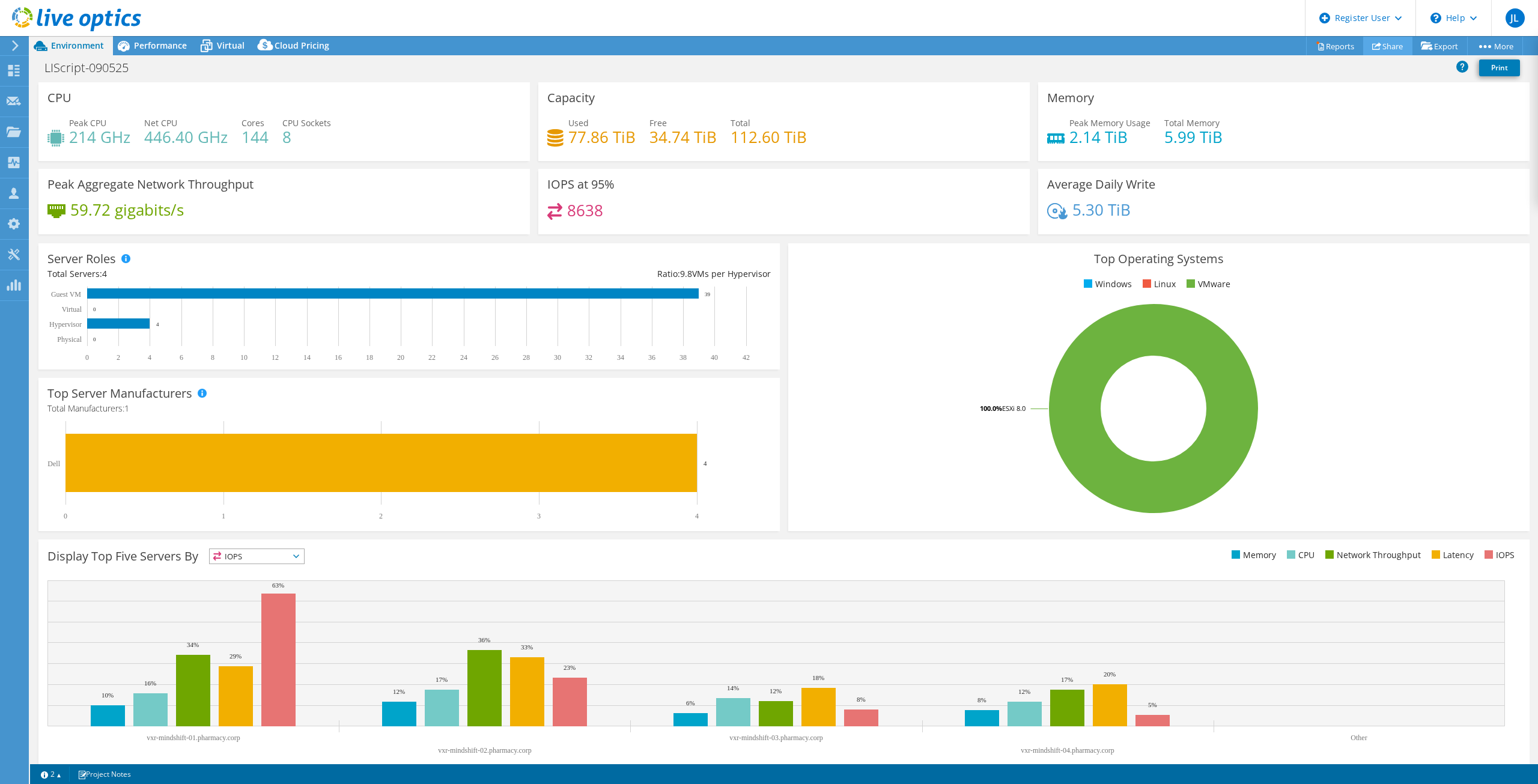
click at [1384, 40] on link "Share" at bounding box center [1388, 46] width 49 height 19
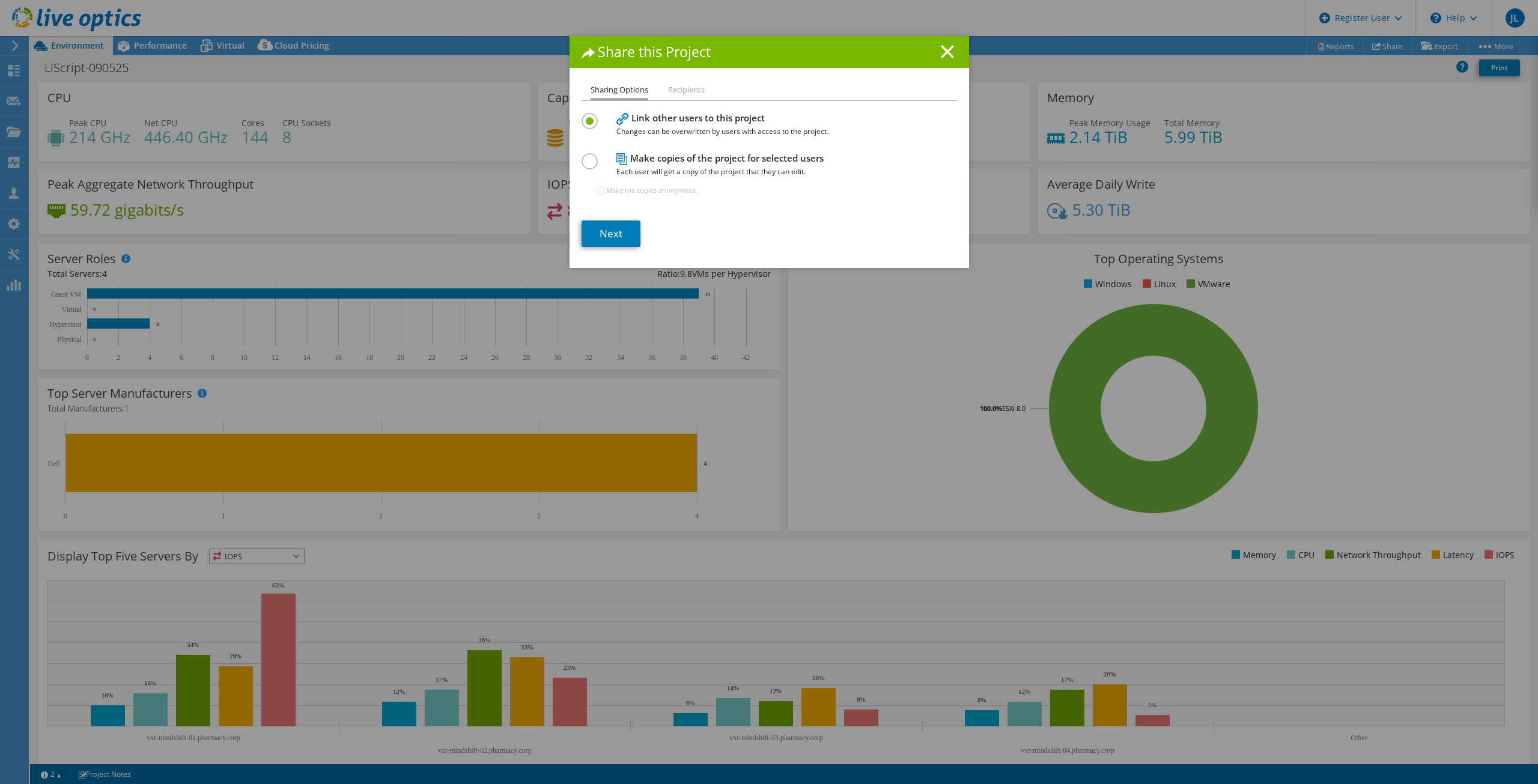
click at [677, 166] on span "Each user will get a copy of the project that they can edit." at bounding box center [766, 172] width 301 height 13
click at [589, 156] on label at bounding box center [592, 154] width 21 height 3
click at [0, 0] on input "radio" at bounding box center [0, 0] width 0 height 0
click at [604, 236] on link "Next" at bounding box center [610, 233] width 59 height 26
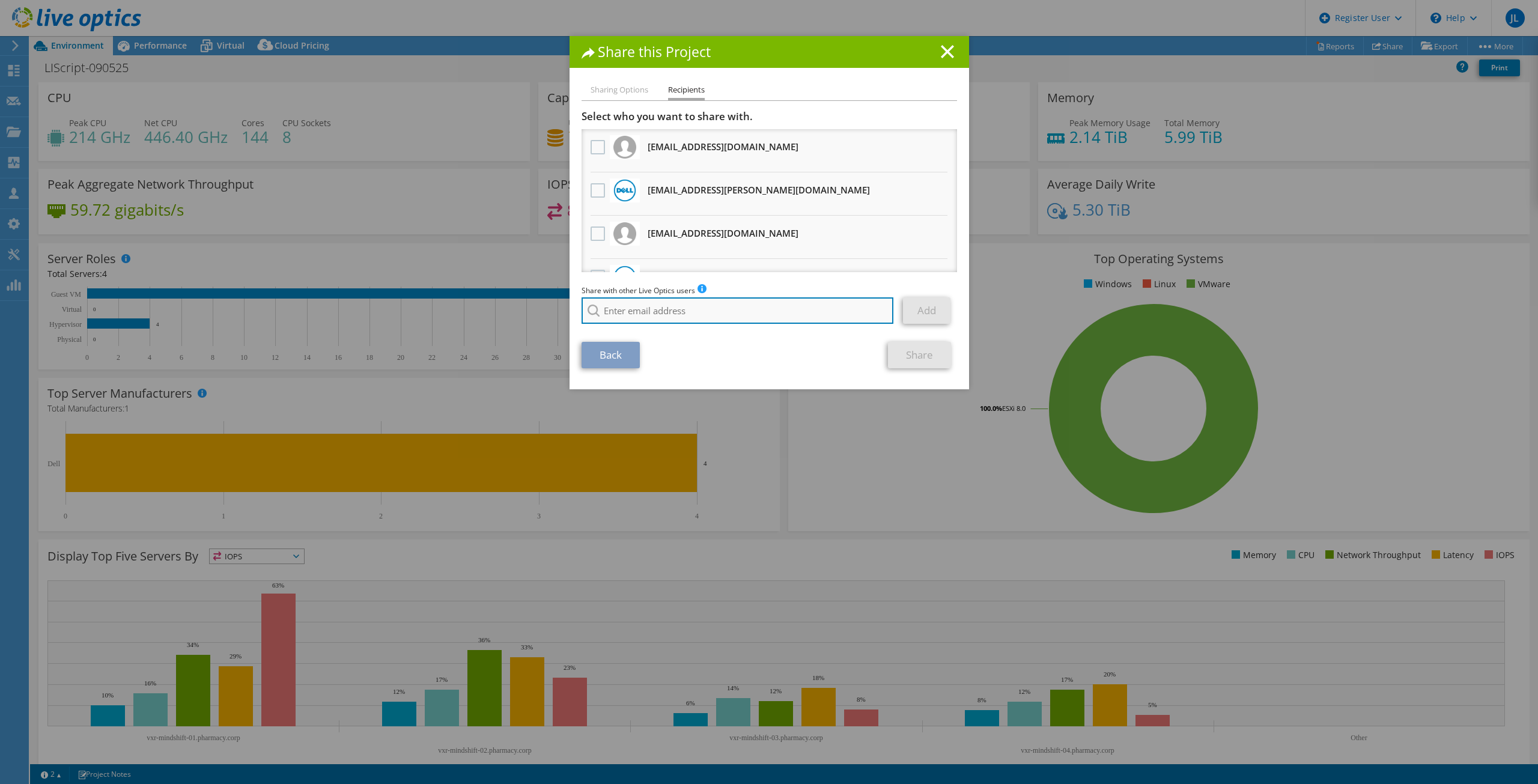
paste input "[EMAIL_ADDRESS][DOMAIN_NAME]"
type input "[EMAIL_ADDRESS][DOMAIN_NAME]"
click at [665, 322] on li "[EMAIL_ADDRESS][DOMAIN_NAME]" at bounding box center [650, 326] width 138 height 14
click at [665, 322] on div "[EMAIL_ADDRESS][DOMAIN_NAME] [EMAIL_ADDRESS][DOMAIN_NAME]" at bounding box center [738, 310] width 313 height 26
click at [926, 319] on link "Add" at bounding box center [927, 310] width 48 height 26
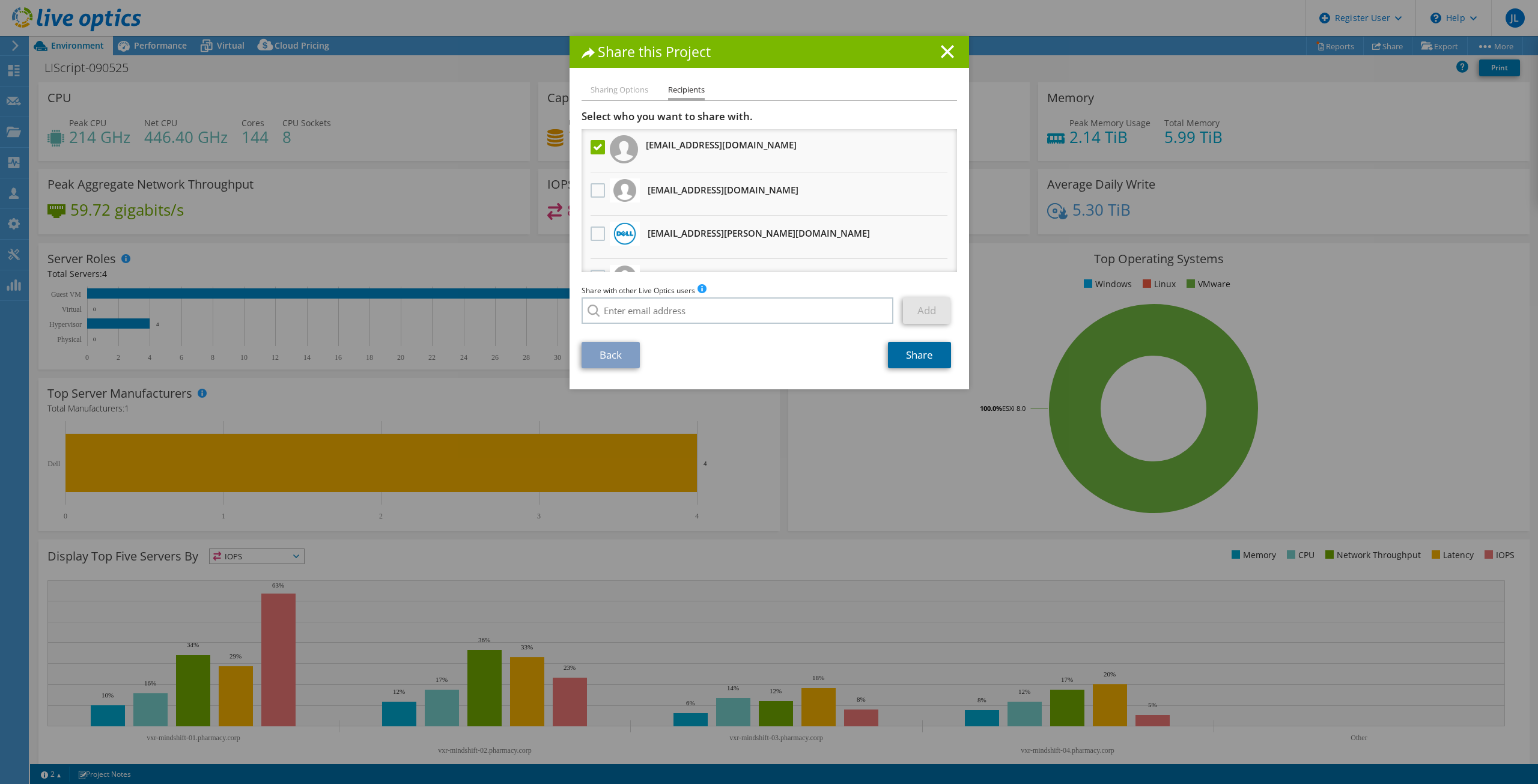
click at [919, 360] on link "Share" at bounding box center [919, 354] width 63 height 26
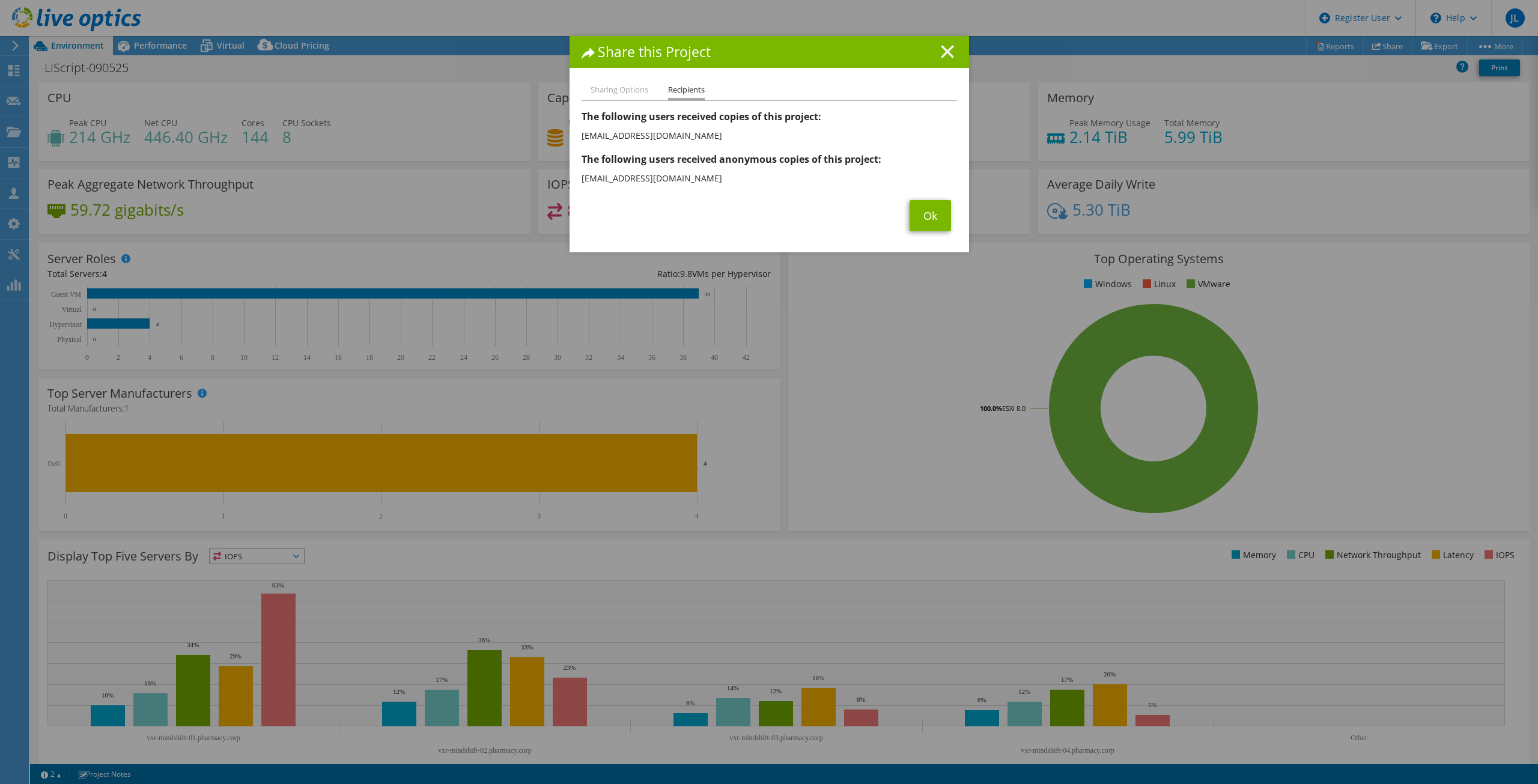
click at [945, 51] on line at bounding box center [948, 51] width 12 height 12
